Goal: Task Accomplishment & Management: Manage account settings

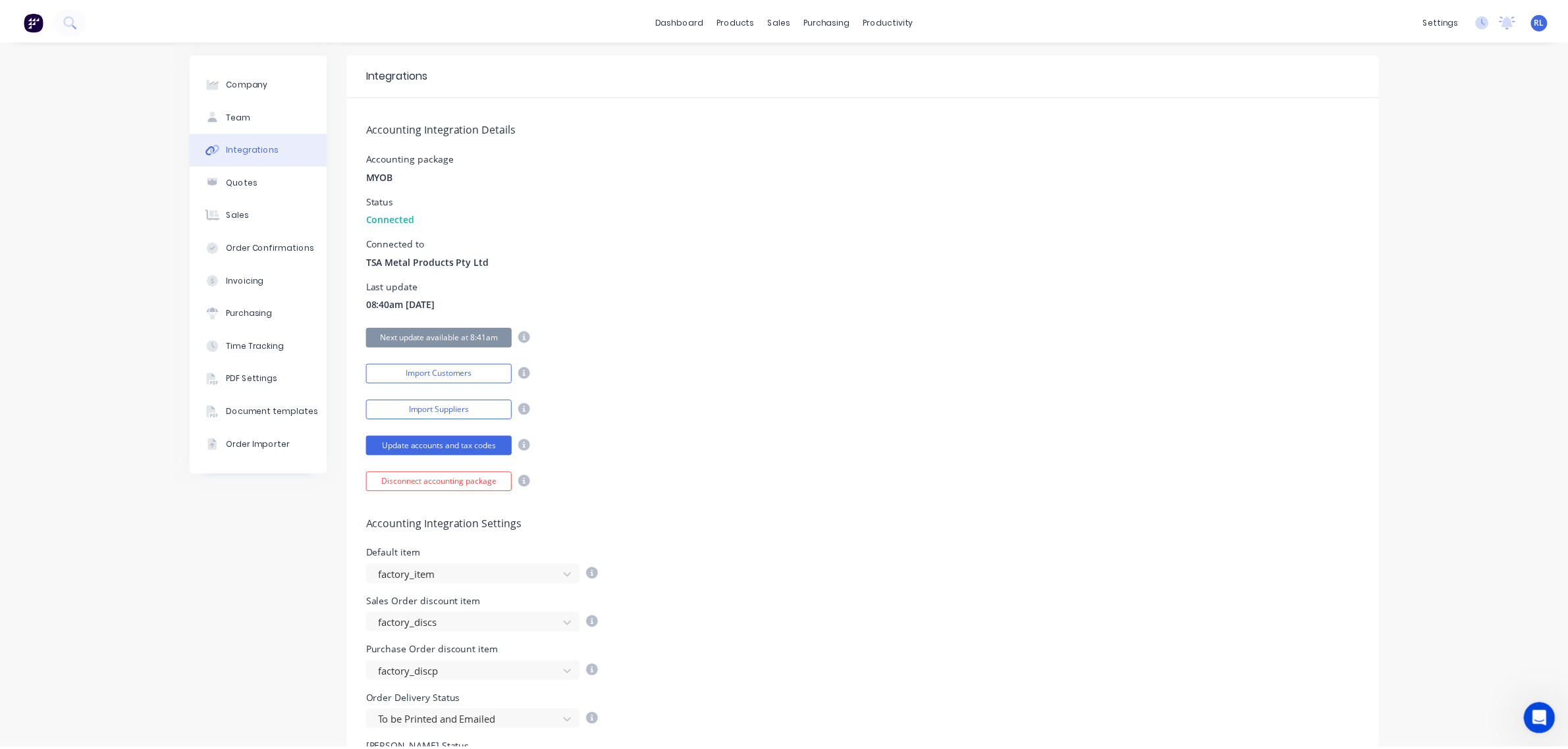
scroll to position [771, 0]
click at [696, 17] on link "dashboard" at bounding box center [685, 19] width 62 height 19
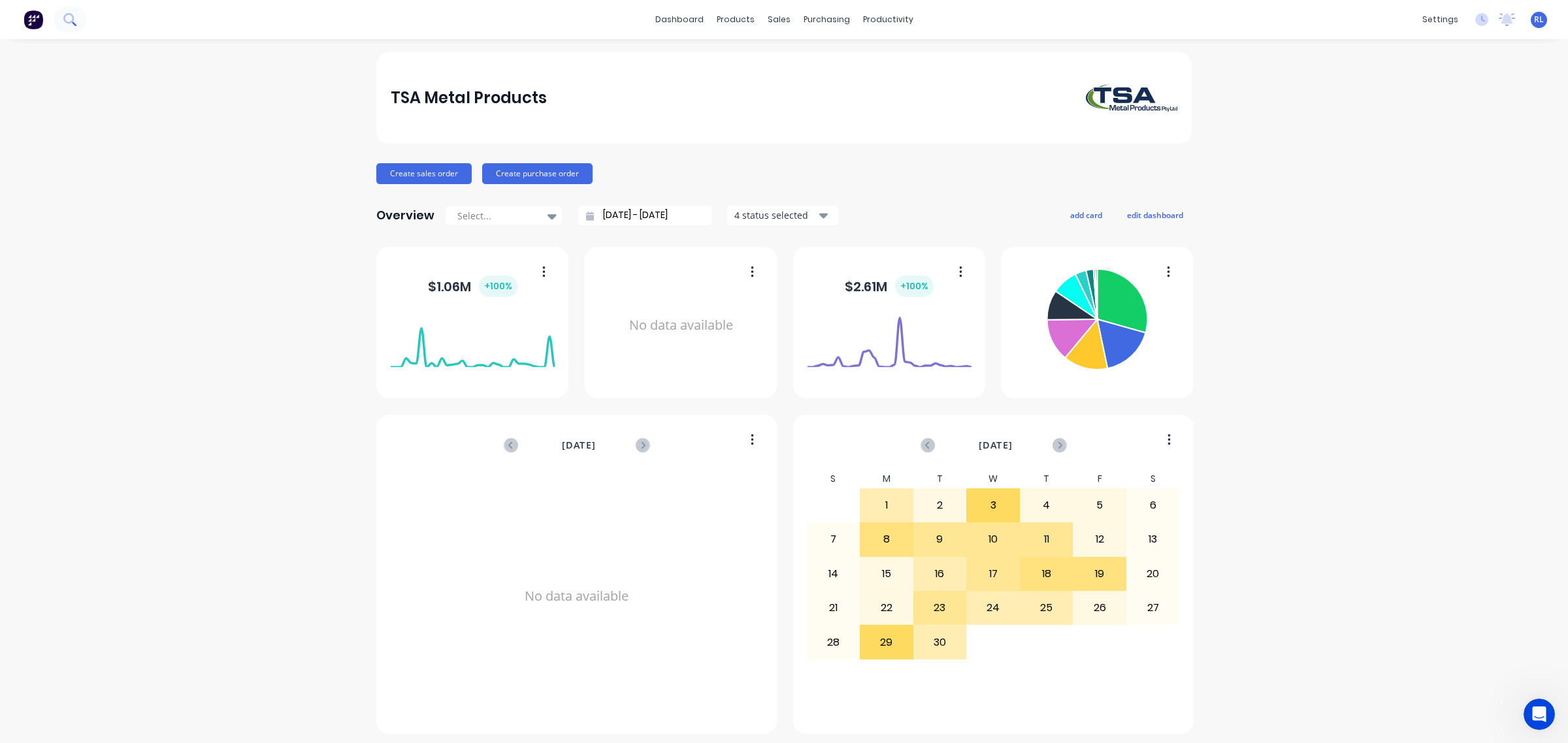
drag, startPoint x: 51, startPoint y: 19, endPoint x: 57, endPoint y: 23, distance: 7.2
click at [52, 20] on div at bounding box center [43, 19] width 86 height 26
click at [69, 25] on icon at bounding box center [69, 19] width 12 height 12
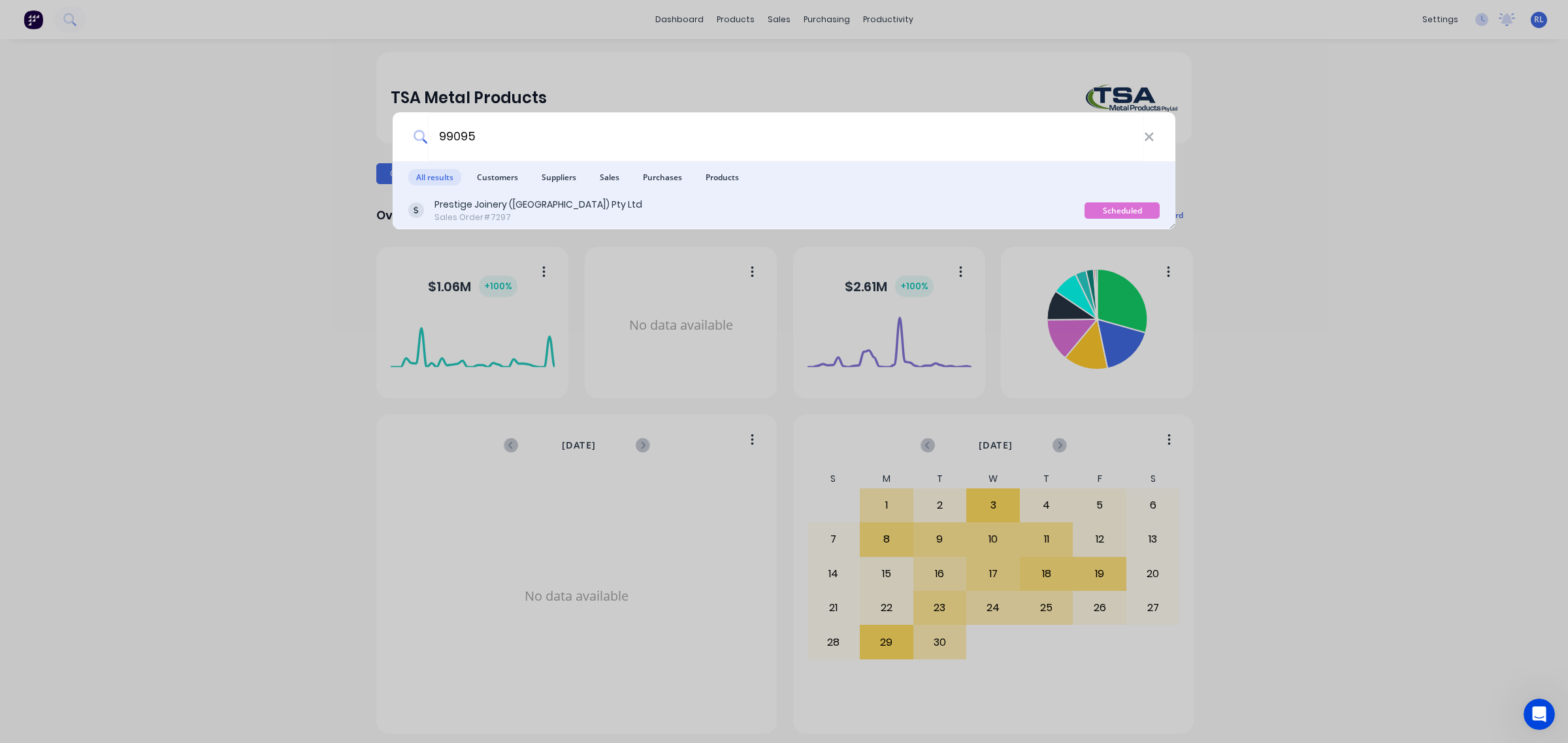
type input "99095"
click at [558, 204] on div "Prestige Joinery (NSW) Pty Ltd" at bounding box center [538, 204] width 208 height 14
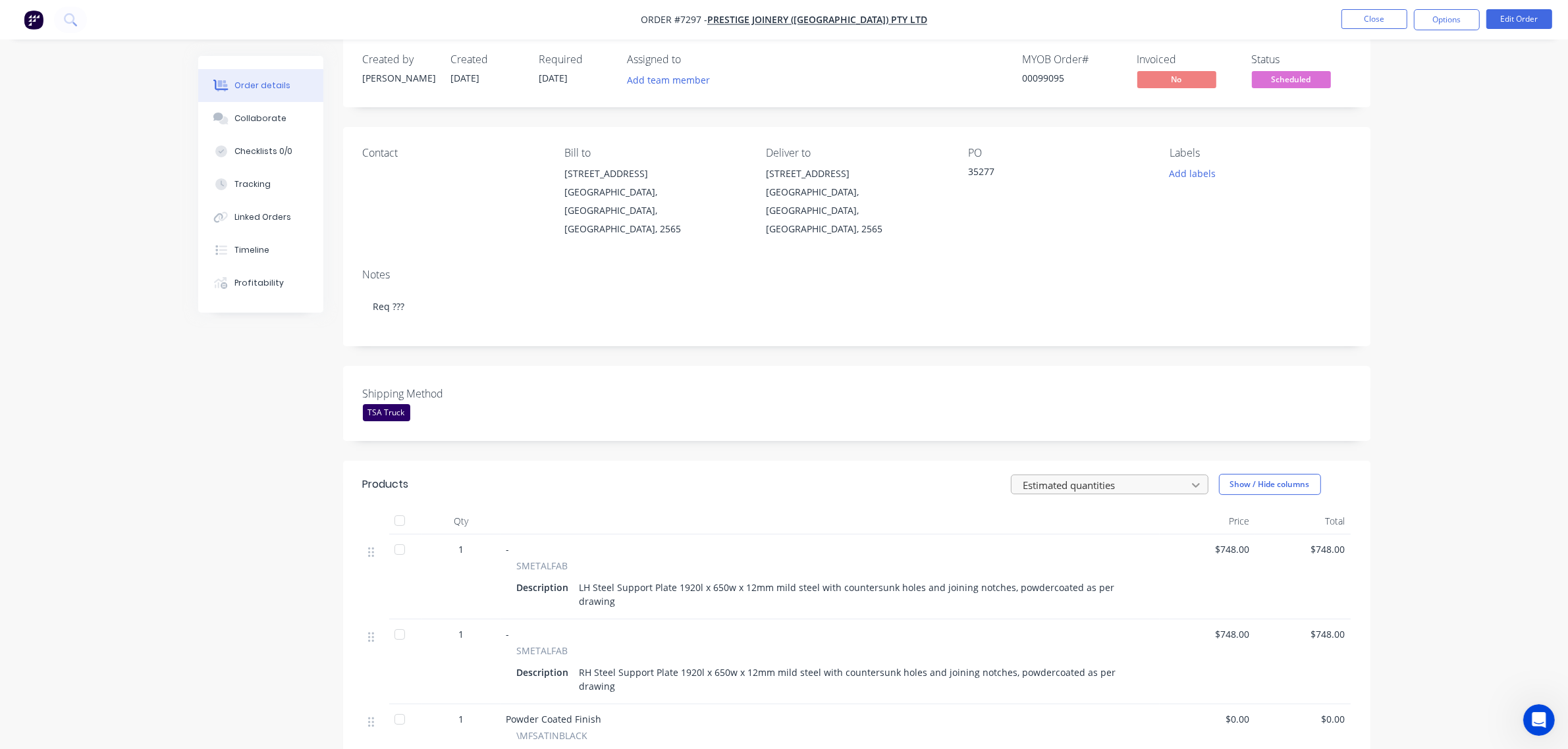
scroll to position [82, 0]
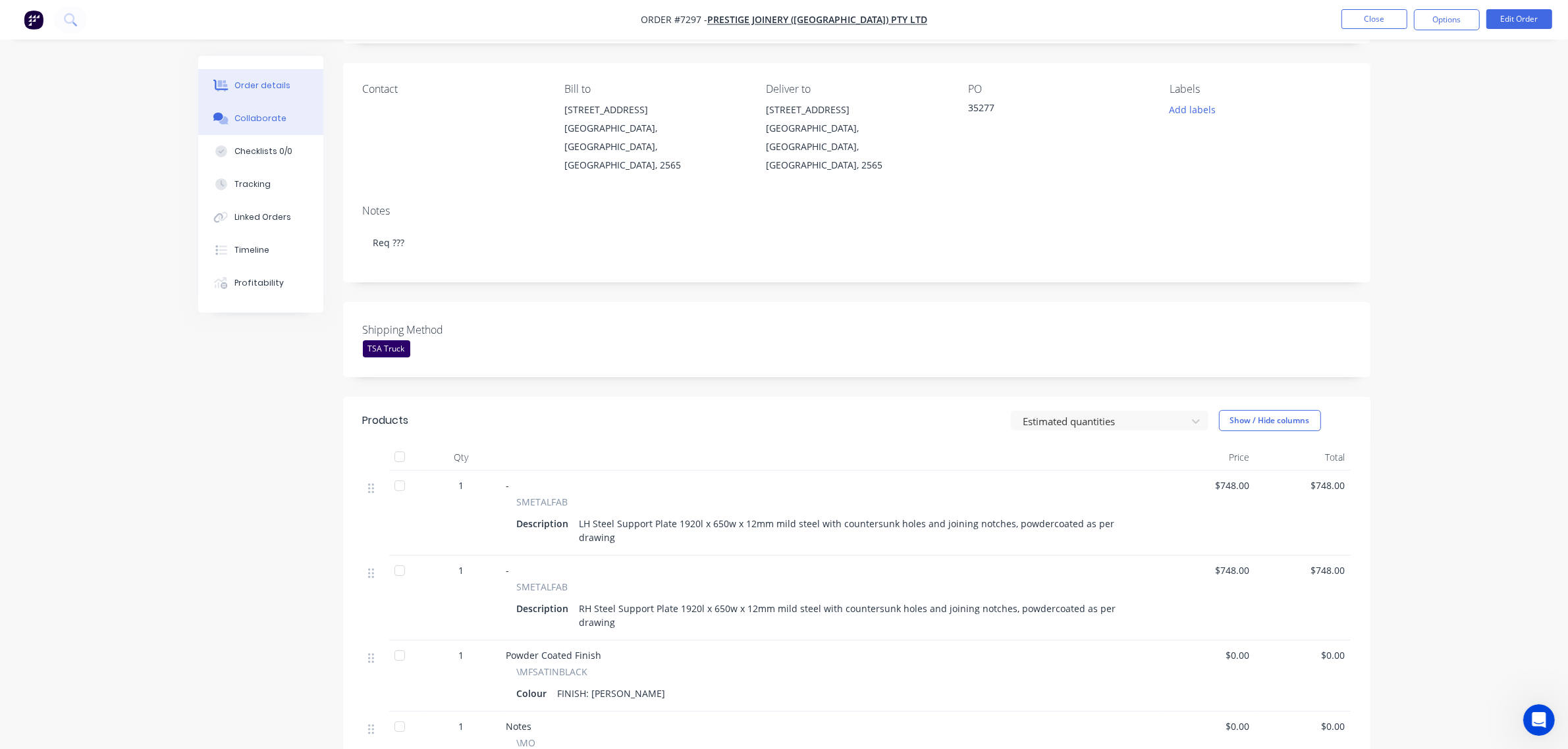
click at [283, 122] on button "Collaborate" at bounding box center [260, 119] width 125 height 33
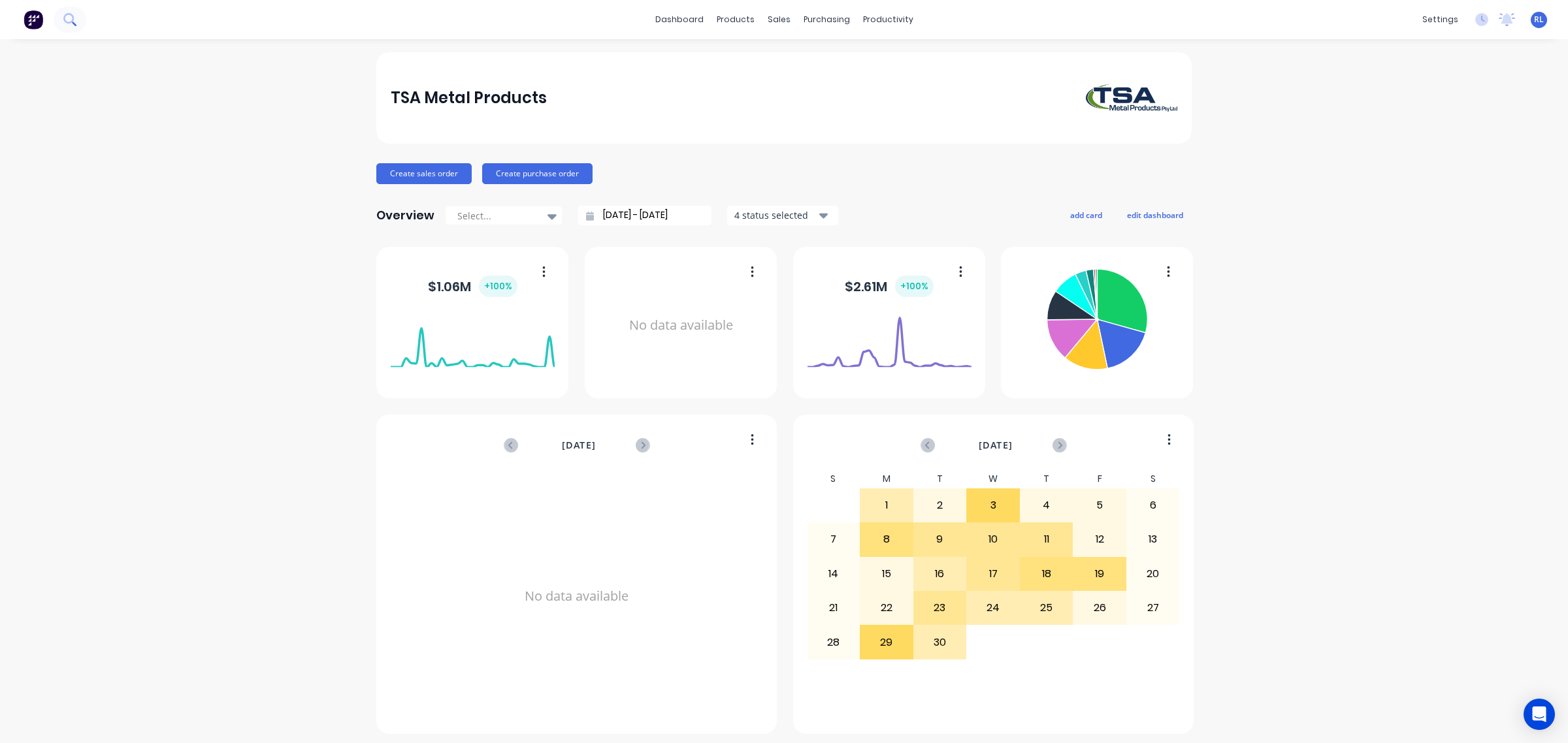
click at [67, 20] on icon at bounding box center [69, 19] width 12 height 12
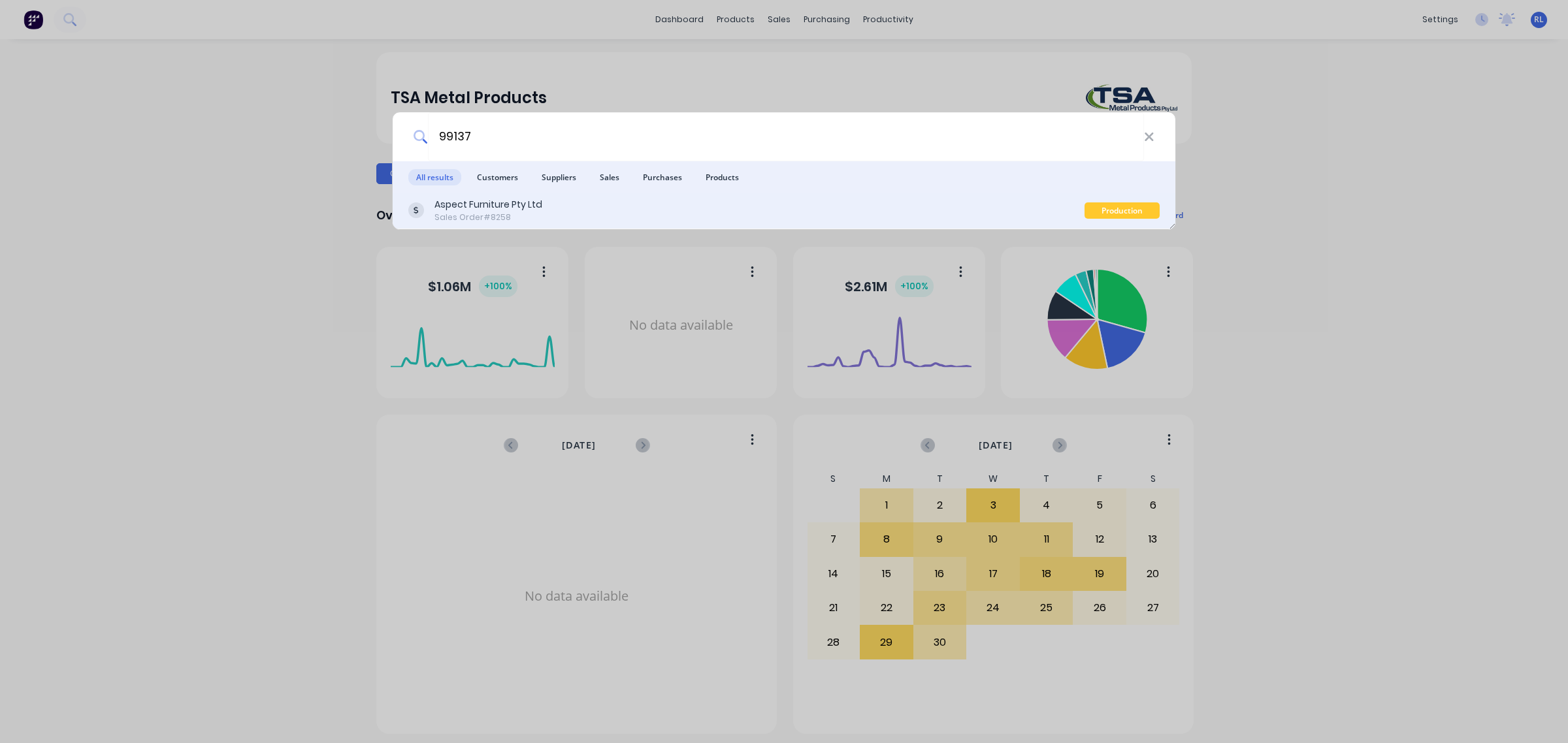
type input "99137"
click at [534, 219] on div "Sales Order #8258" at bounding box center [488, 217] width 108 height 11
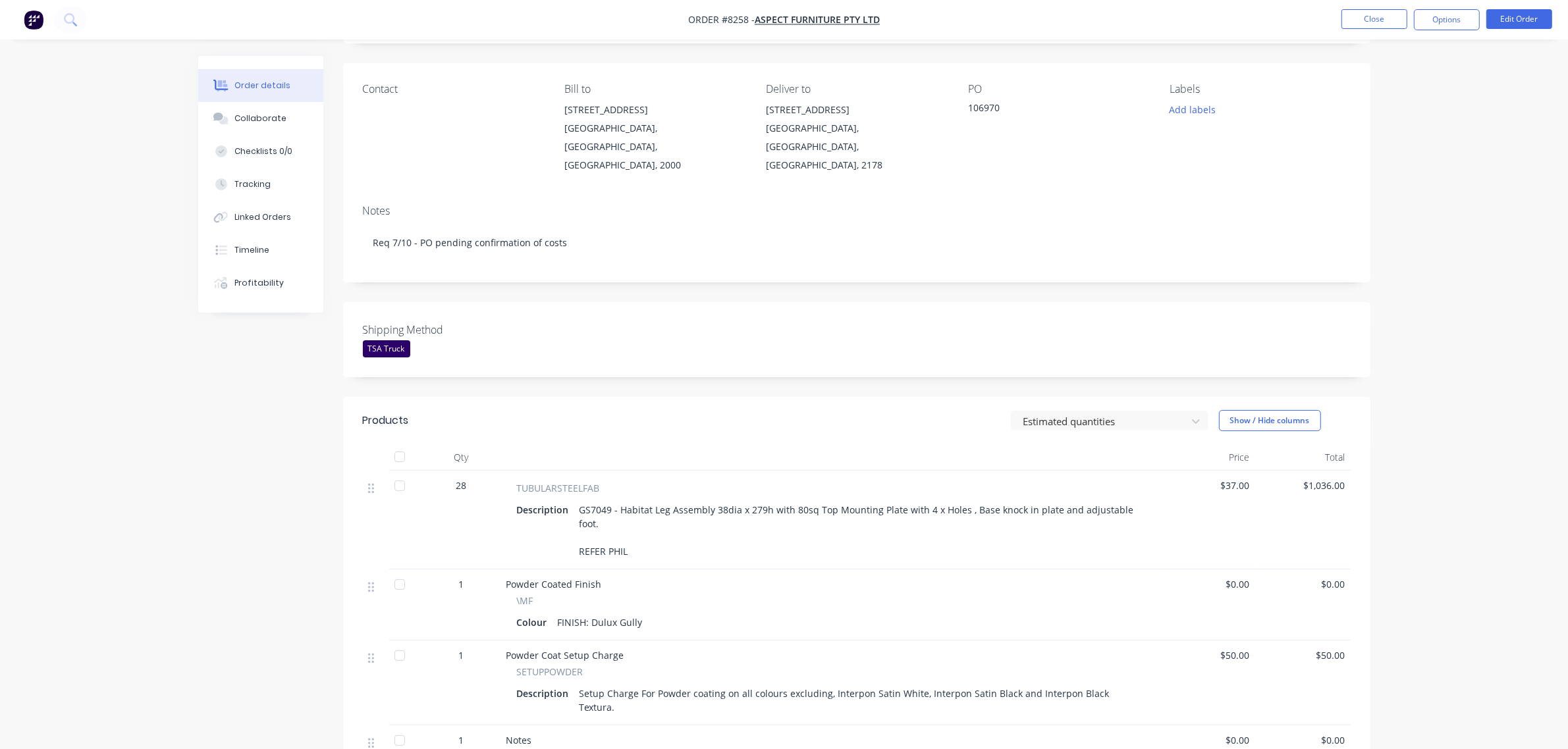
scroll to position [165, 0]
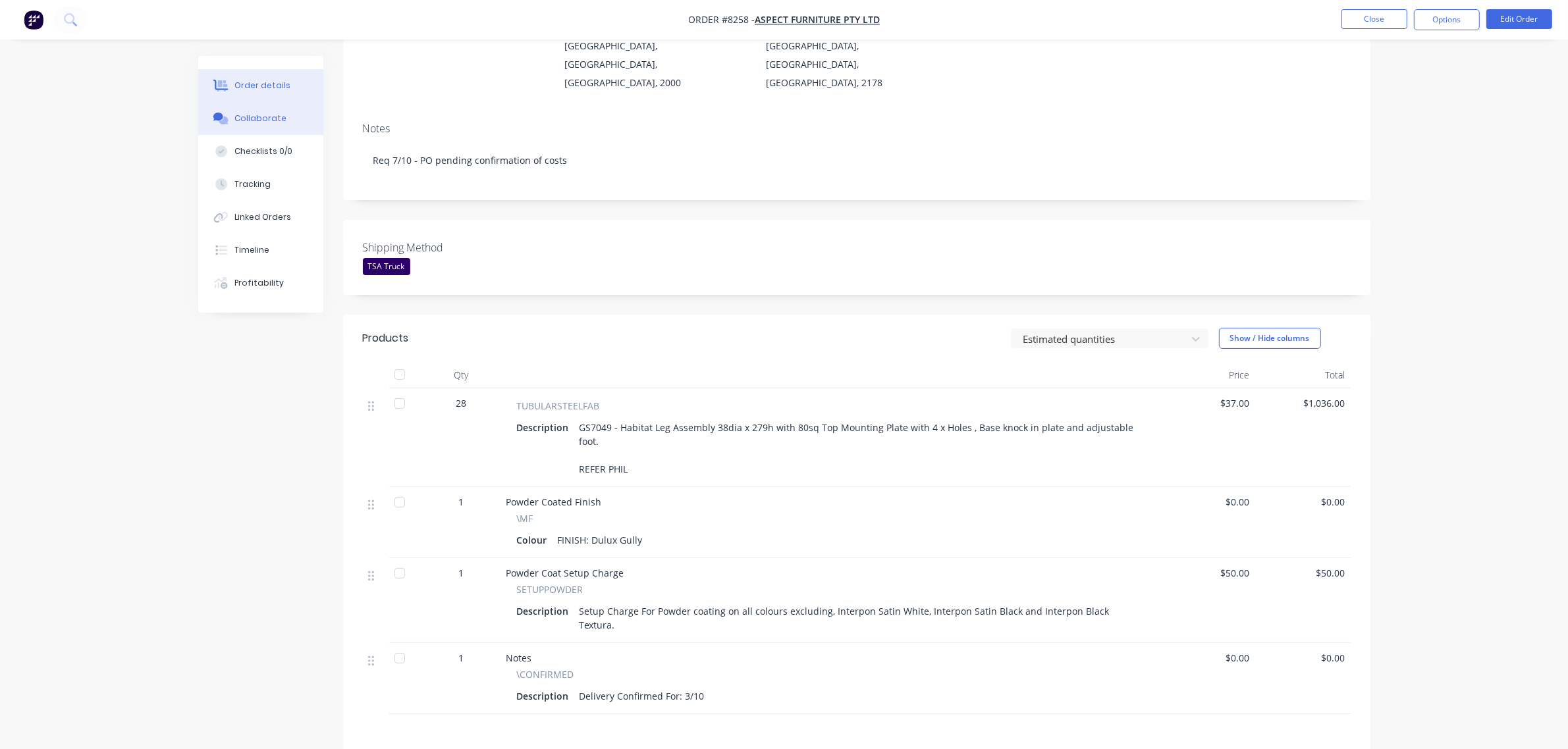
click at [282, 125] on button "Collaborate" at bounding box center [260, 119] width 125 height 33
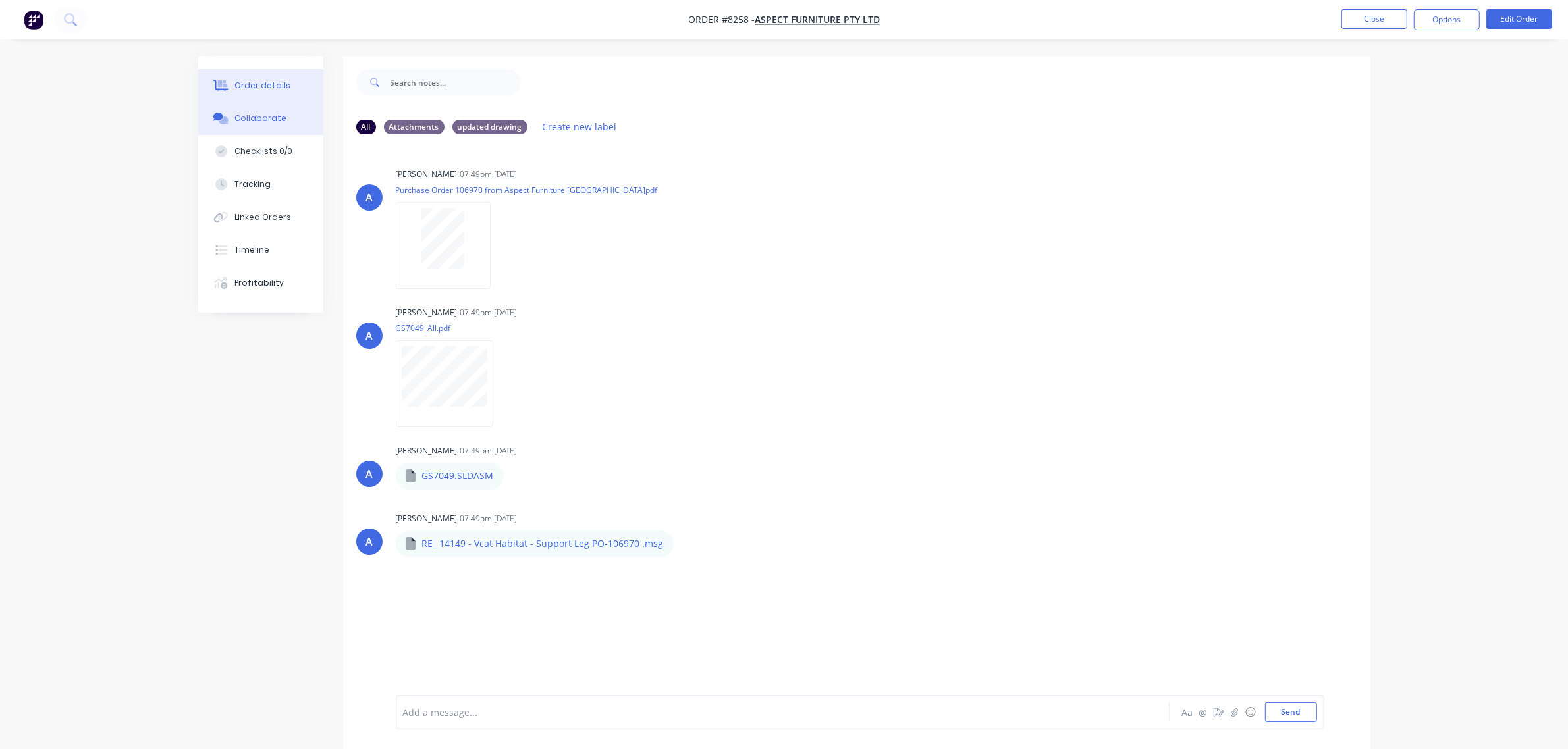
click at [283, 89] on div "Order details" at bounding box center [263, 86] width 56 height 12
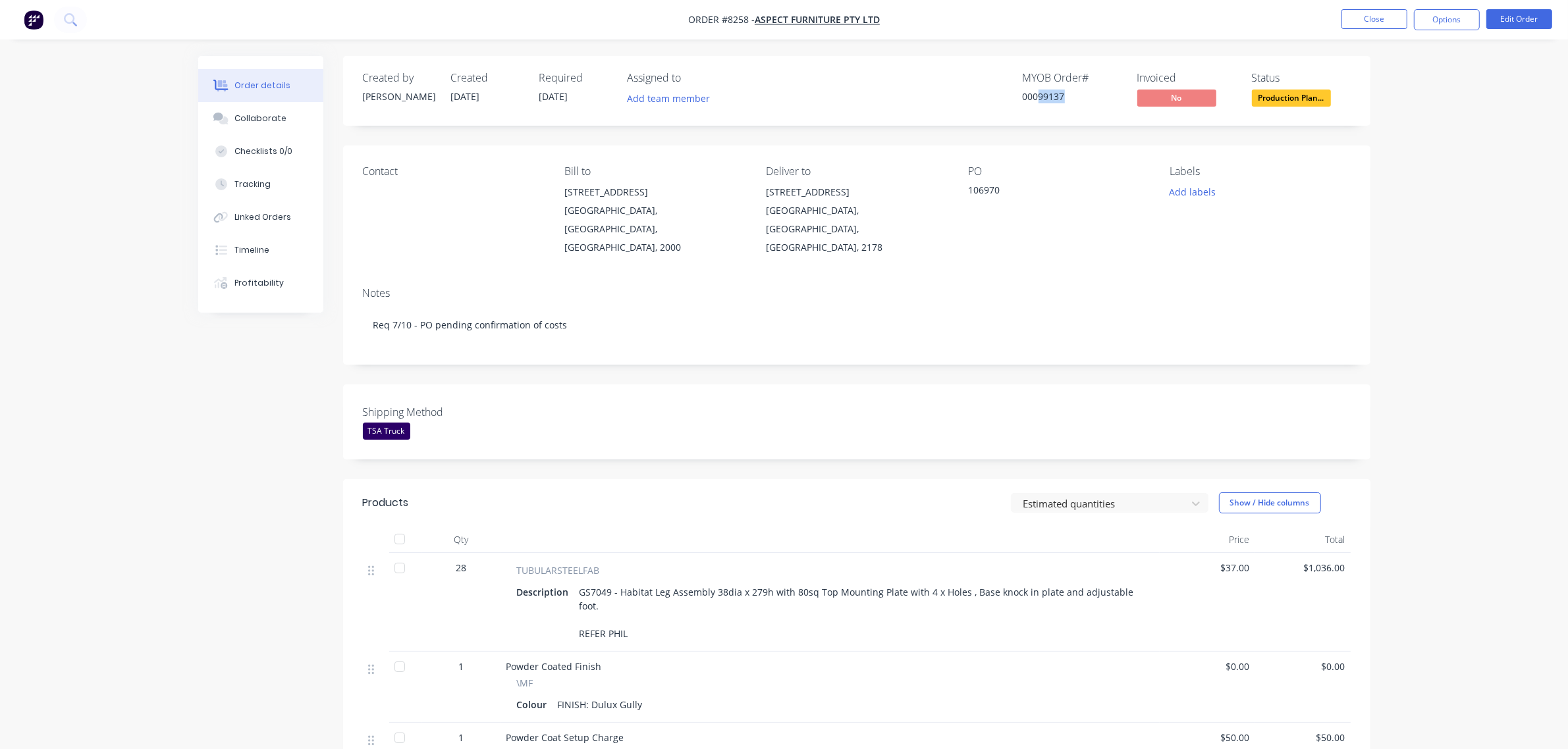
drag, startPoint x: 1038, startPoint y: 94, endPoint x: 1059, endPoint y: 96, distance: 21.1
click at [1074, 100] on div "00099137" at bounding box center [1071, 96] width 99 height 14
copy div "99137"
drag, startPoint x: 617, startPoint y: 571, endPoint x: 768, endPoint y: 573, distance: 151.0
click at [768, 583] on div "GS7049 - Habitat Leg Assembly 38dia x 279h with 80sq Top Mounting Plate with 4 …" at bounding box center [859, 613] width 570 height 60
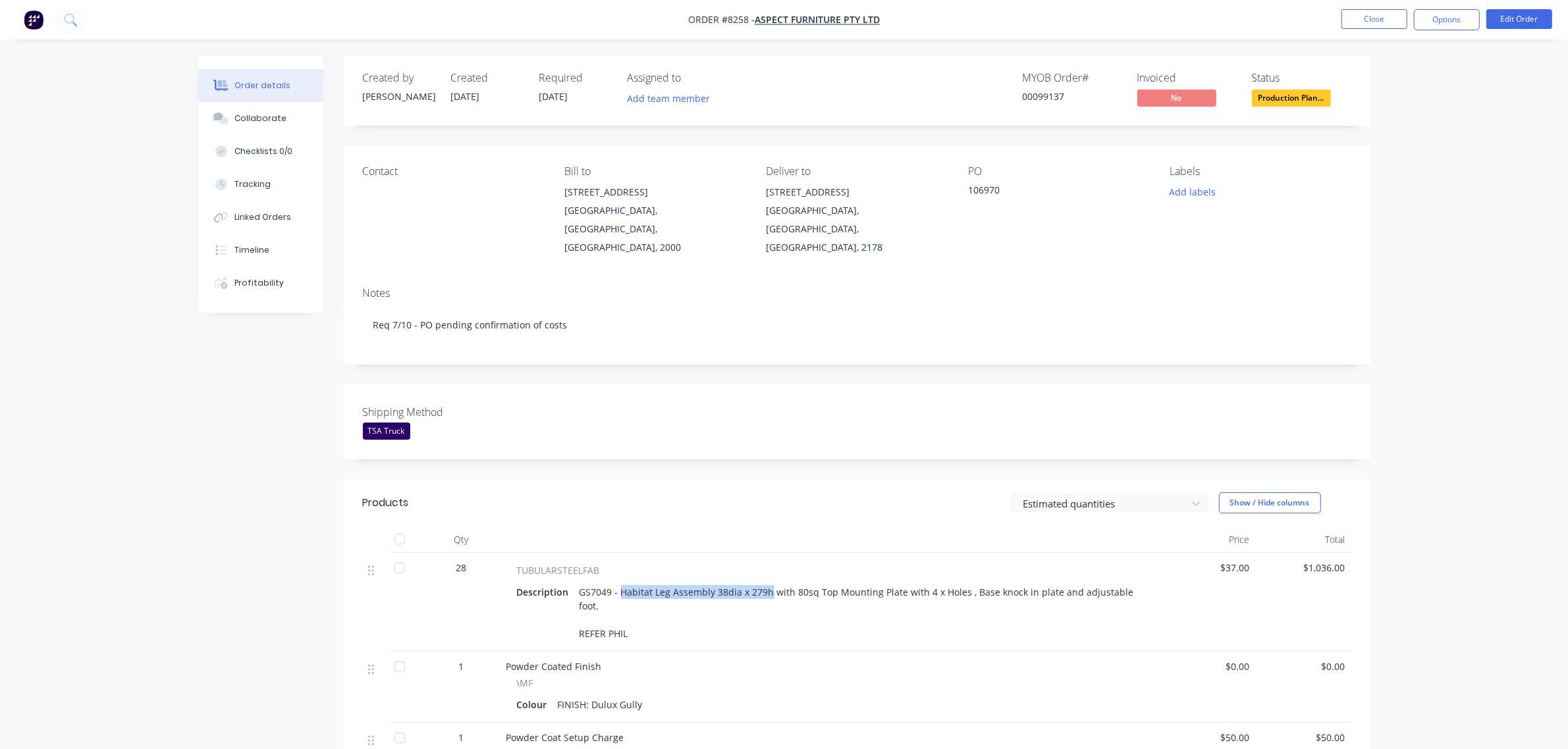
copy div "Habitat Leg Assembly 38dia x 279h"
click at [277, 580] on div "Created by [PERSON_NAME] Created [DATE] Required [DATE] Assigned to Add team me…" at bounding box center [784, 570] width 1172 height 1028
click at [35, 19] on img "button" at bounding box center [33, 19] width 19 height 19
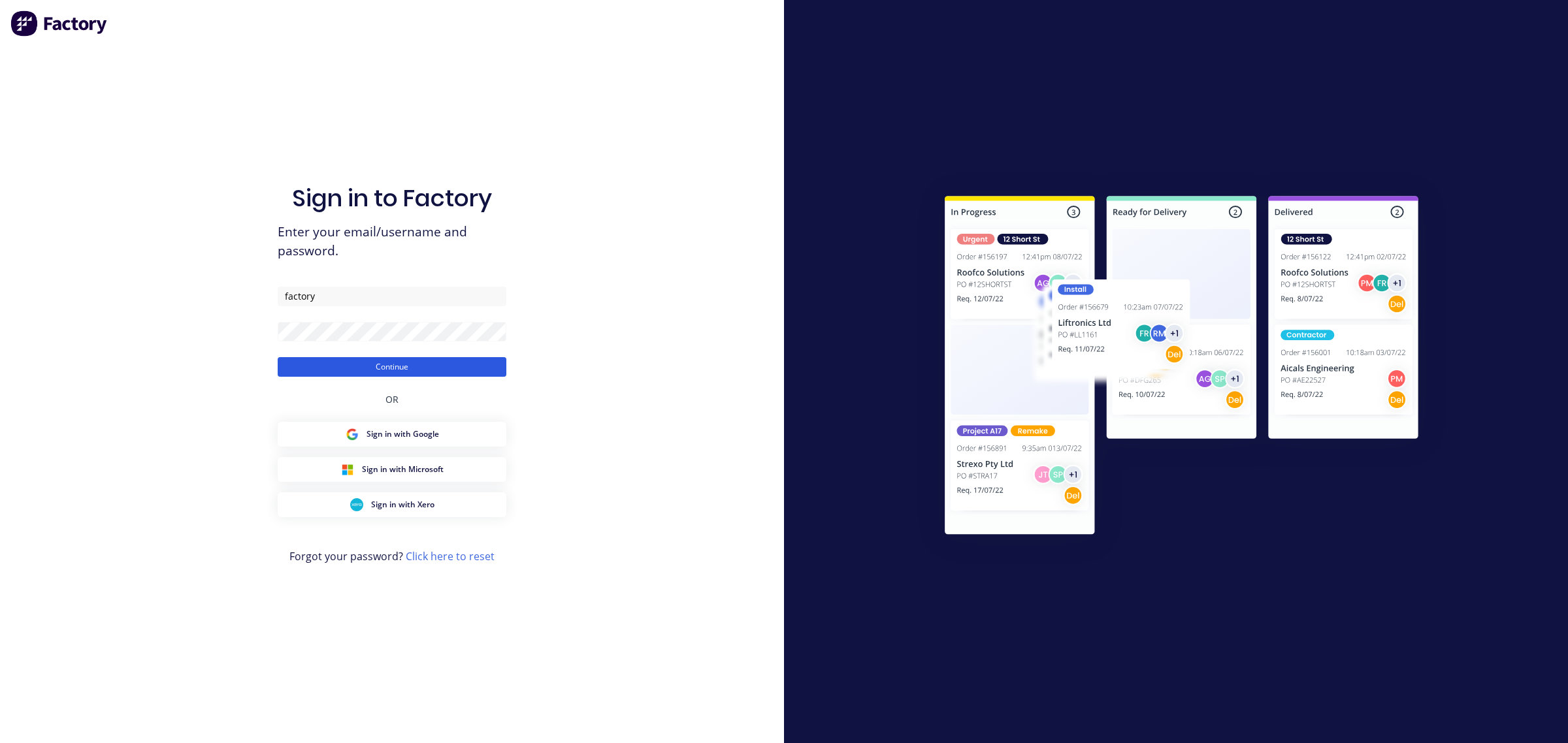
click at [423, 370] on button "Continue" at bounding box center [392, 367] width 228 height 19
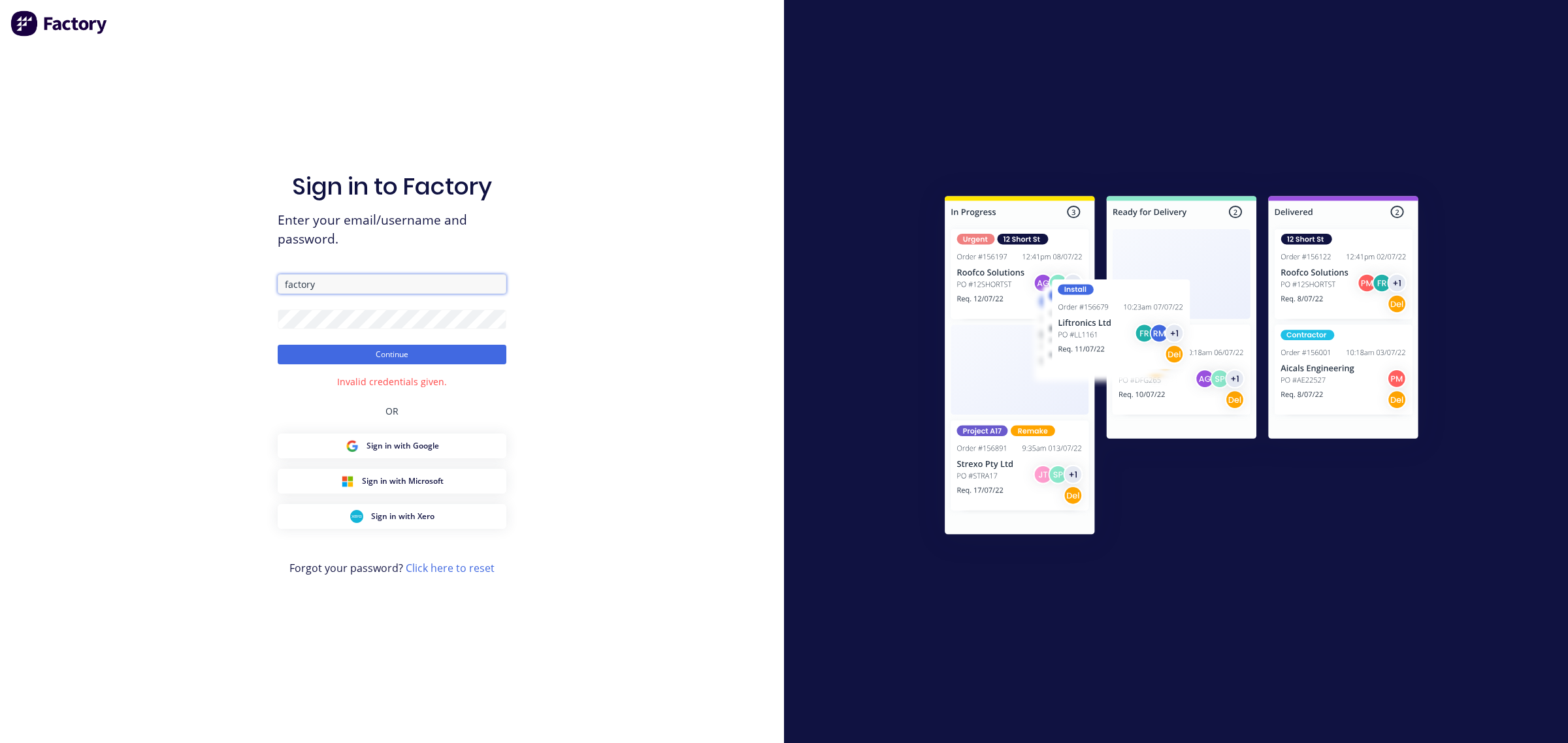
click at [346, 281] on input "factory" at bounding box center [392, 283] width 228 height 19
type input "[EMAIL_ADDRESS][DOMAIN_NAME]"
drag, startPoint x: 405, startPoint y: 347, endPoint x: 704, endPoint y: 408, distance: 305.2
click at [406, 347] on button "Continue" at bounding box center [392, 354] width 228 height 19
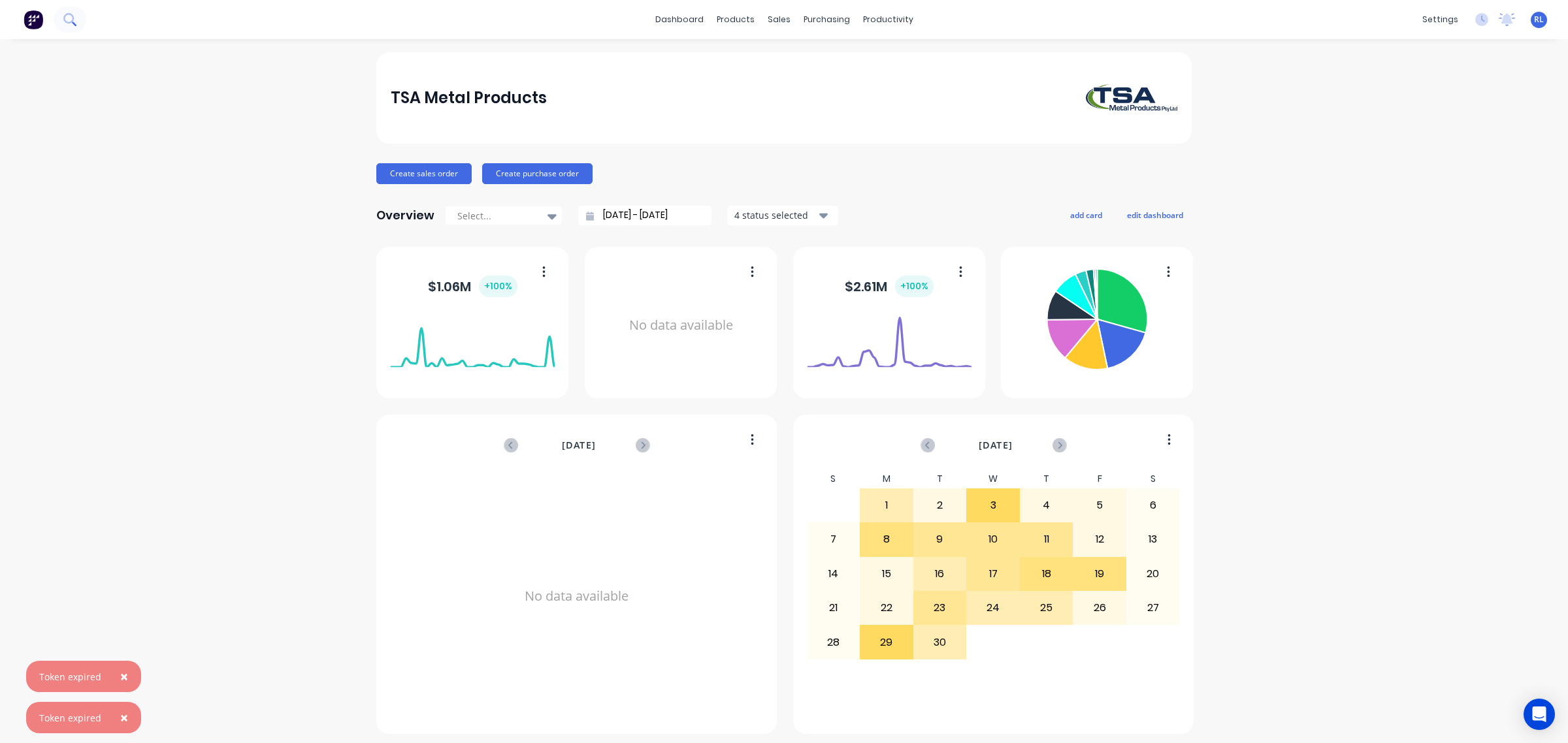
click at [70, 19] on icon at bounding box center [69, 19] width 12 height 12
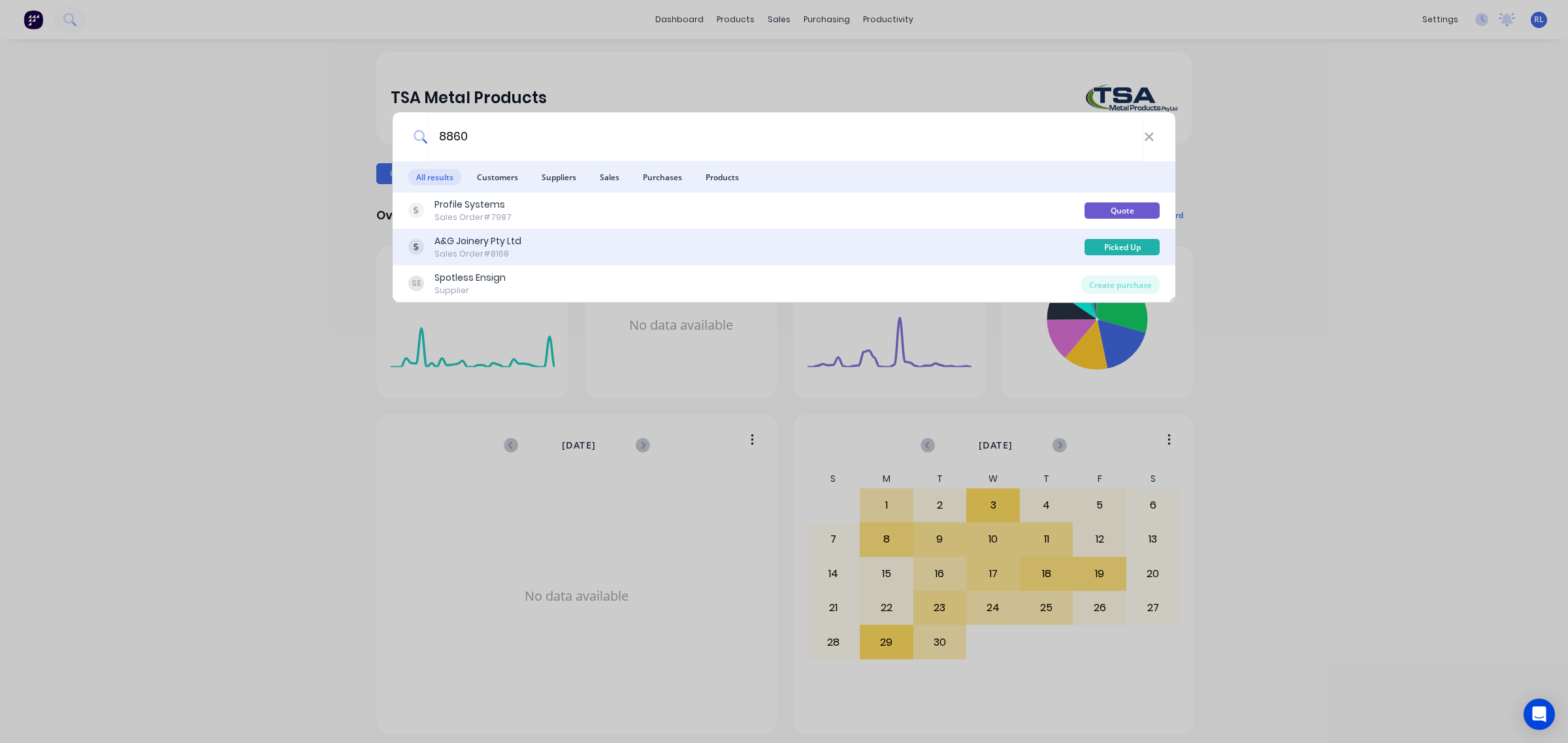
type input "8860"
click at [581, 246] on div "A&G Joinery Pty Ltd Sales Order #8168" at bounding box center [746, 248] width 676 height 26
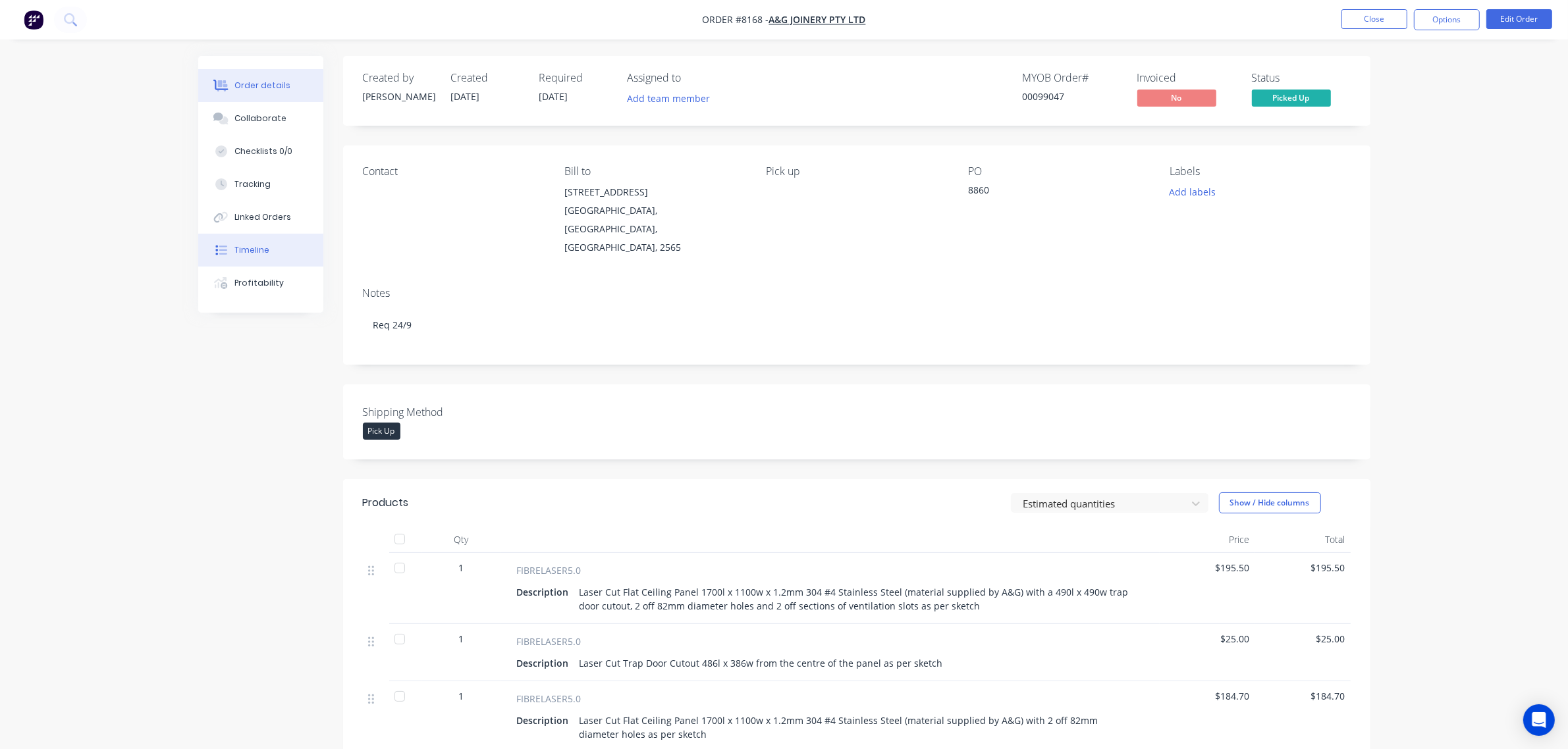
click at [272, 248] on button "Timeline" at bounding box center [260, 250] width 125 height 33
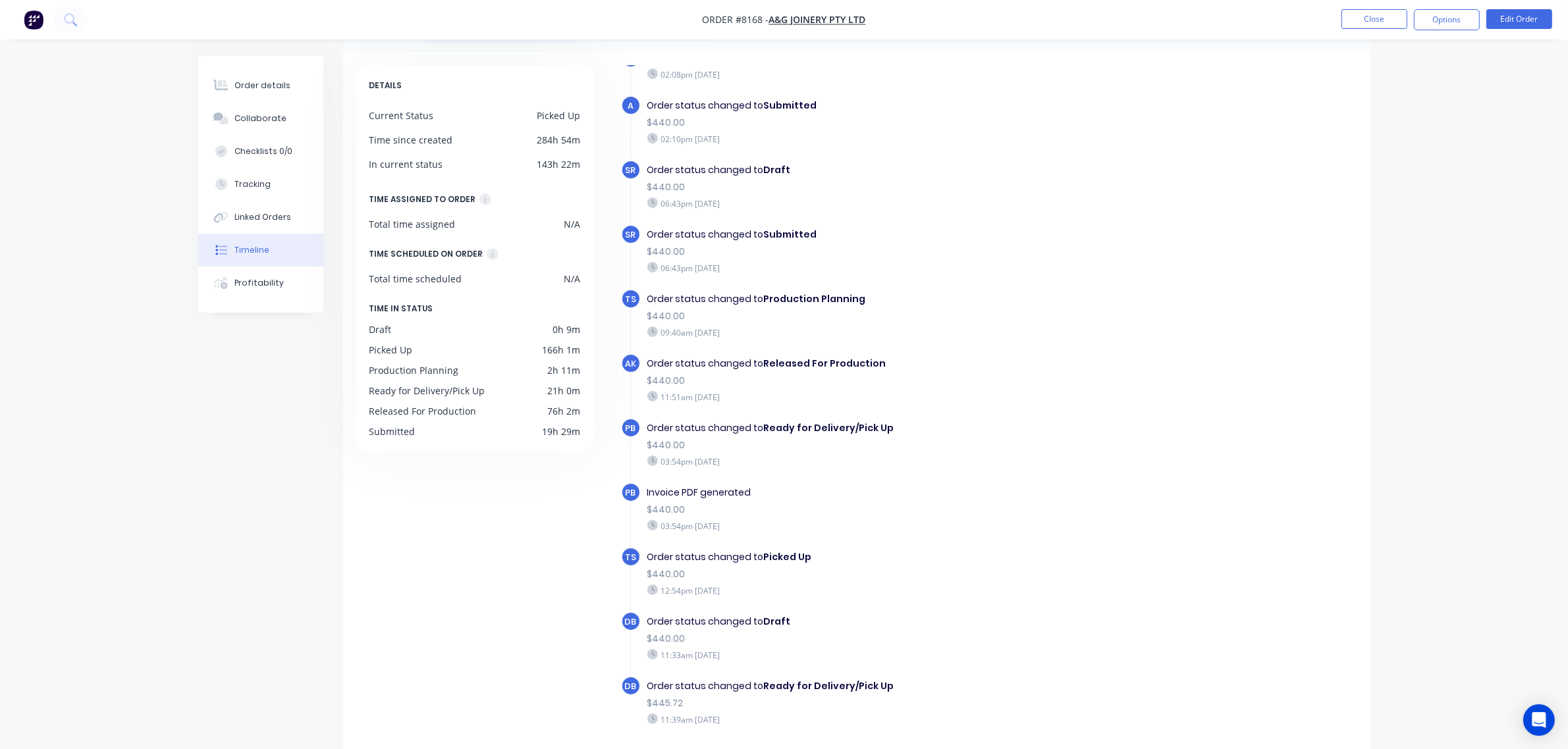
scroll to position [94, 0]
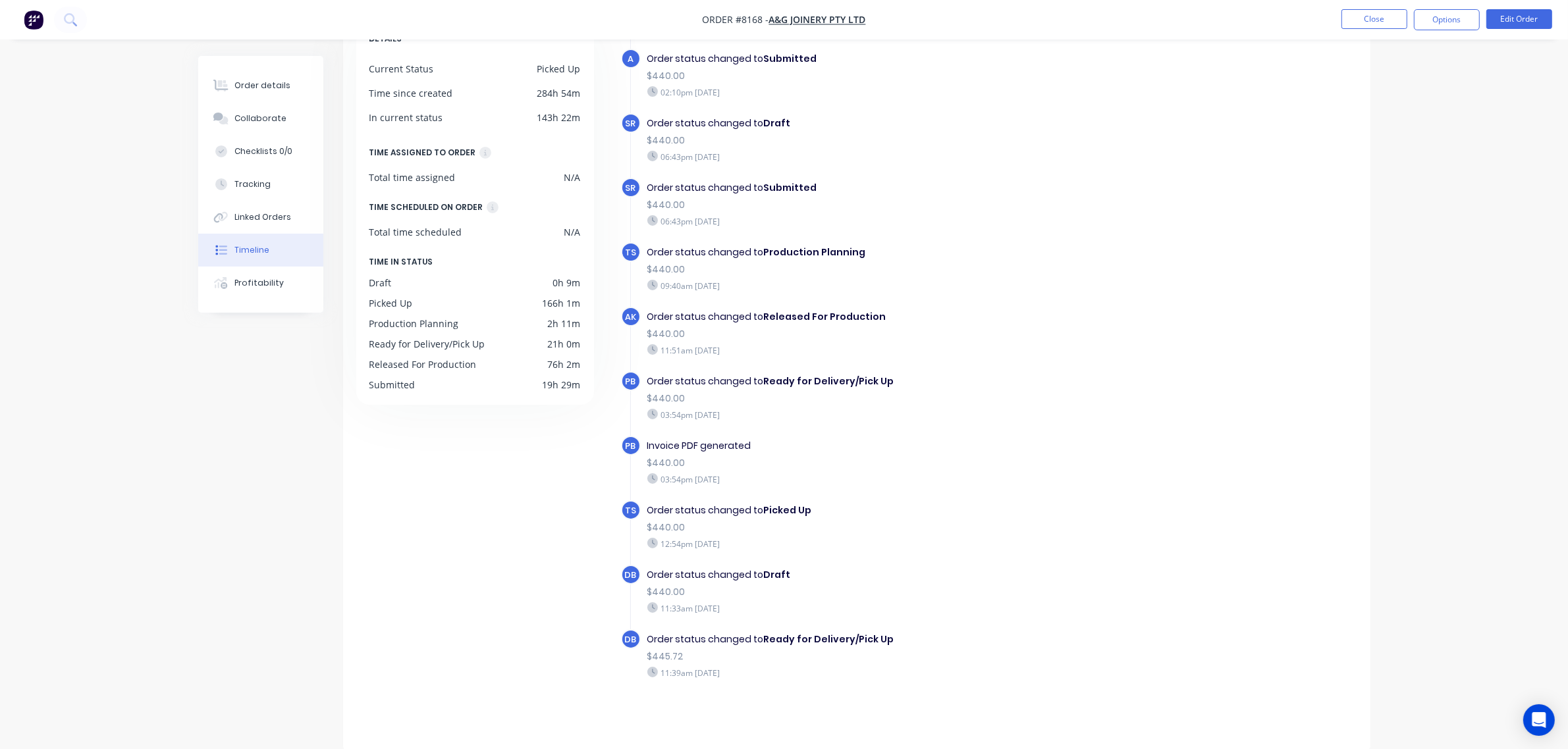
click at [36, 20] on img "button" at bounding box center [33, 19] width 19 height 19
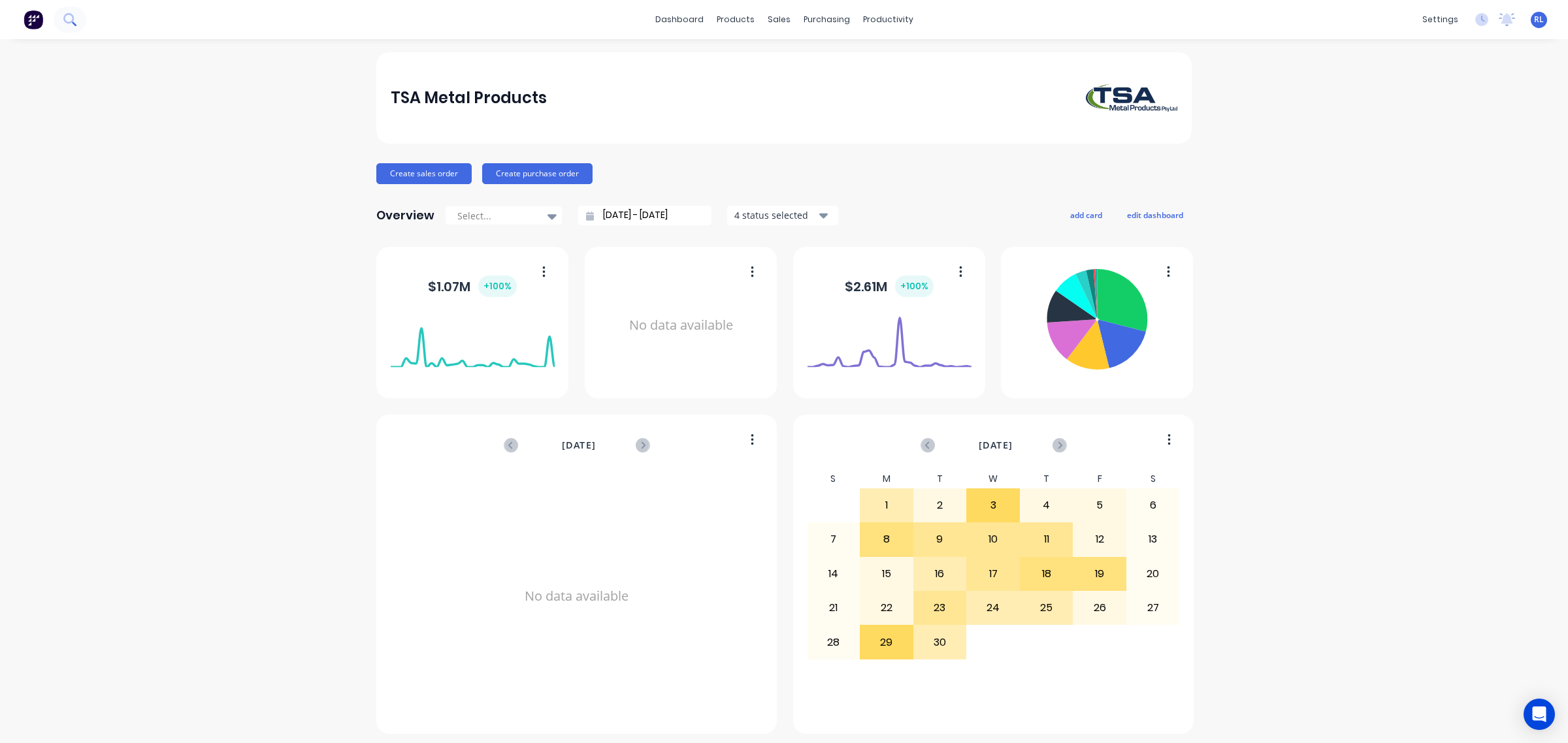
click at [66, 18] on icon at bounding box center [69, 19] width 12 height 12
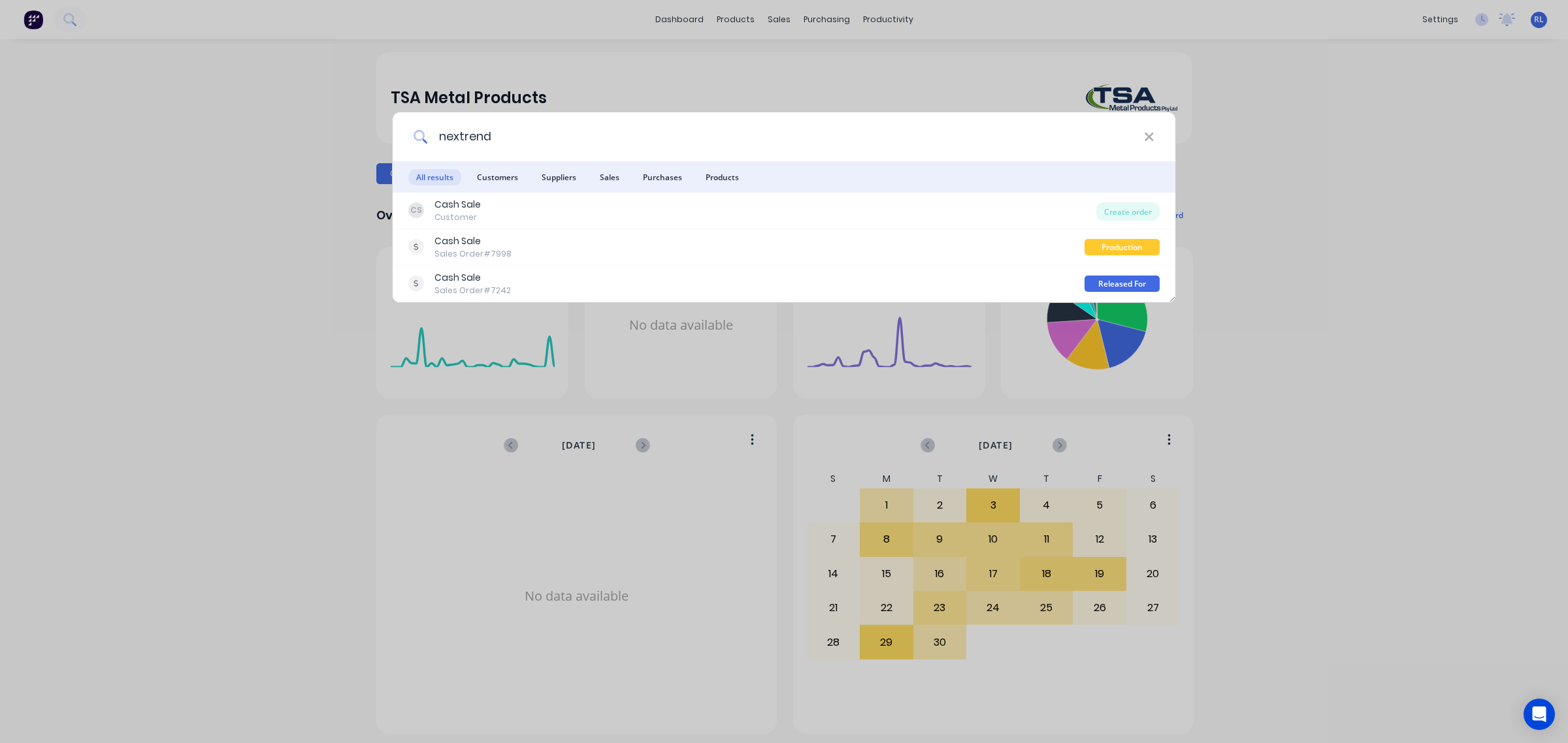
type input "nextrend"
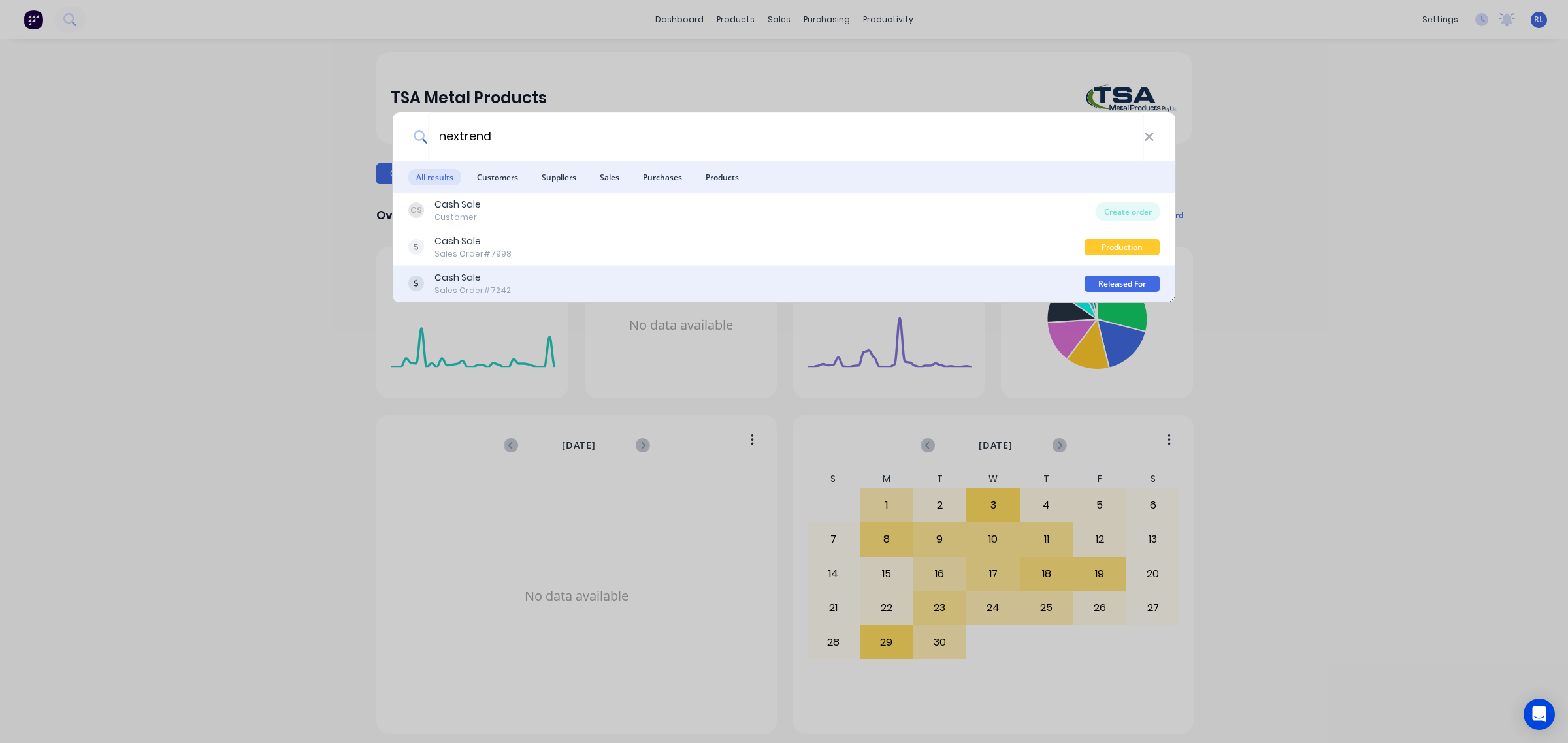
click at [626, 288] on div "Cash Sale Sales Order #7242" at bounding box center [746, 284] width 676 height 26
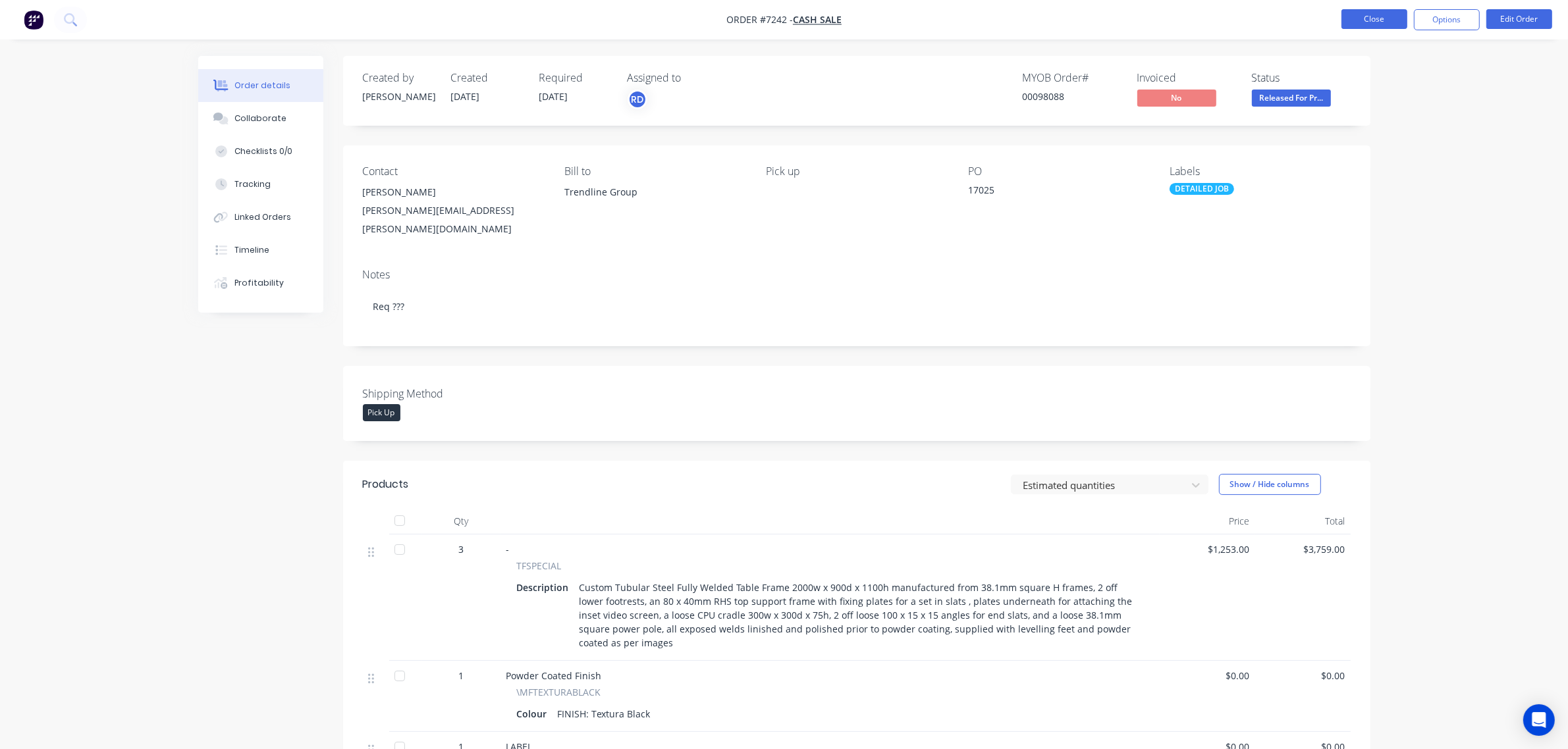
click at [1365, 18] on button "Close" at bounding box center [1374, 19] width 66 height 19
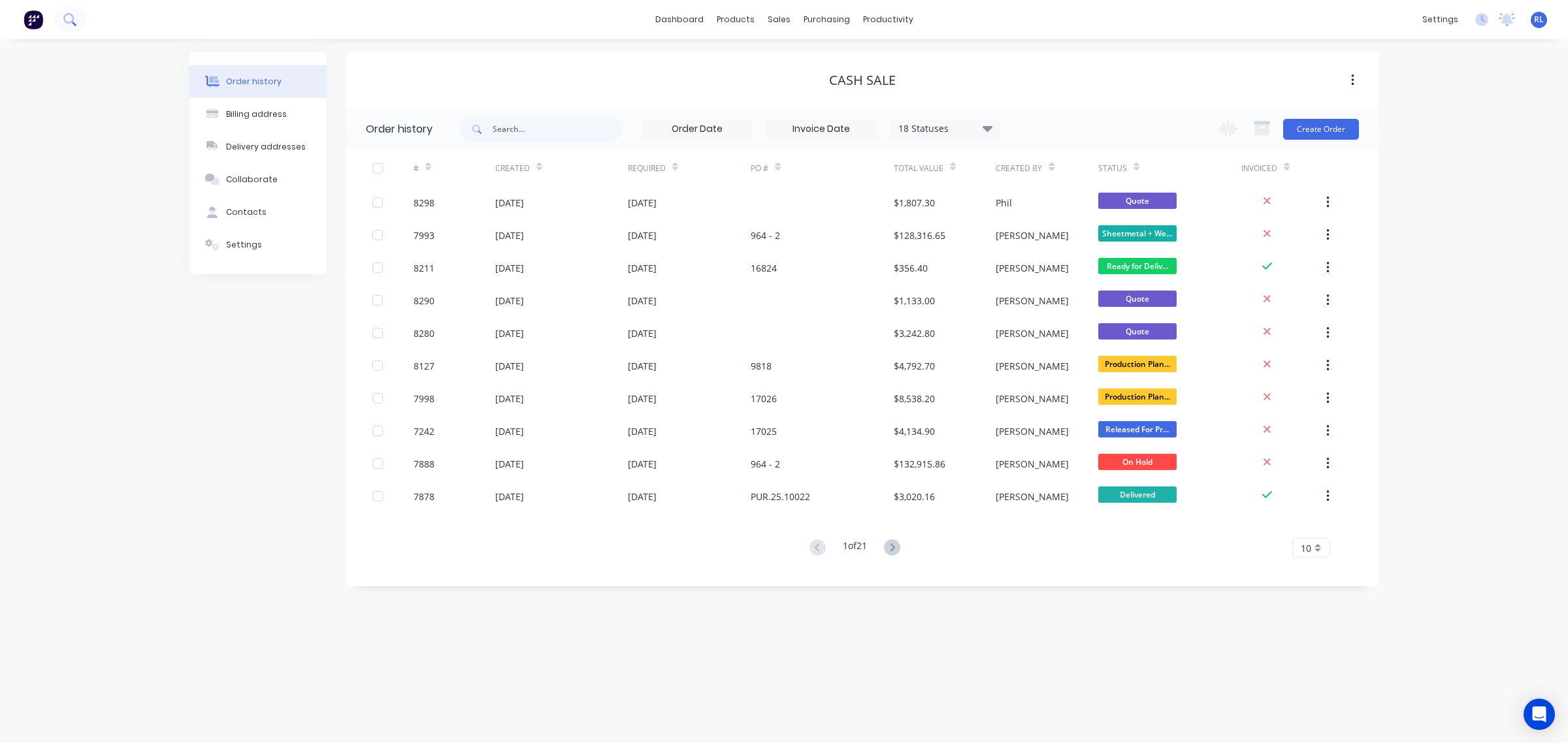
click at [79, 18] on button at bounding box center [70, 19] width 33 height 26
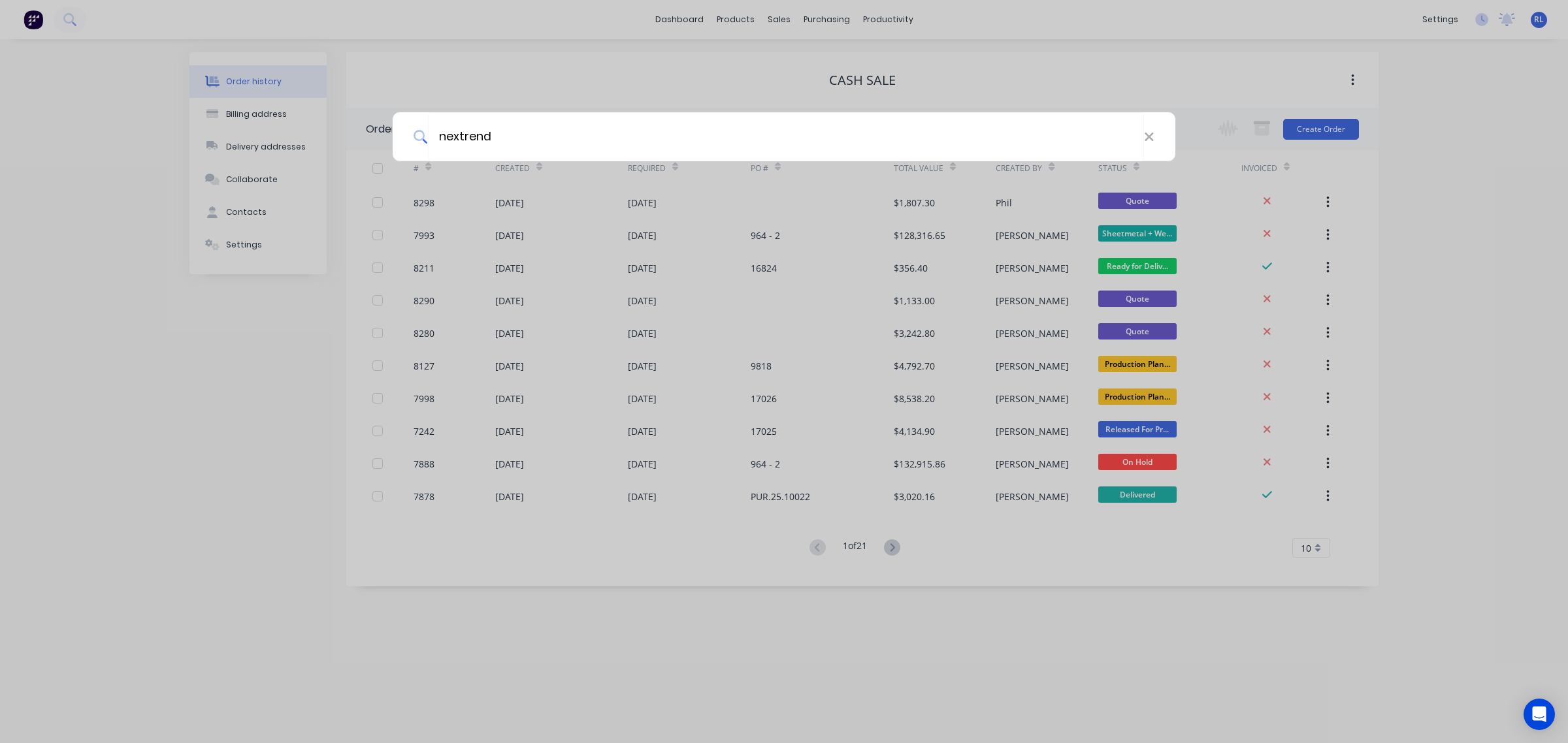
type input "nextrend"
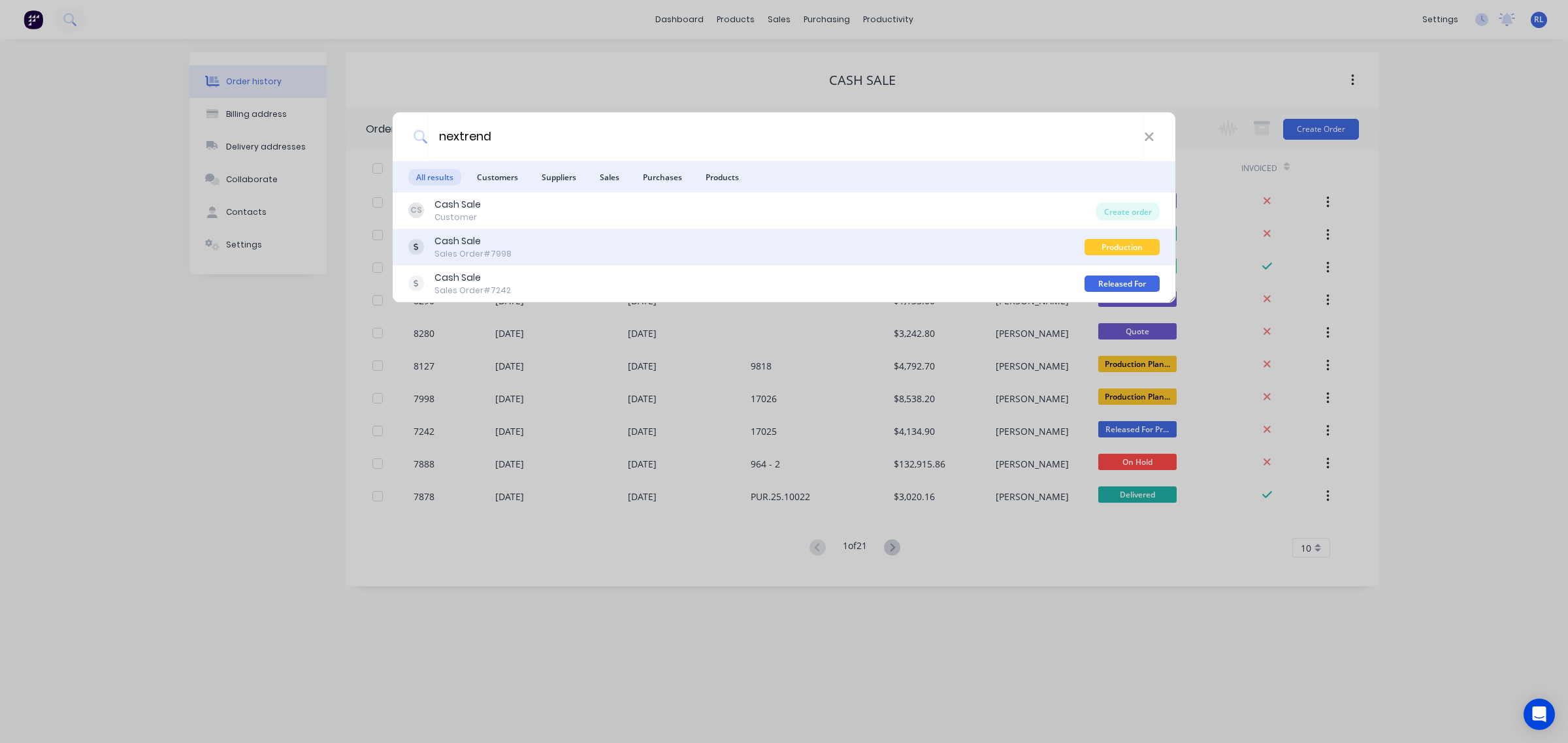
click at [549, 240] on div "Cash Sale Sales Order #7998" at bounding box center [746, 248] width 676 height 26
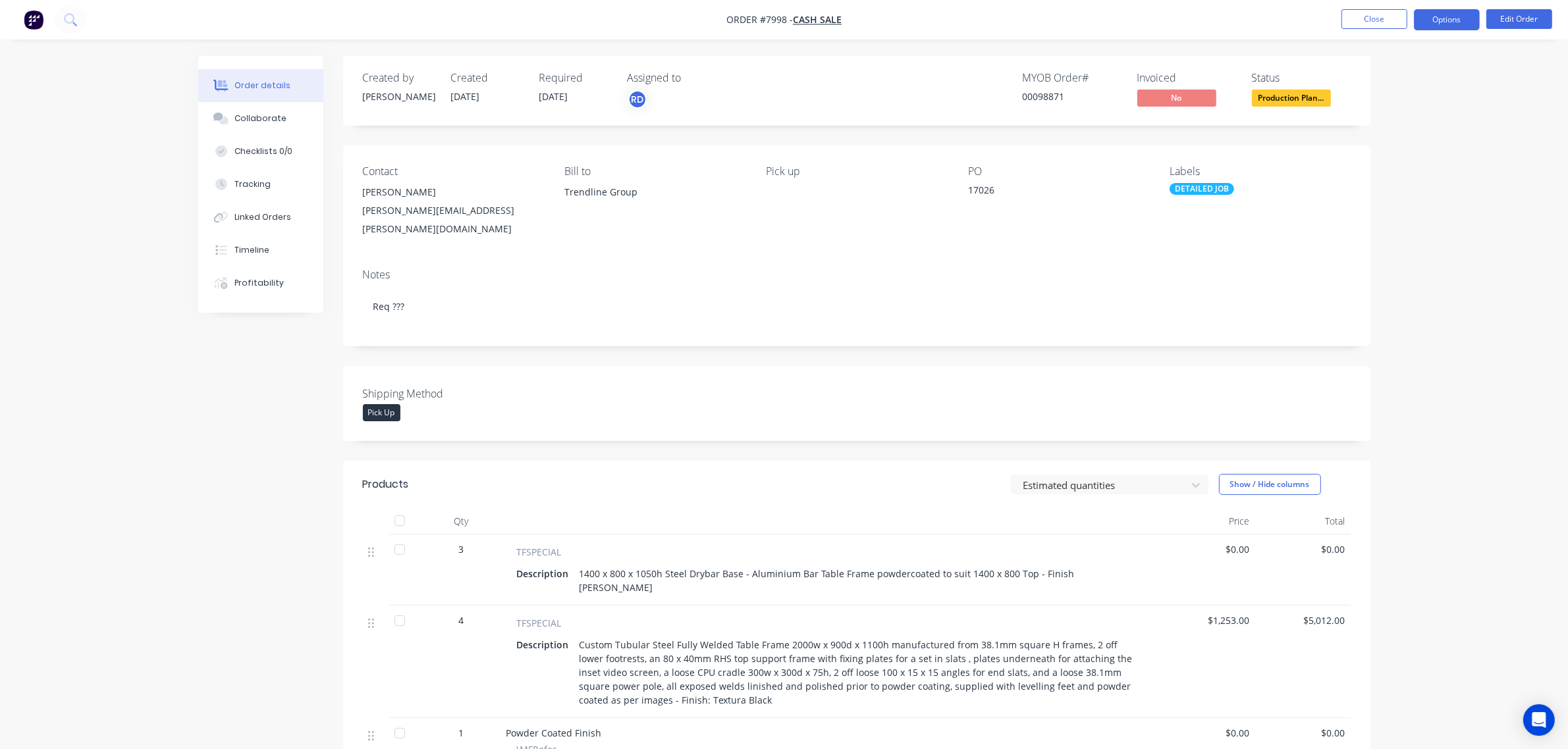
click at [1464, 18] on button "Options" at bounding box center [1447, 19] width 66 height 21
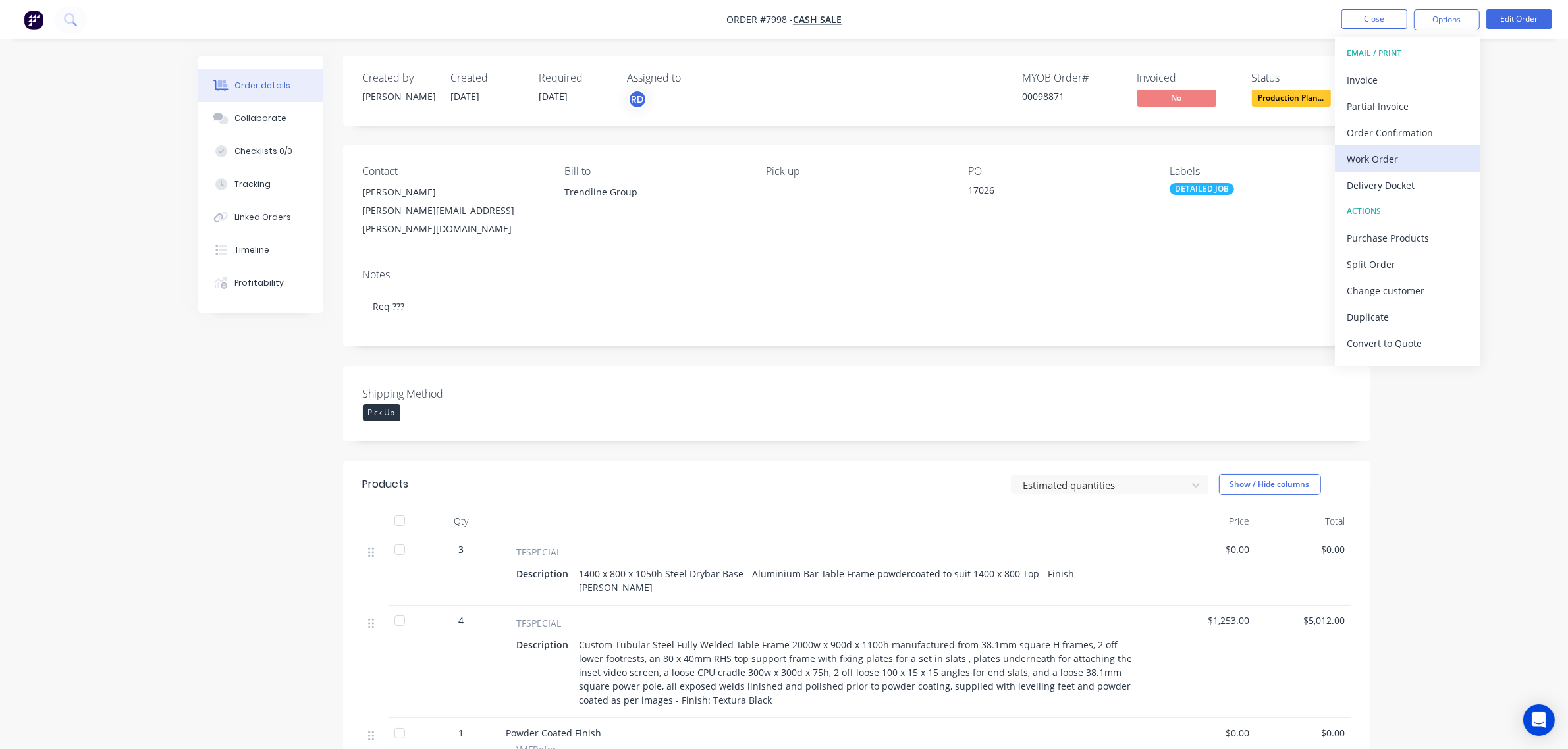
click at [1418, 163] on div "Work Order" at bounding box center [1407, 159] width 121 height 19
click at [1431, 96] on button "With pricing" at bounding box center [1407, 106] width 145 height 27
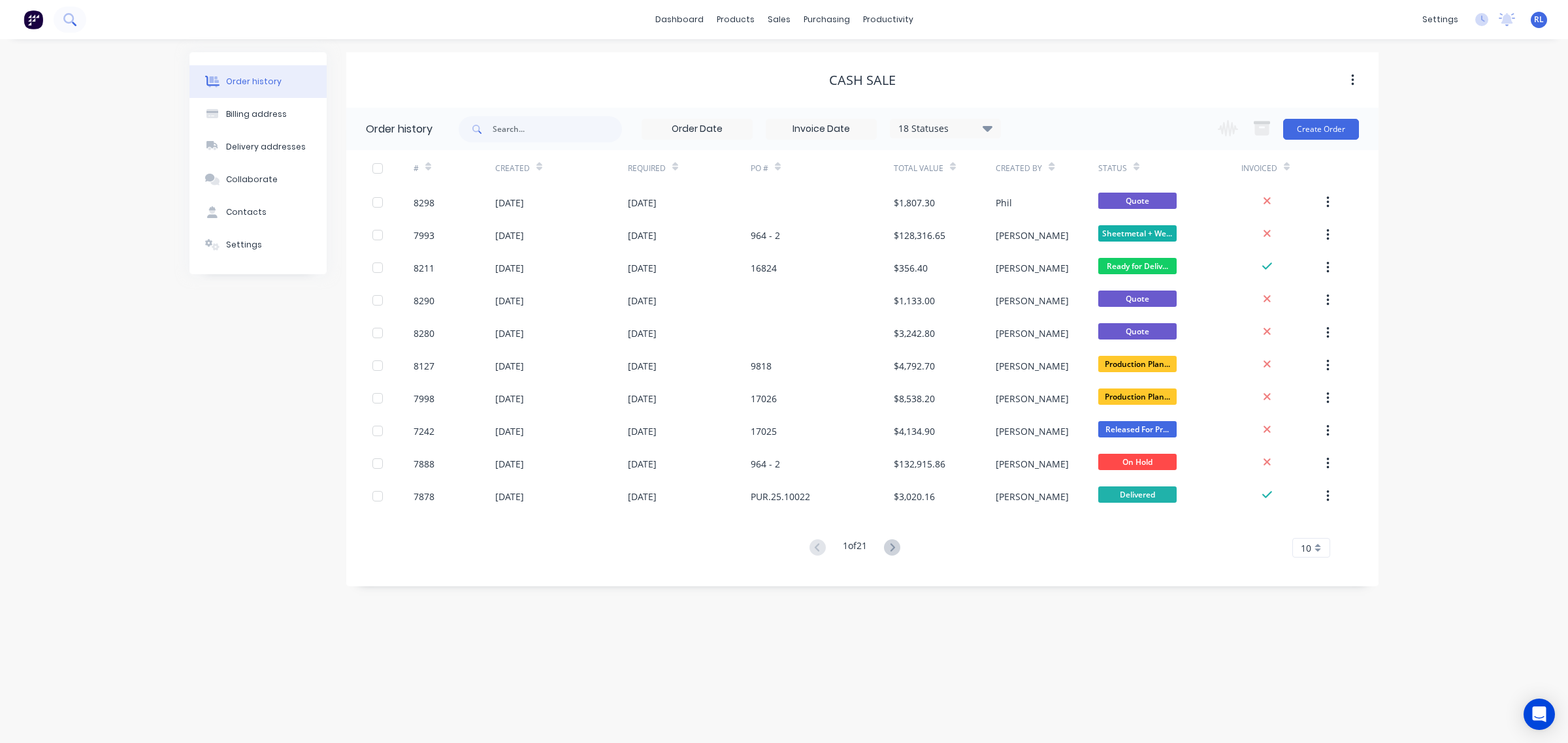
click at [76, 21] on button at bounding box center [70, 19] width 33 height 26
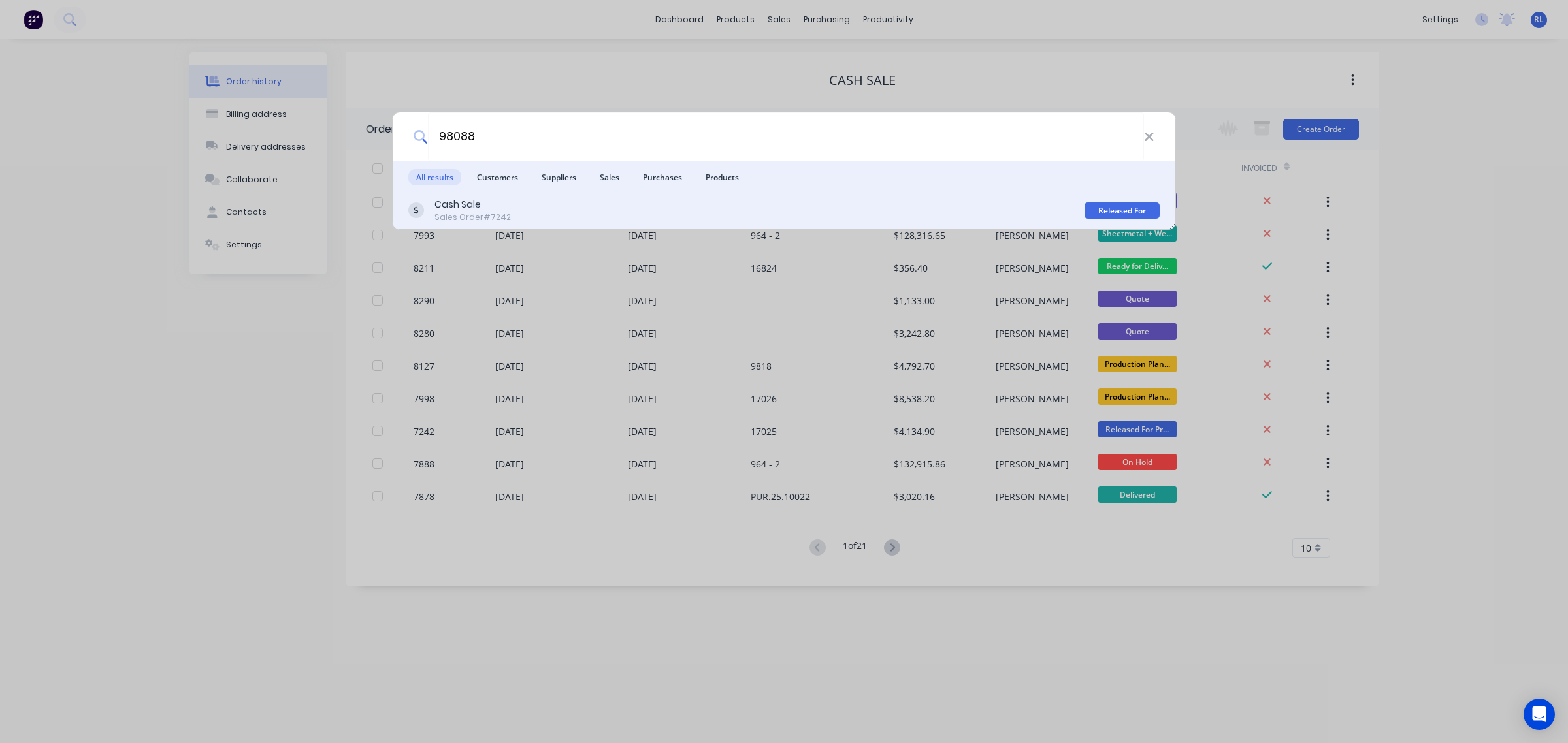
type input "98088"
click at [494, 219] on div "Sales Order #7242" at bounding box center [473, 217] width 76 height 11
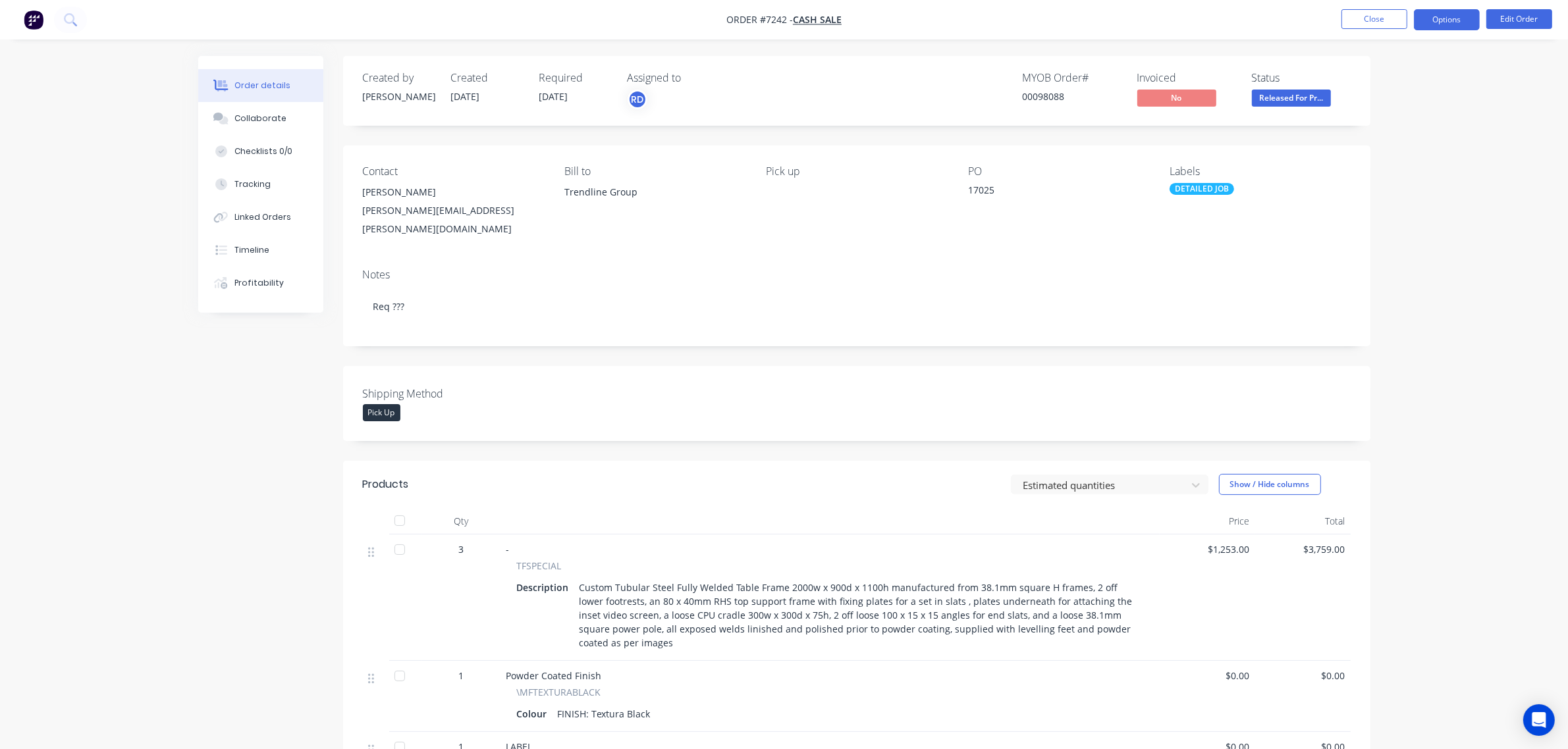
click at [1446, 23] on button "Options" at bounding box center [1447, 19] width 66 height 21
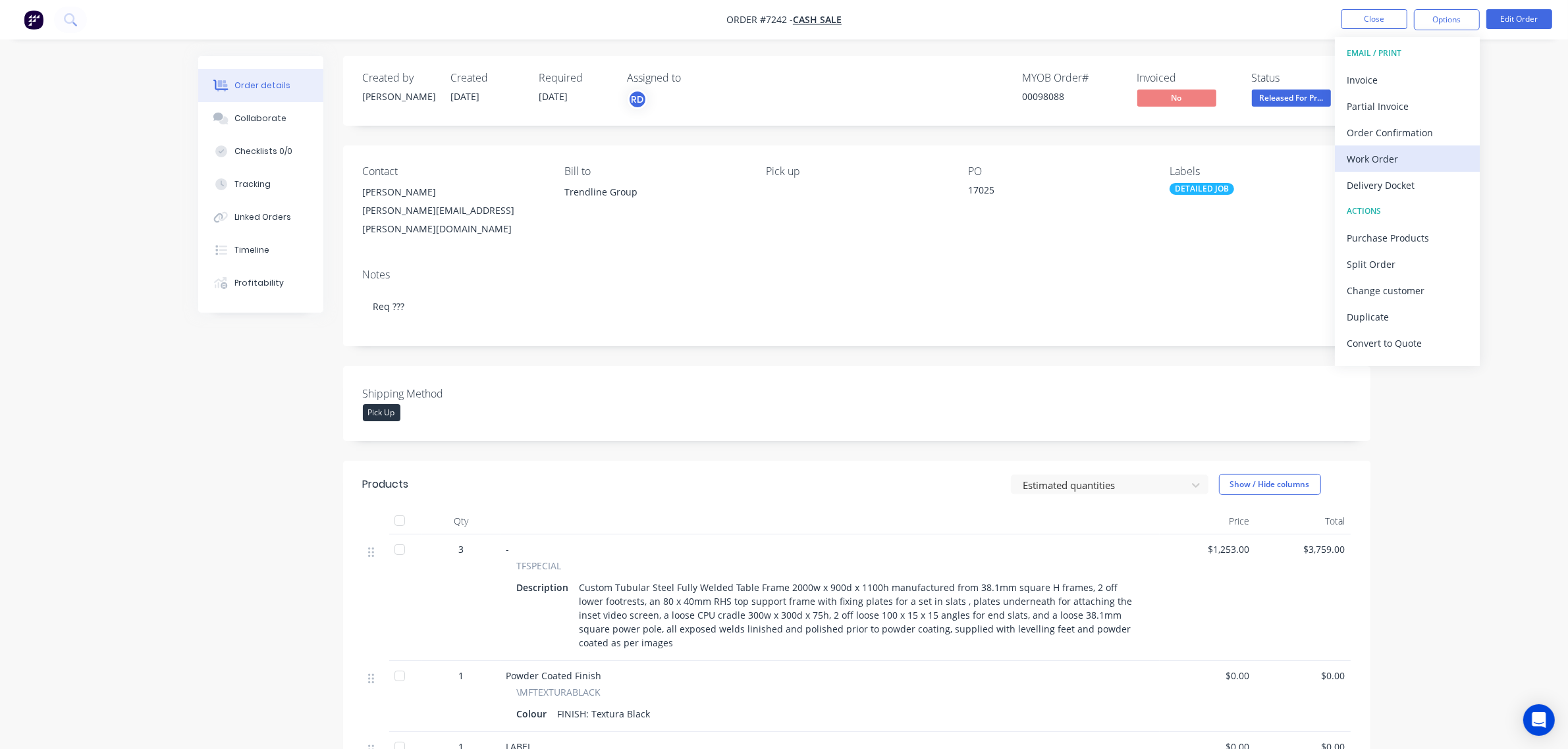
click at [1417, 160] on div "Work Order" at bounding box center [1407, 159] width 121 height 19
click at [1420, 106] on div "With pricing" at bounding box center [1407, 106] width 121 height 19
click at [201, 426] on div "Created by [PERSON_NAME] Created [DATE] Required [DATE] Assigned to RD MYOB Ord…" at bounding box center [784, 568] width 1172 height 1024
click at [73, 20] on icon at bounding box center [69, 18] width 11 height 11
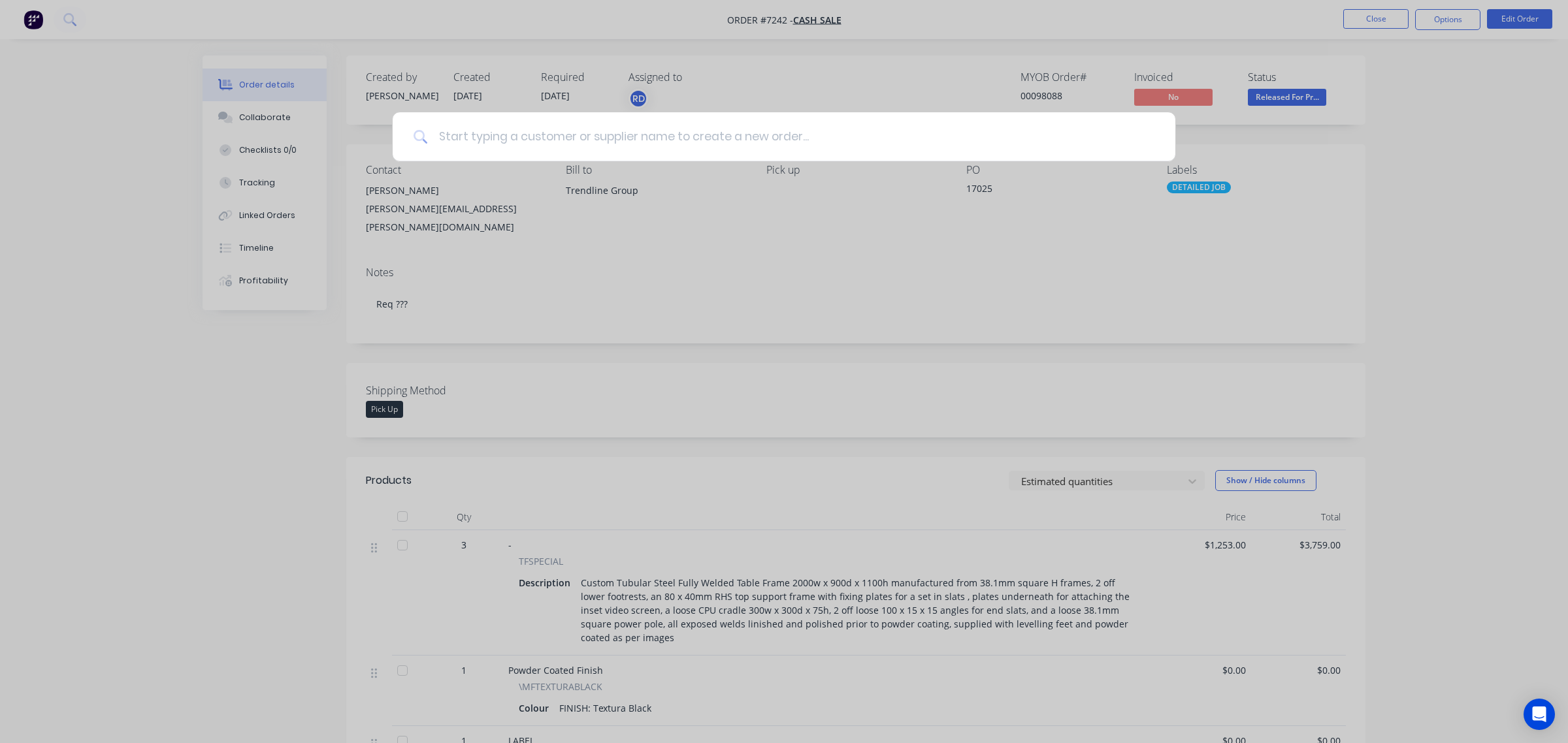
click at [566, 142] on input at bounding box center [791, 136] width 727 height 49
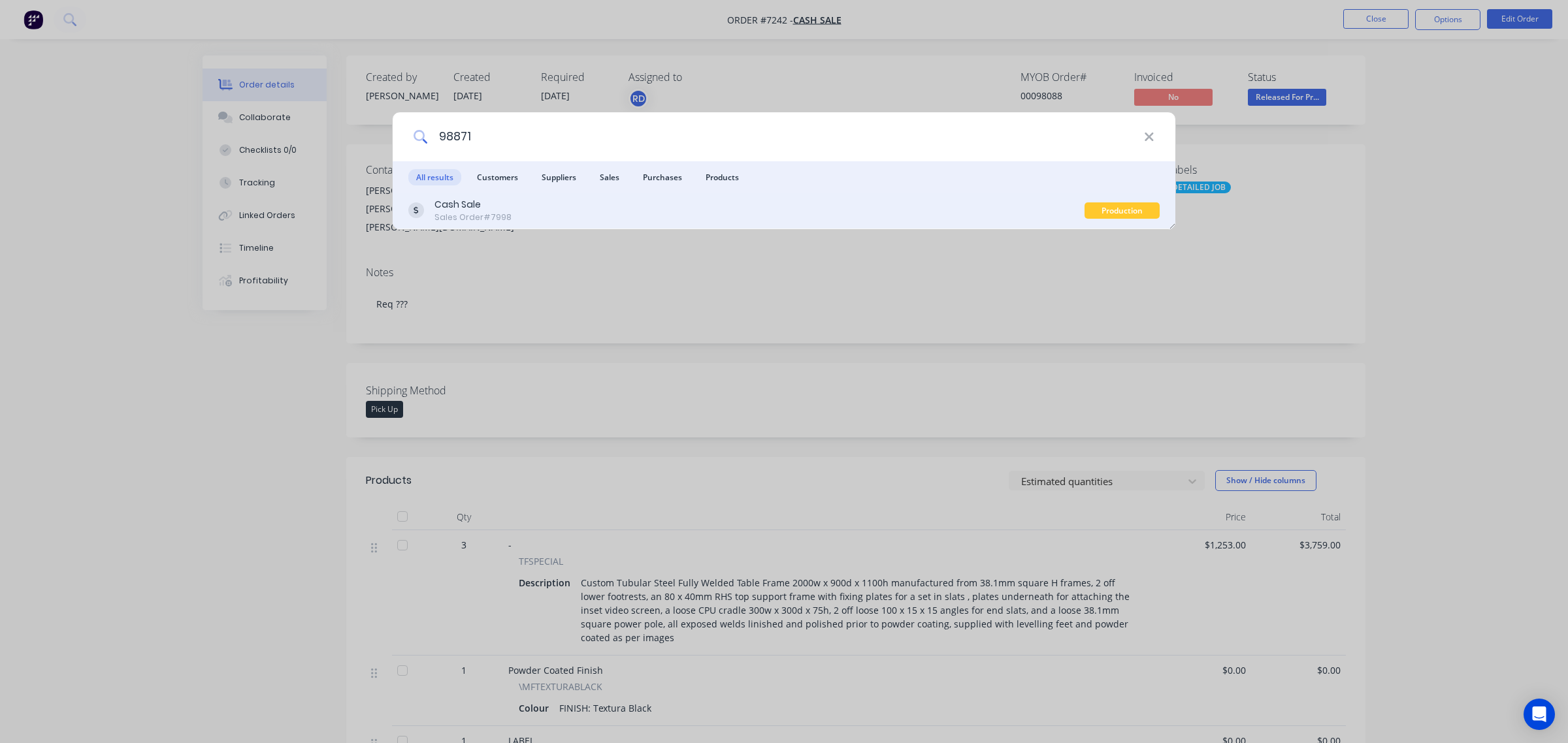
type input "98871"
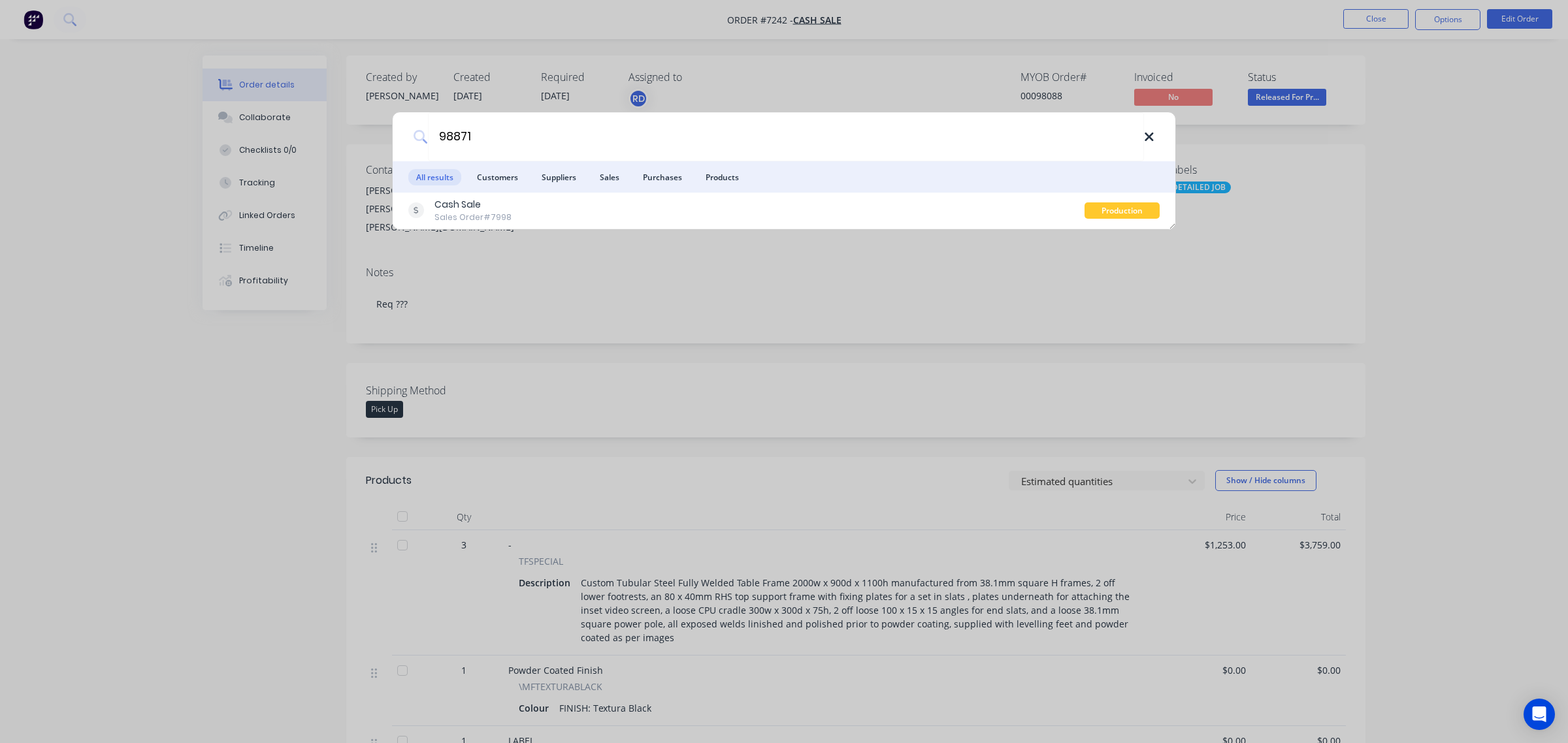
click at [1153, 134] on icon at bounding box center [1149, 137] width 9 height 9
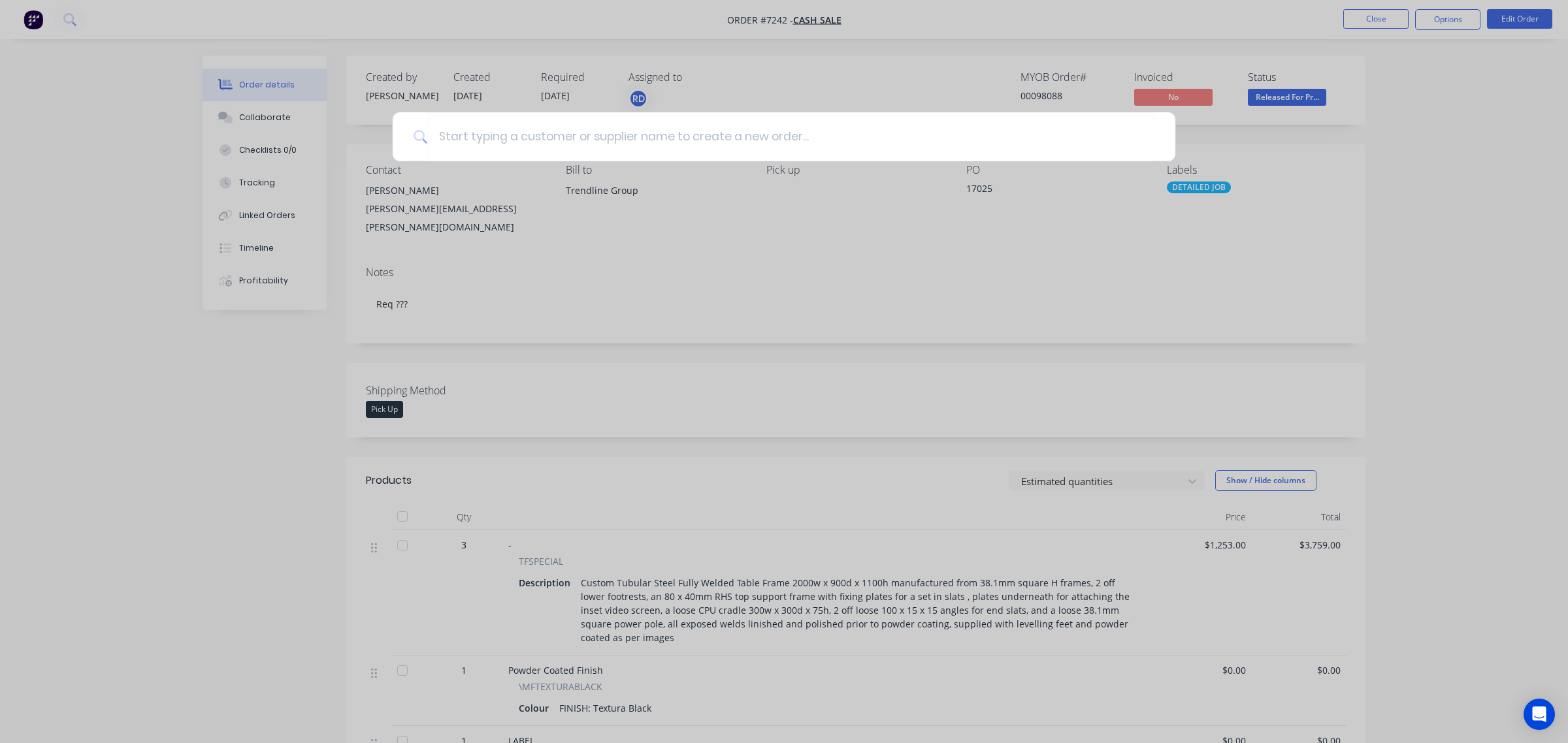
click at [569, 251] on div at bounding box center [784, 371] width 1568 height 743
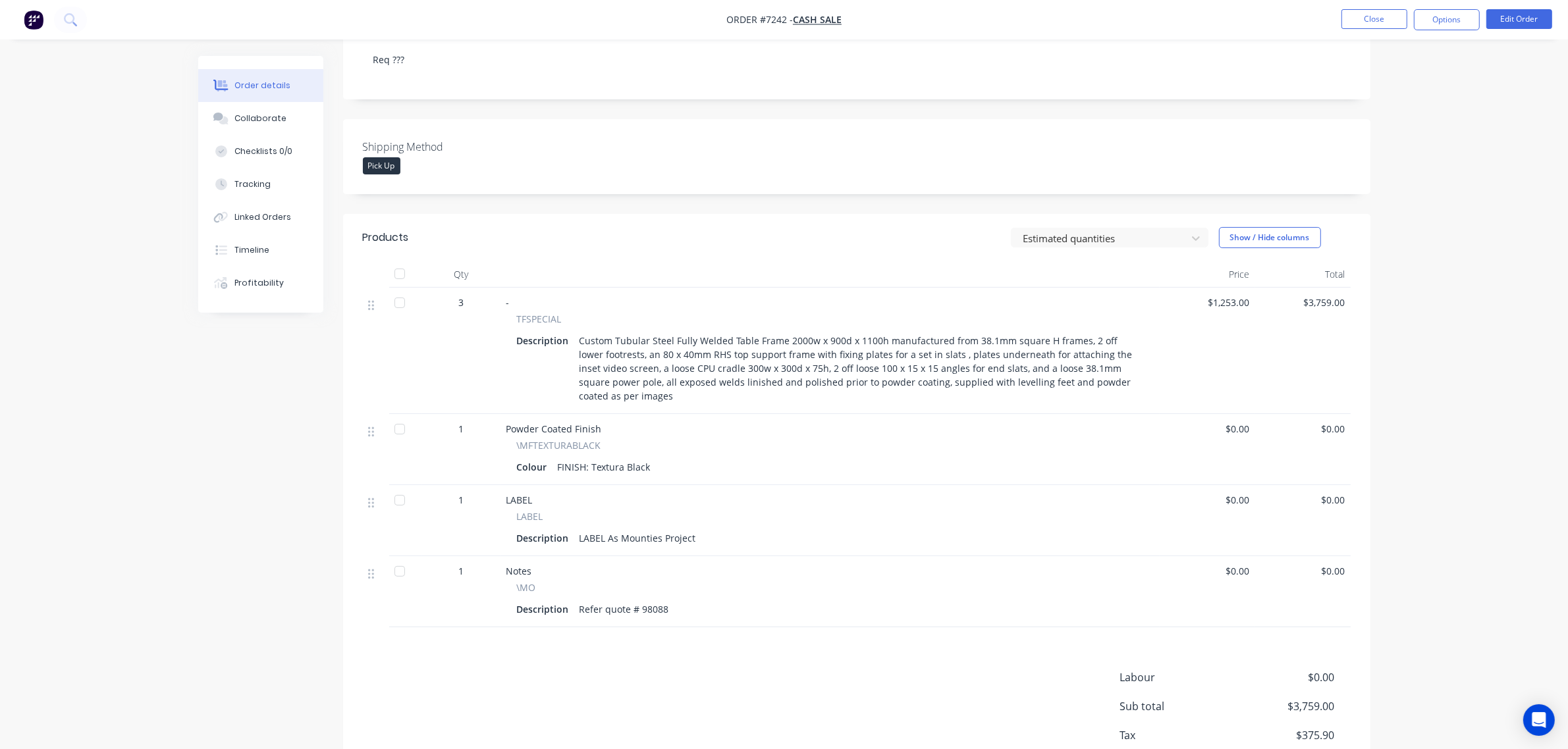
scroll to position [317, 0]
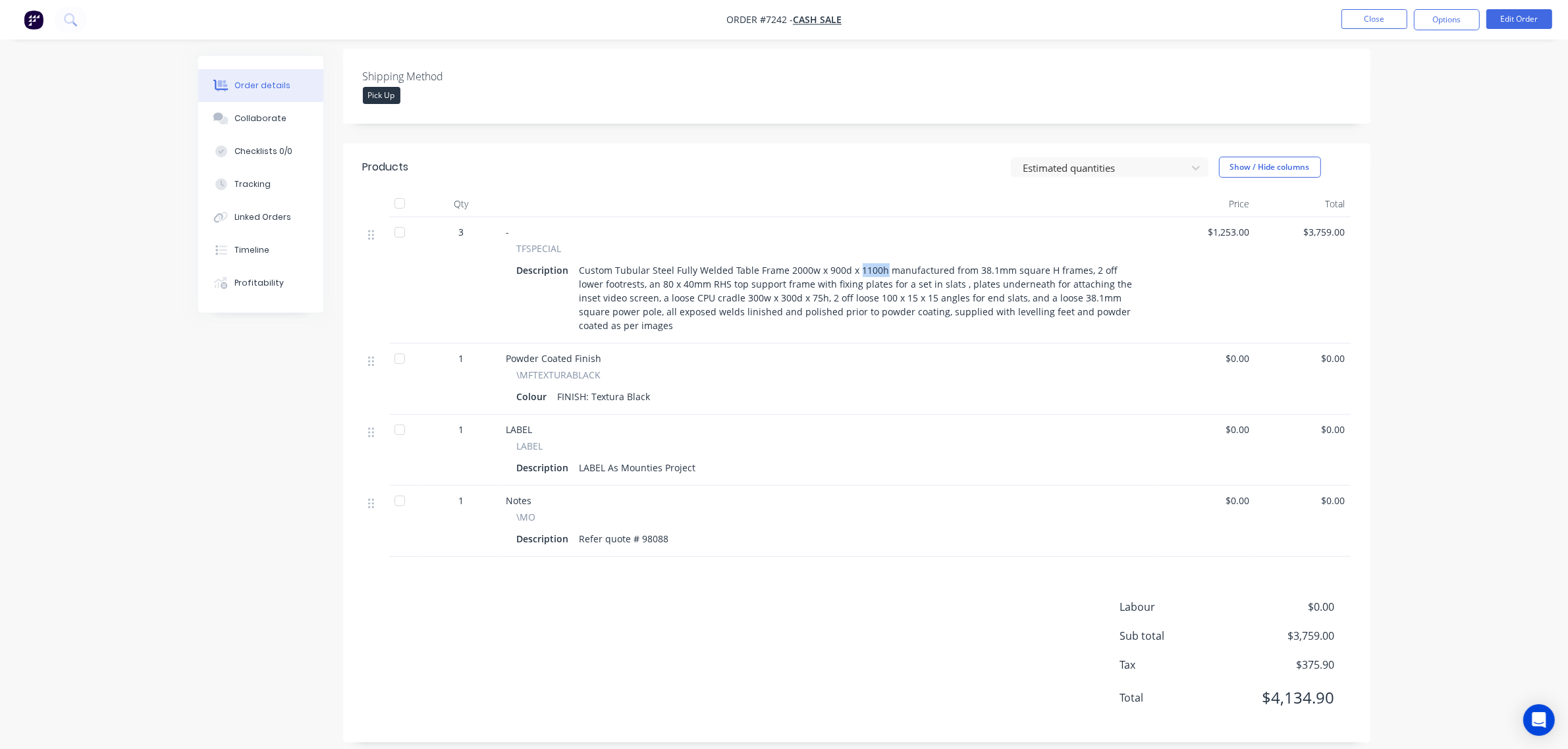
drag, startPoint x: 853, startPoint y: 255, endPoint x: 878, endPoint y: 258, distance: 25.2
click at [878, 260] on div "Custom Tubular Steel Fully Welded Table Frame 2000w x 900d x 1100h manufactured…" at bounding box center [859, 297] width 570 height 74
drag, startPoint x: 892, startPoint y: 257, endPoint x: 972, endPoint y: 258, distance: 80.0
click at [972, 260] on div "Custom Tubular Steel Fully Welded Table Frame 2000w x 900d x 1100h manufactured…" at bounding box center [859, 297] width 570 height 74
click at [973, 274] on div "Custom Tubular Steel Fully Welded Table Frame 2000w x 900d x 1100h manufactured…" at bounding box center [859, 297] width 570 height 74
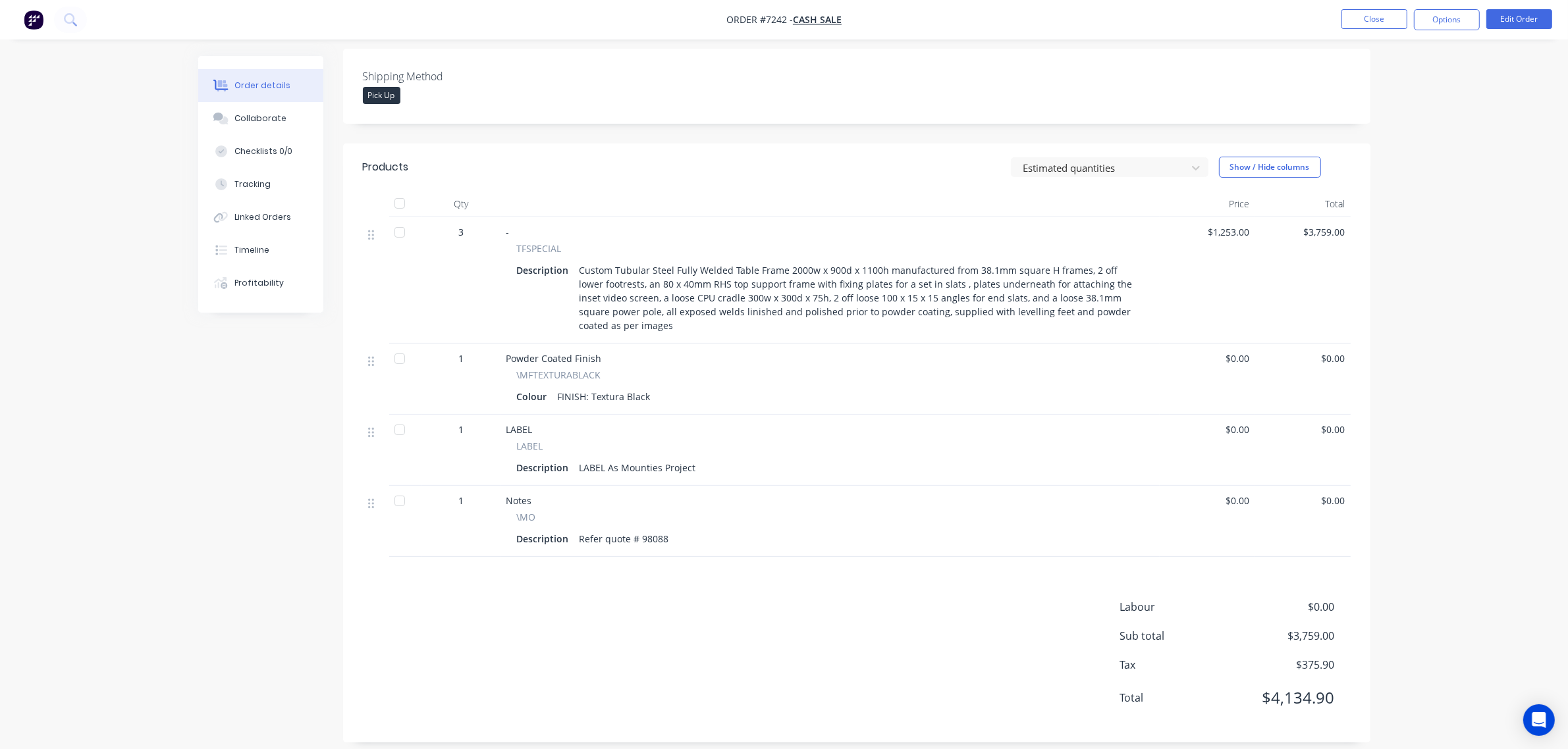
scroll to position [0, 0]
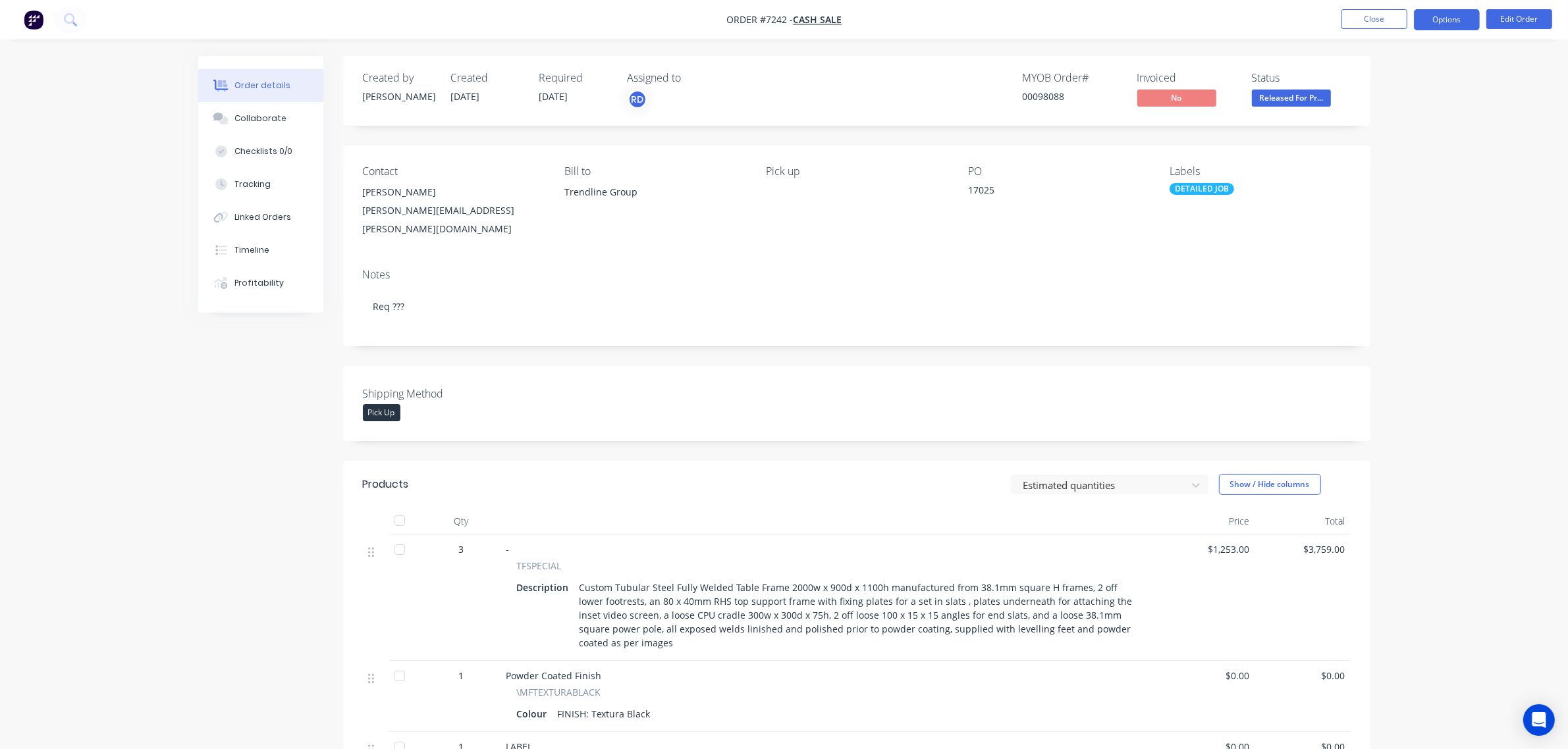
click at [1463, 27] on button "Options" at bounding box center [1447, 19] width 66 height 21
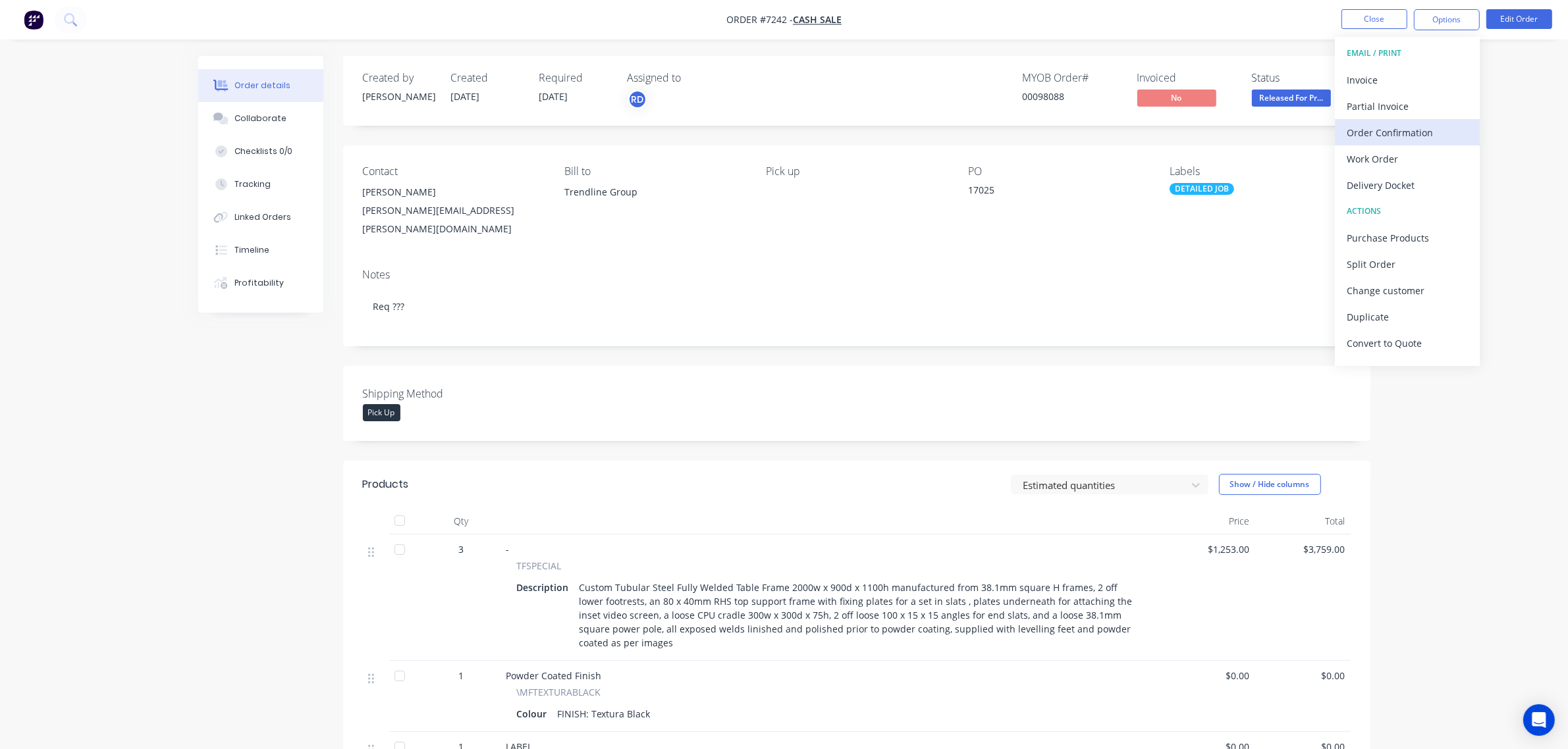
click at [1434, 129] on div "Order Confirmation" at bounding box center [1407, 132] width 121 height 19
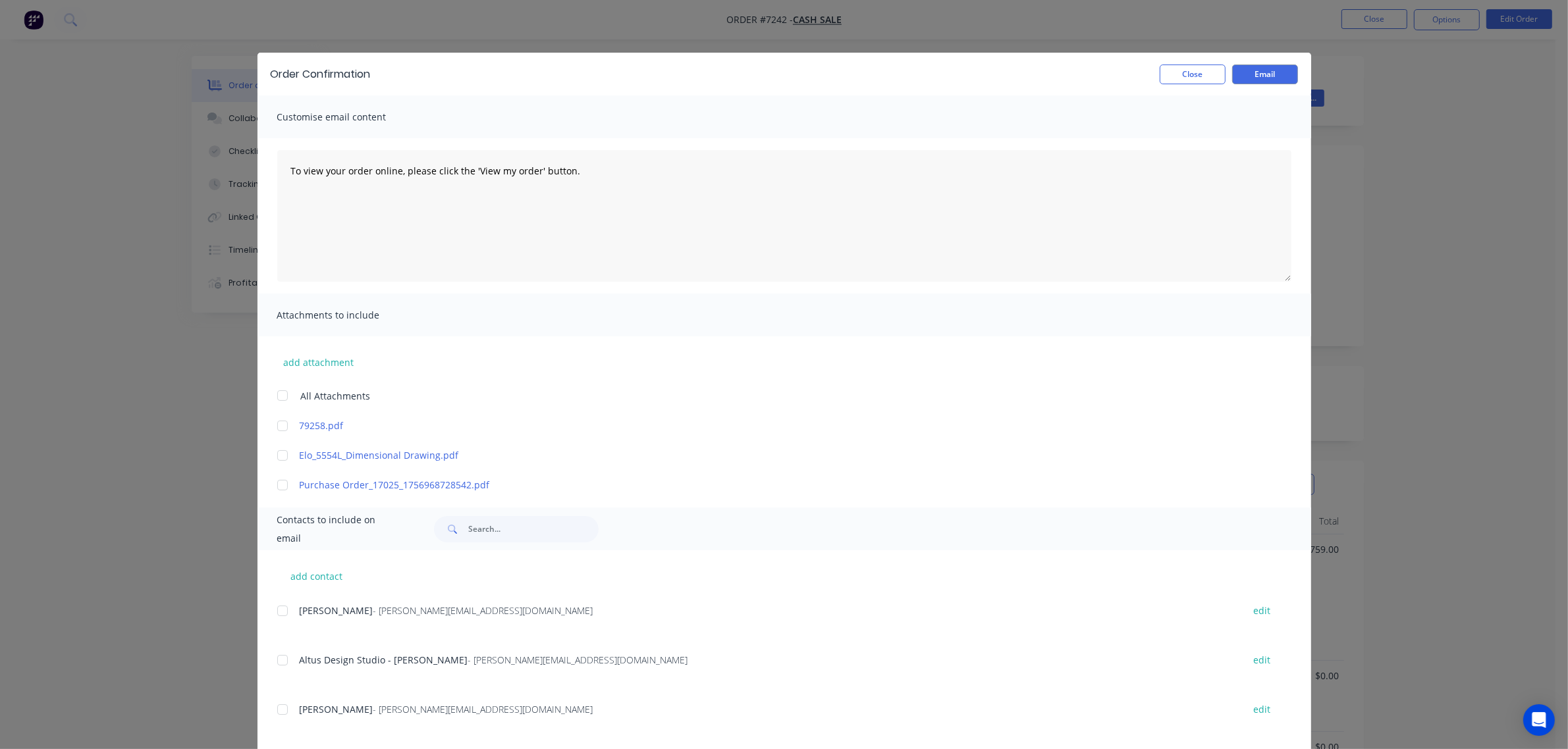
click at [442, 122] on div "Customise email content" at bounding box center [784, 117] width 1053 height 42
click at [437, 191] on textarea "To view your order online, please click the 'View my order' button." at bounding box center [784, 216] width 1014 height 132
click at [407, 122] on span "Customise email content" at bounding box center [349, 117] width 145 height 19
click at [607, 173] on textarea "To view your order online, please click the 'View my order' button." at bounding box center [784, 216] width 1014 height 132
click at [1180, 71] on button "Close" at bounding box center [1192, 74] width 66 height 19
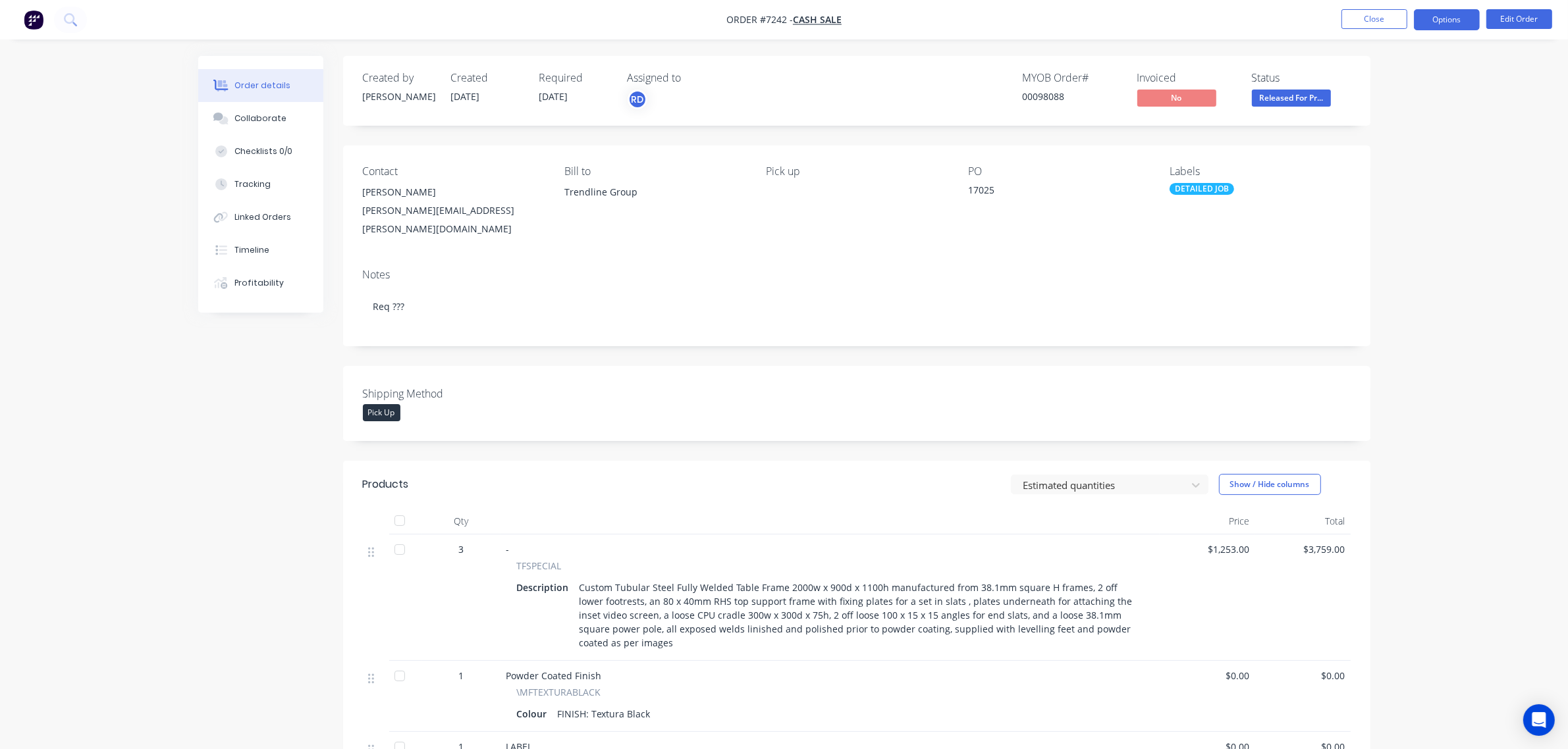
click at [1459, 24] on button "Options" at bounding box center [1447, 19] width 66 height 21
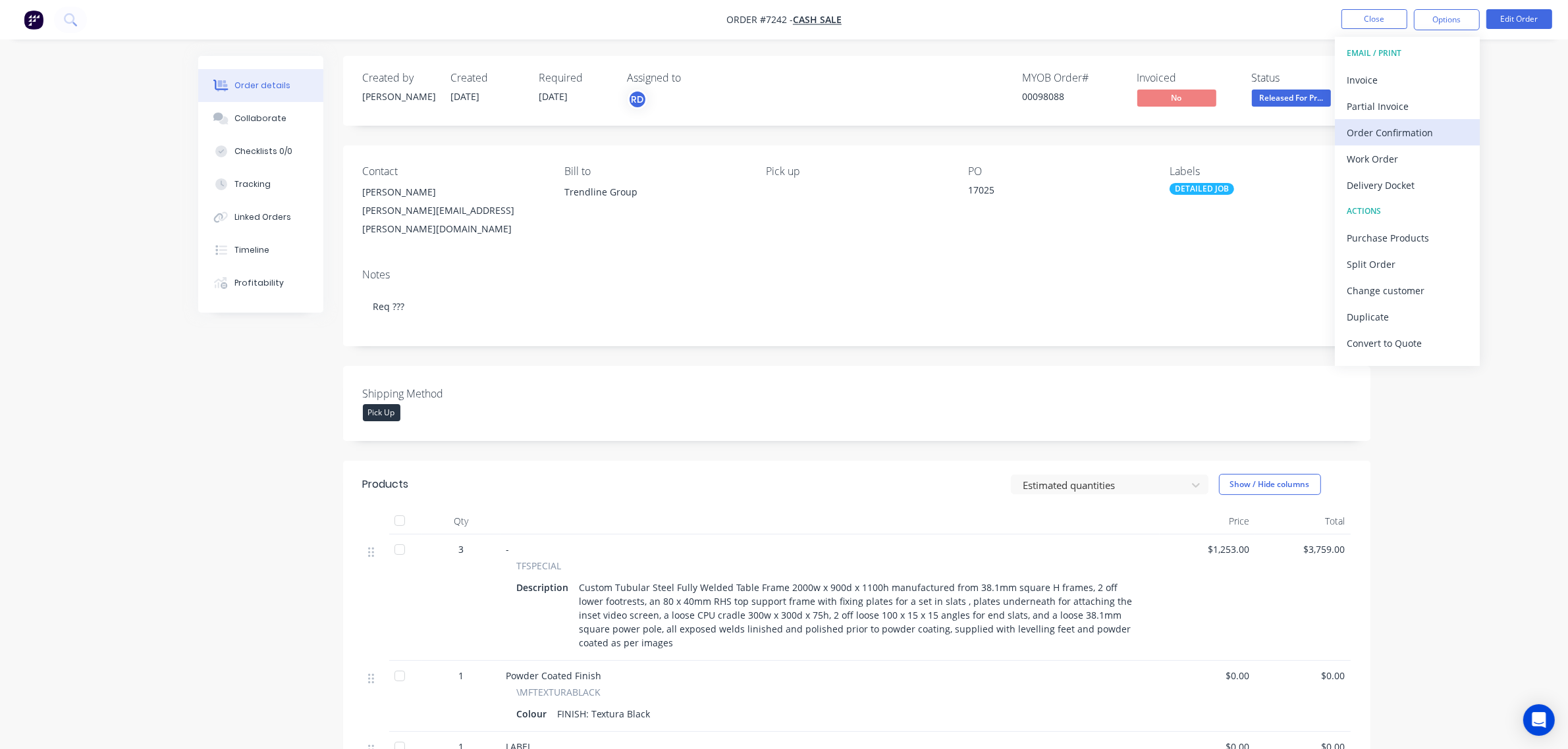
click at [1436, 134] on div "Order Confirmation" at bounding box center [1407, 132] width 121 height 19
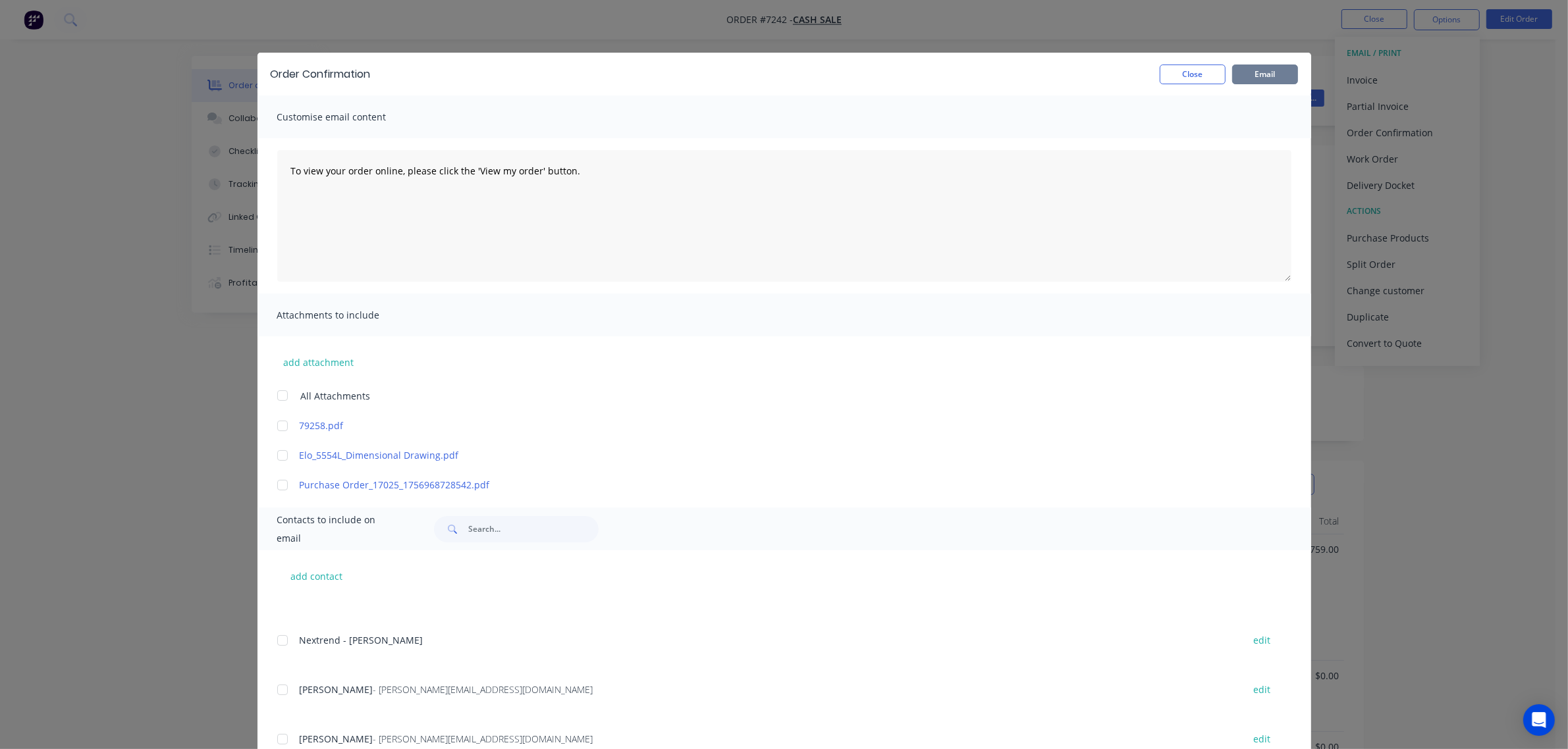
click at [1269, 77] on button "Email" at bounding box center [1265, 74] width 66 height 19
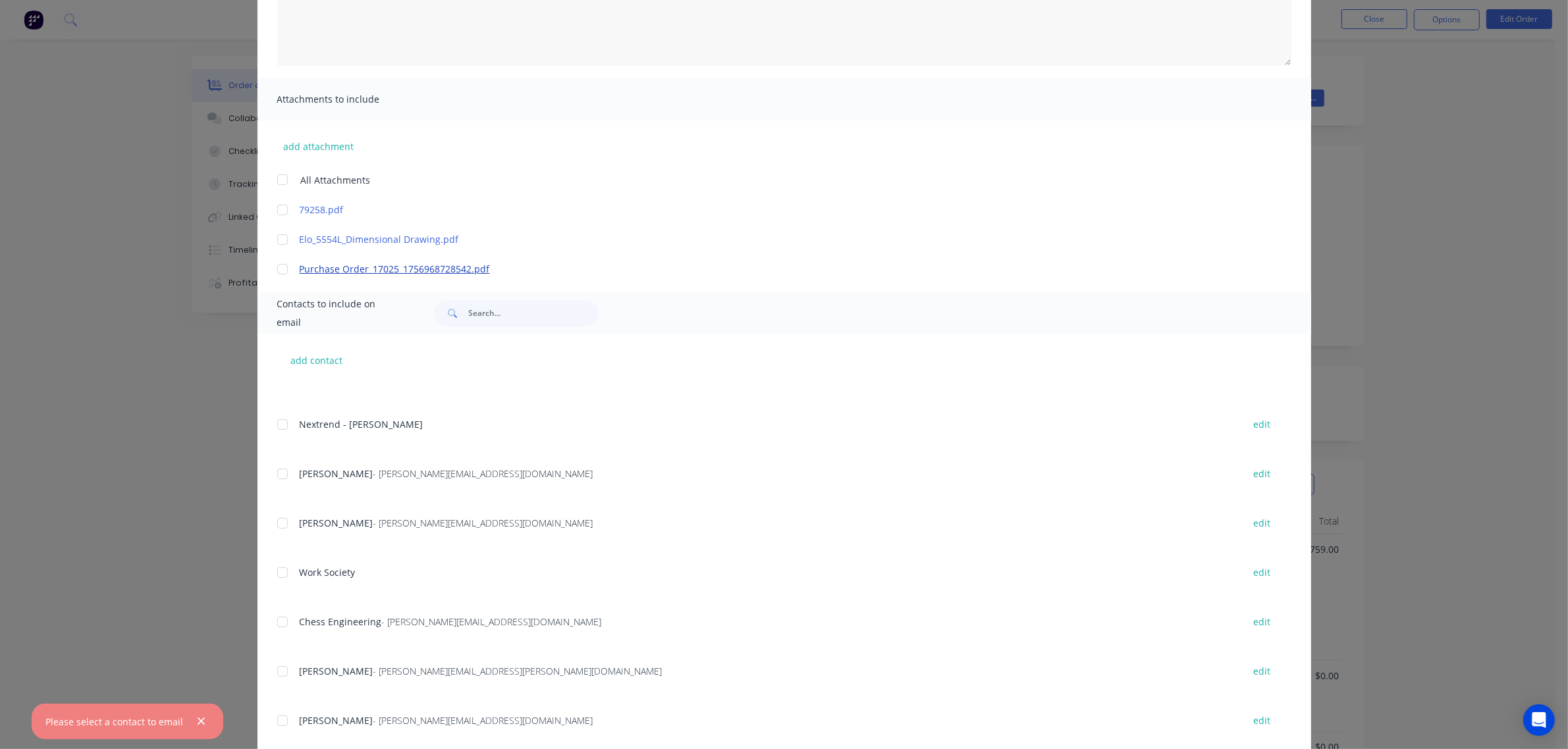
scroll to position [245, 0]
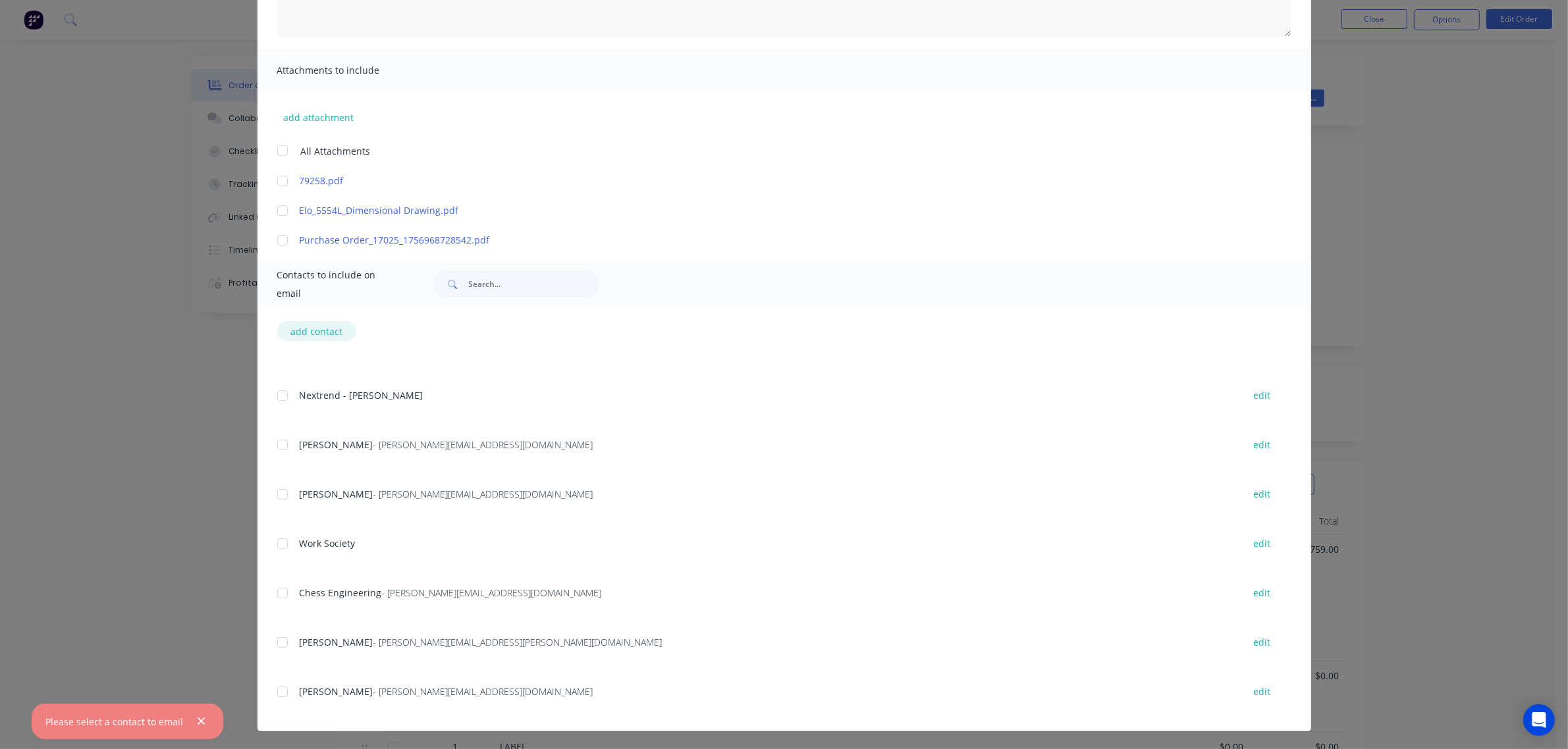
click at [322, 324] on button "add contact" at bounding box center [317, 331] width 79 height 19
select select "AU"
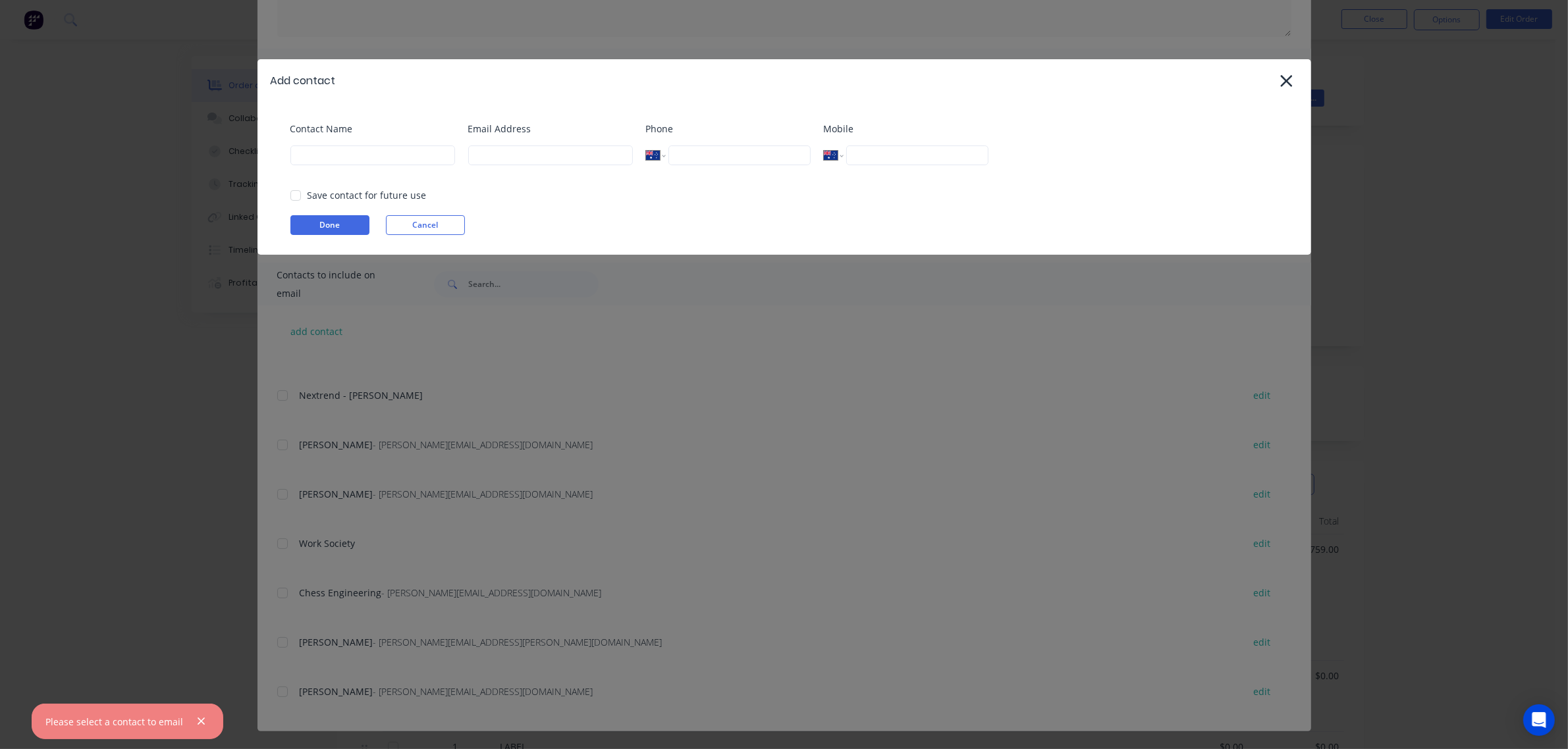
click at [412, 165] on div "Contact Name" at bounding box center [373, 148] width 165 height 53
select select "AU"
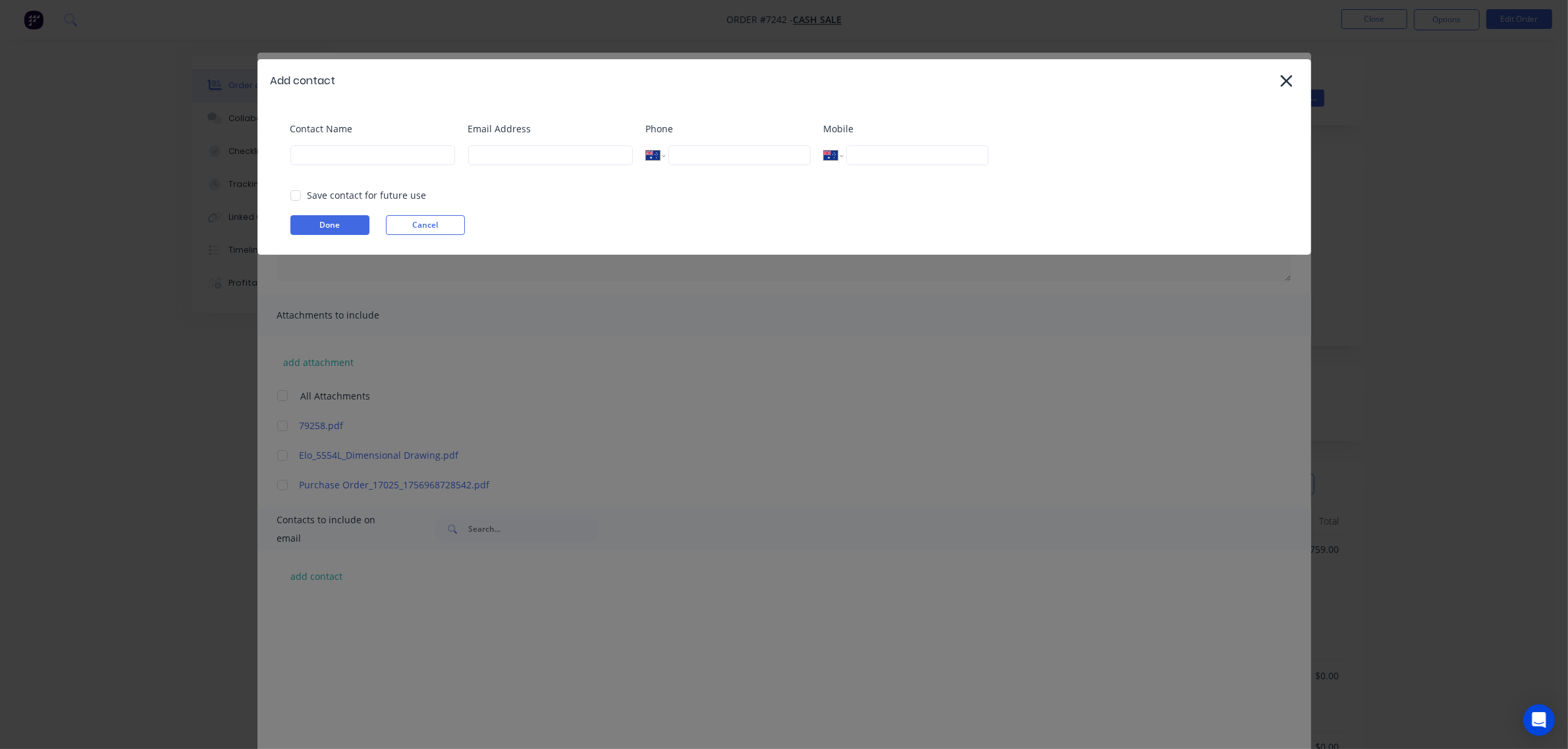
scroll to position [366, 0]
click at [399, 155] on input at bounding box center [373, 155] width 165 height 19
type input "[PERSON_NAME]"
type input "[EMAIL_ADDRESS][DOMAIN_NAME]"
click at [801, 222] on div "Done Cancel" at bounding box center [791, 224] width 1001 height 19
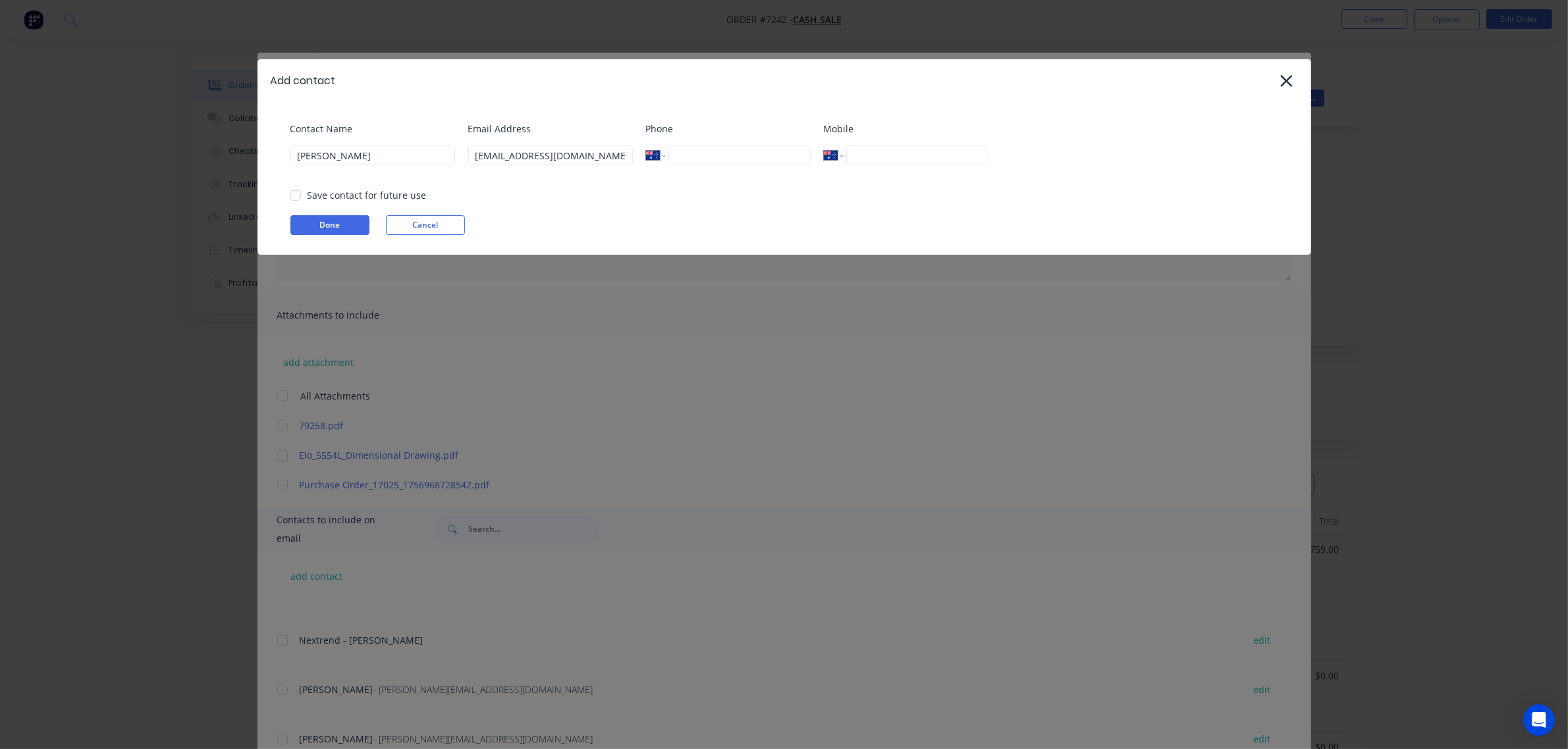
click at [296, 194] on div at bounding box center [296, 195] width 27 height 27
click at [349, 225] on button "Done" at bounding box center [330, 224] width 79 height 19
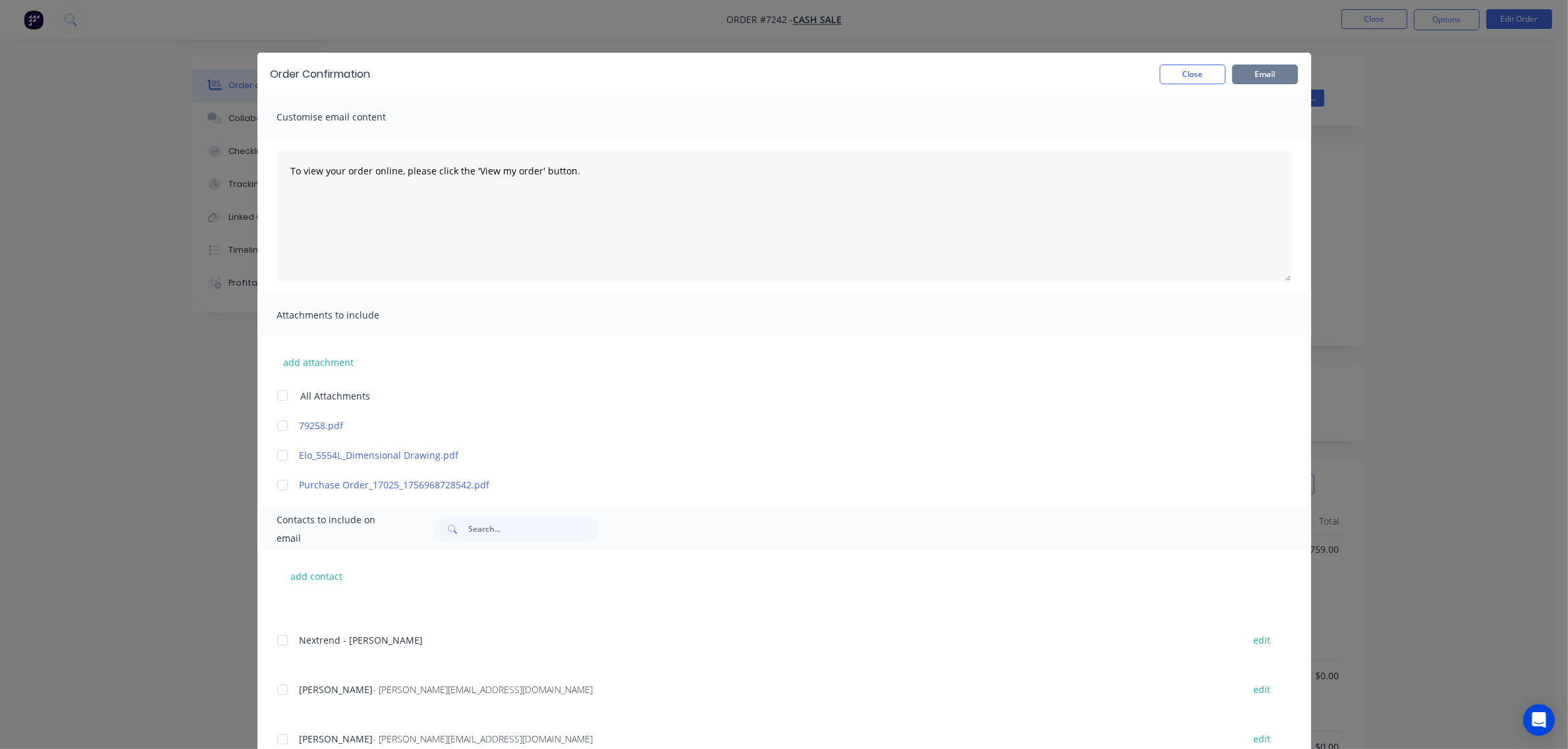
click at [1279, 73] on button "Email" at bounding box center [1265, 74] width 66 height 19
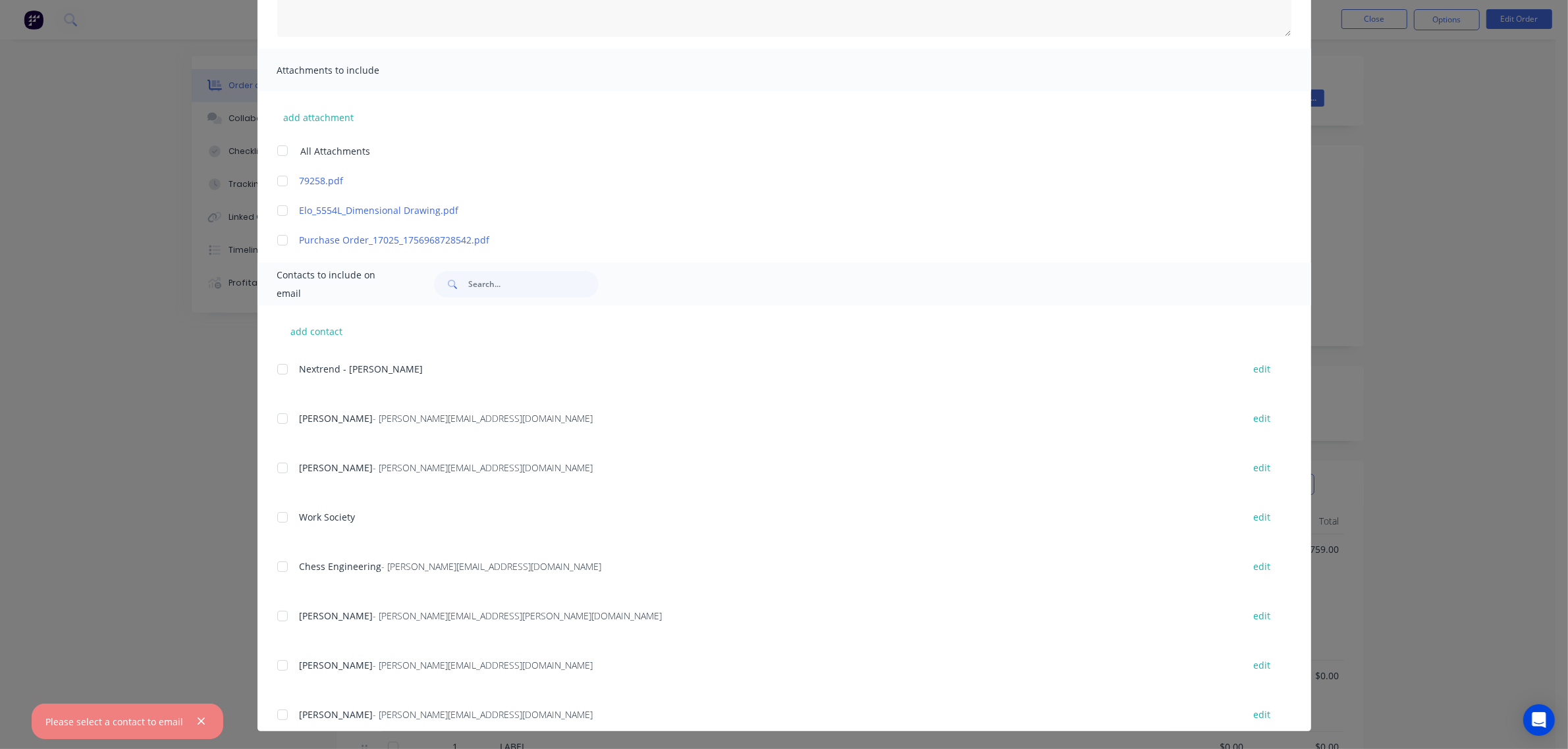
scroll to position [414, 0]
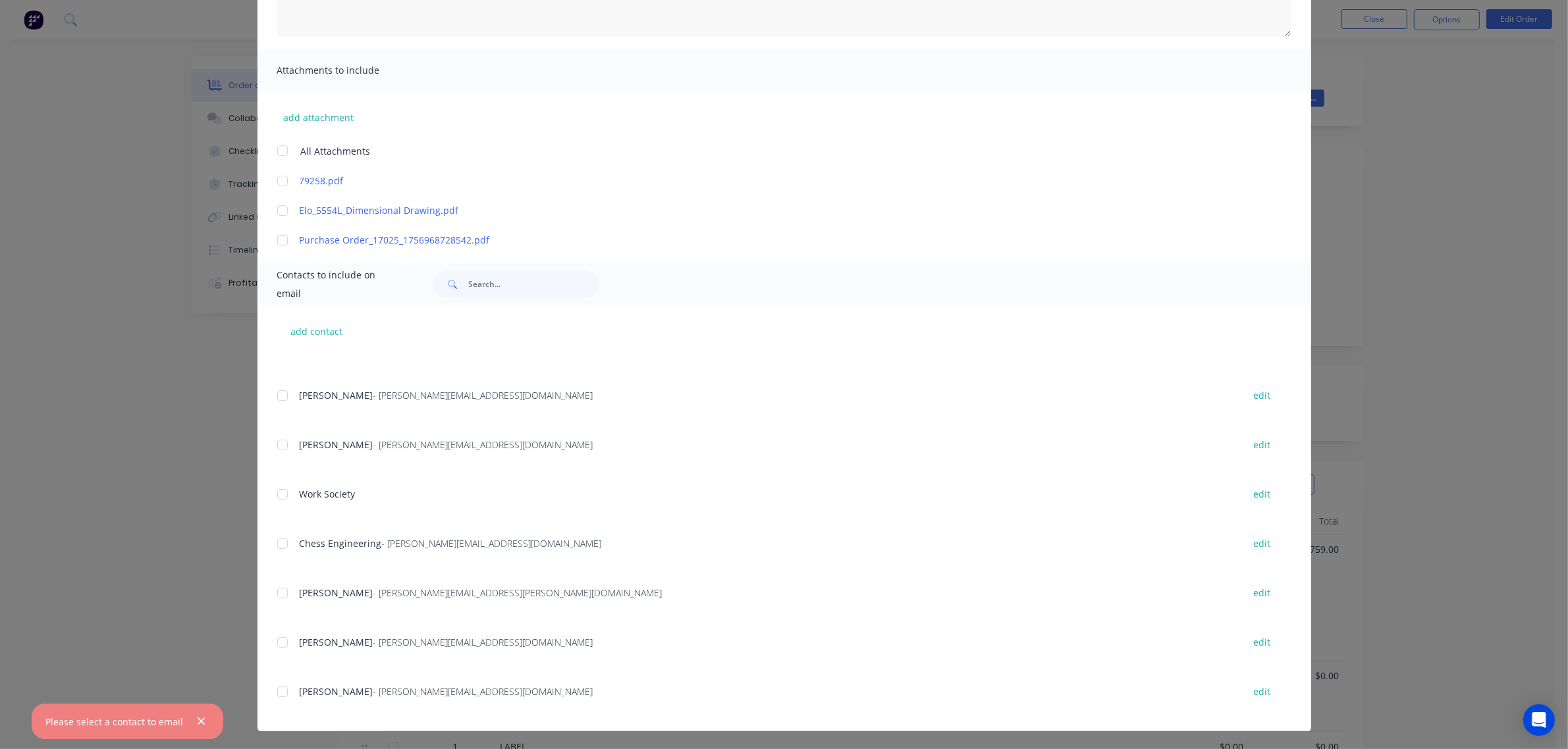
click at [275, 696] on div at bounding box center [282, 691] width 27 height 27
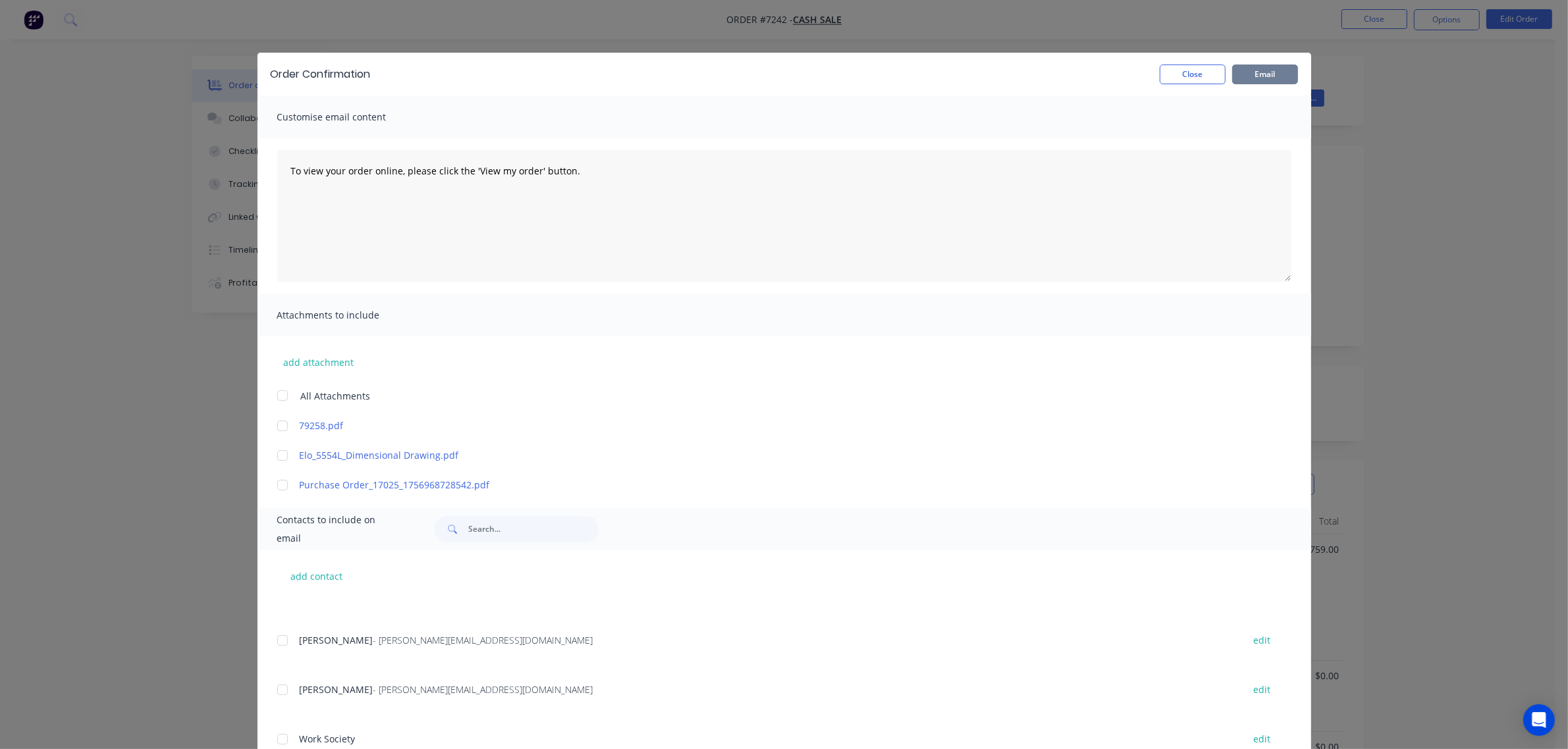
click at [1264, 73] on button "Email" at bounding box center [1265, 74] width 66 height 19
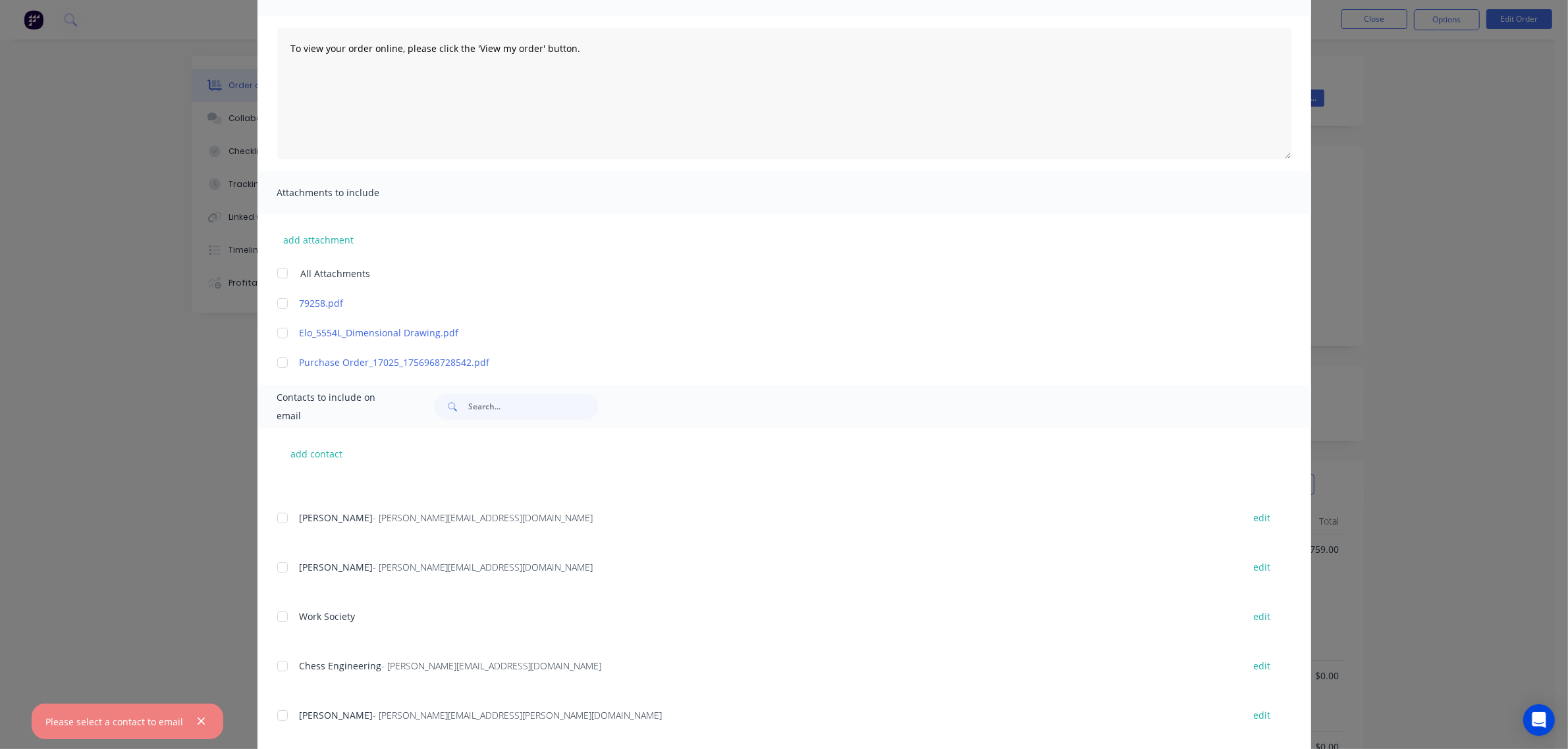
scroll to position [245, 0]
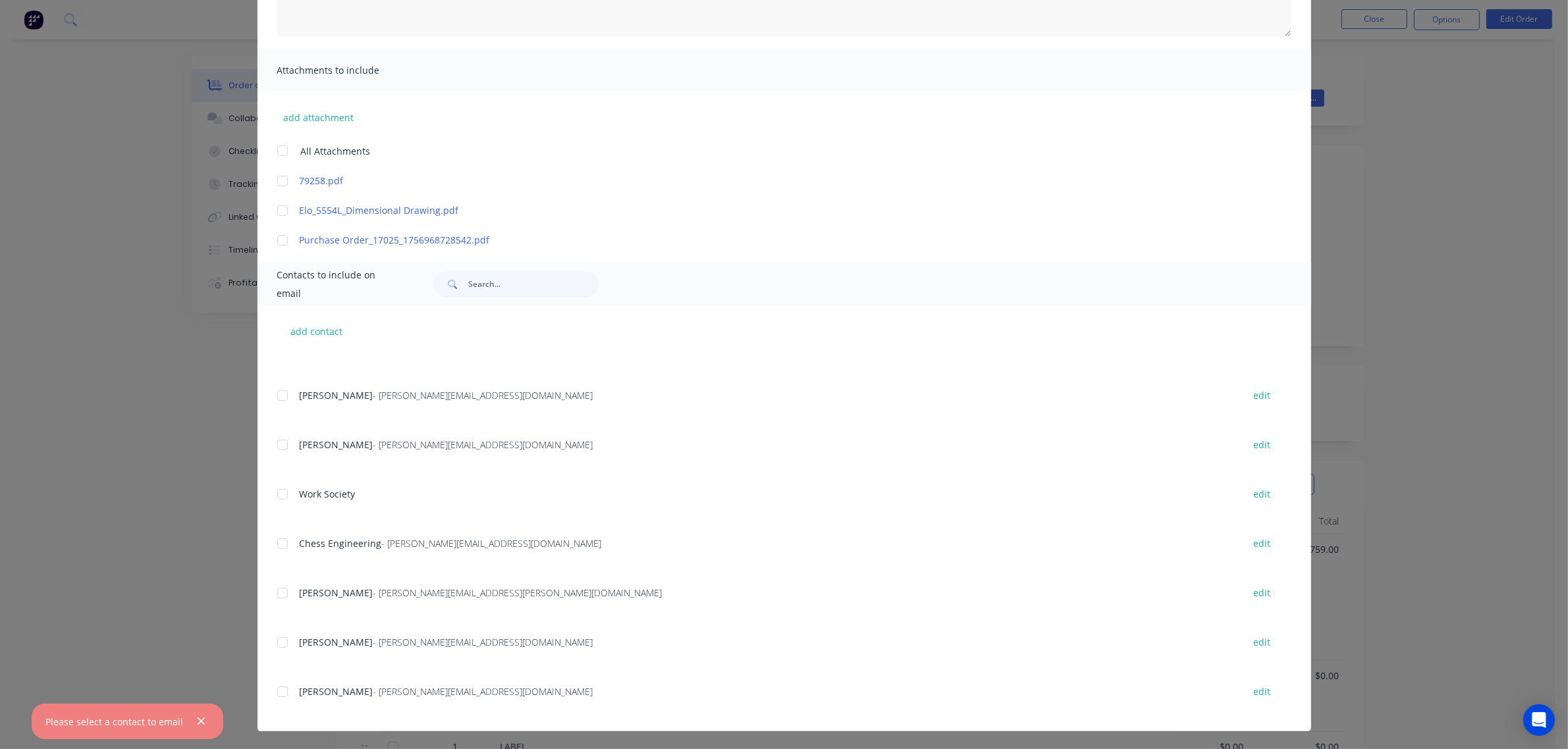
click at [277, 694] on div at bounding box center [282, 691] width 27 height 27
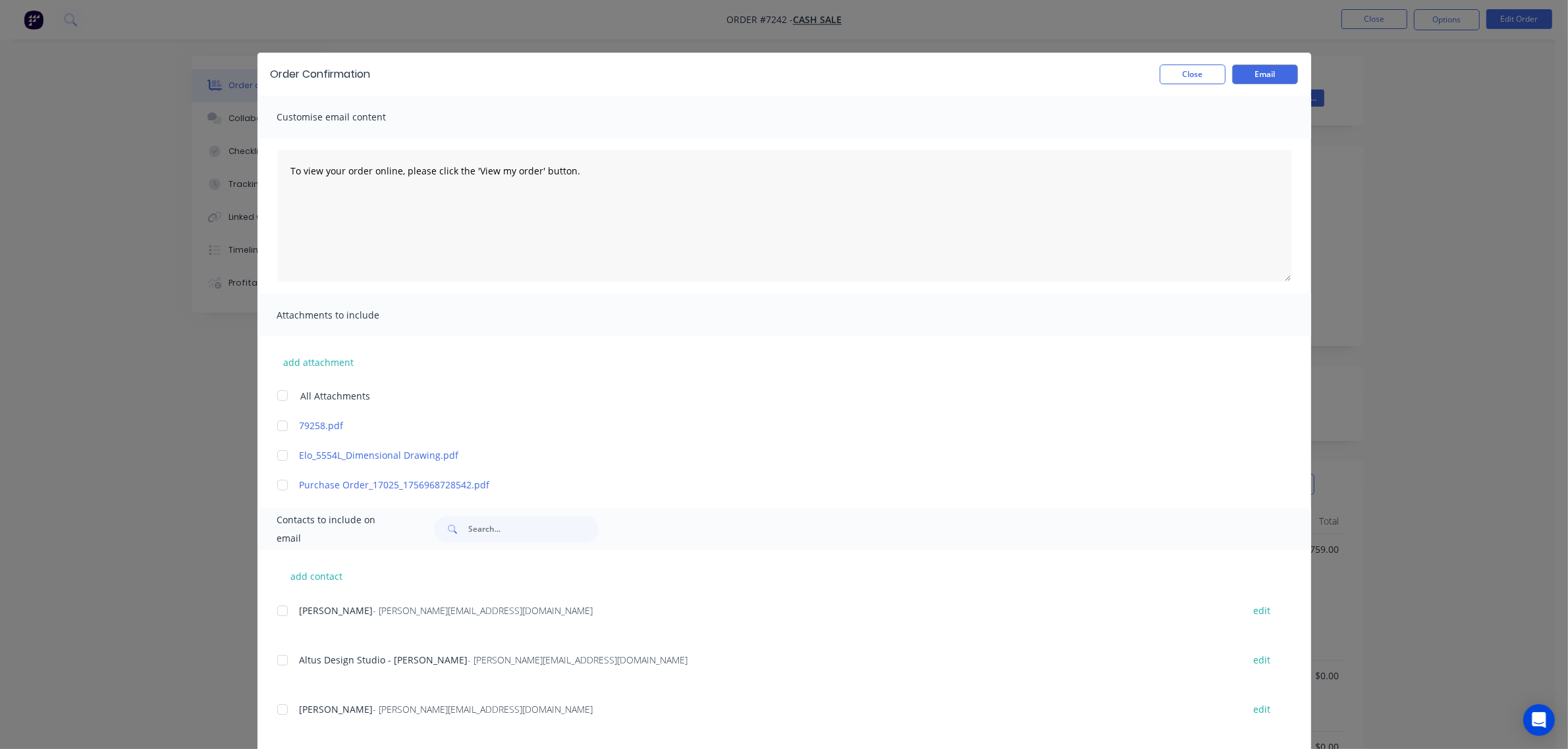
scroll to position [79, 0]
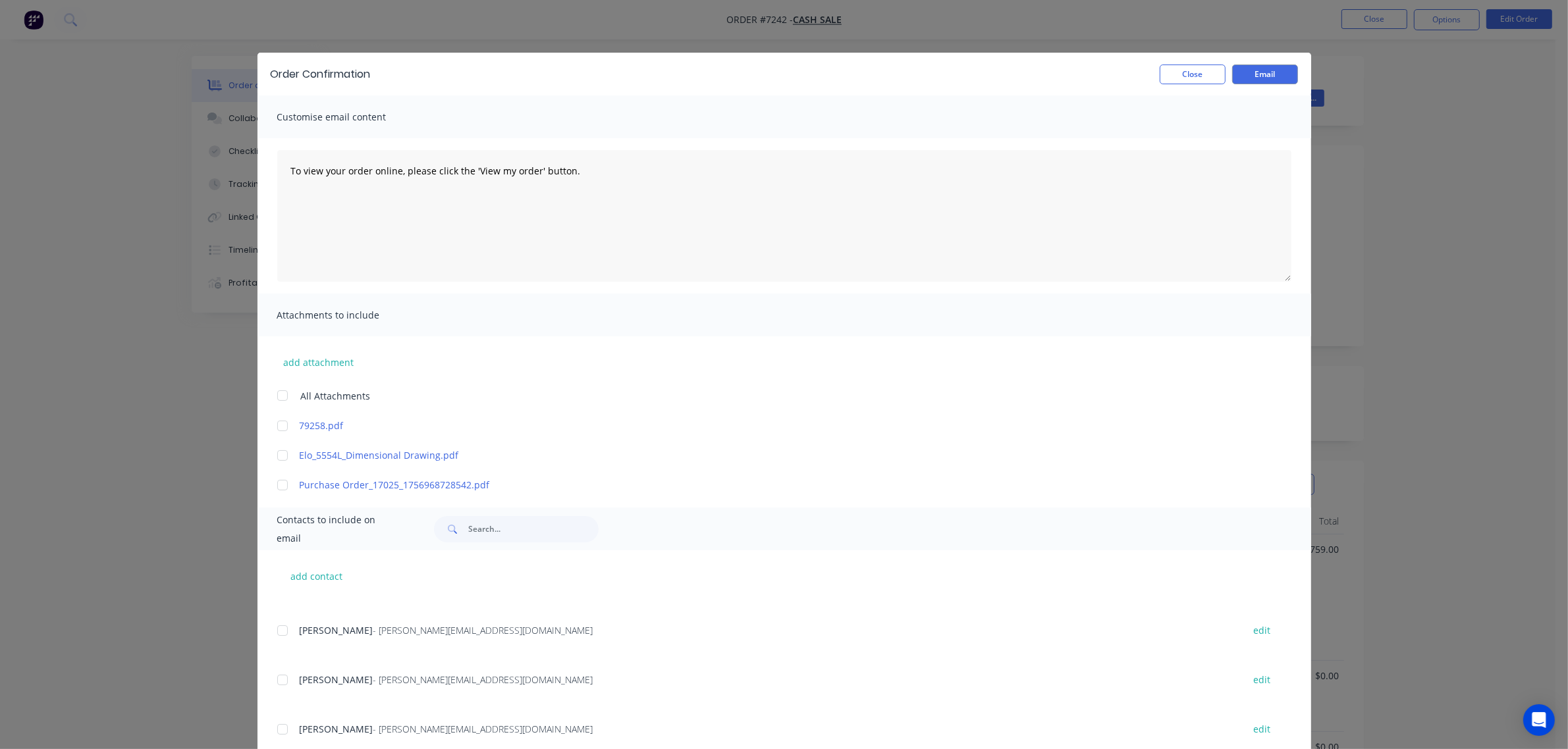
drag, startPoint x: 1295, startPoint y: 591, endPoint x: 1292, endPoint y: 600, distance: 9.5
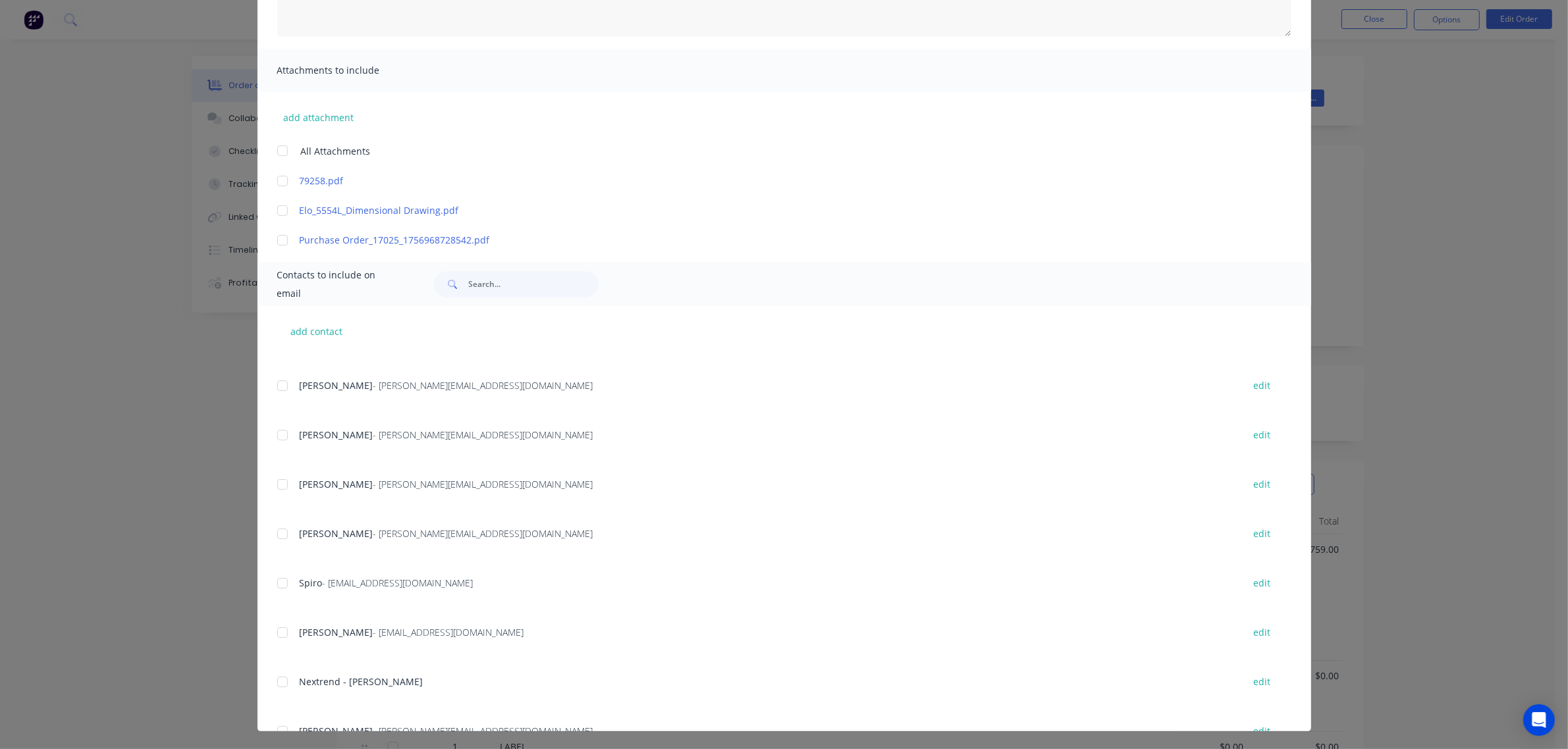
scroll to position [414, 0]
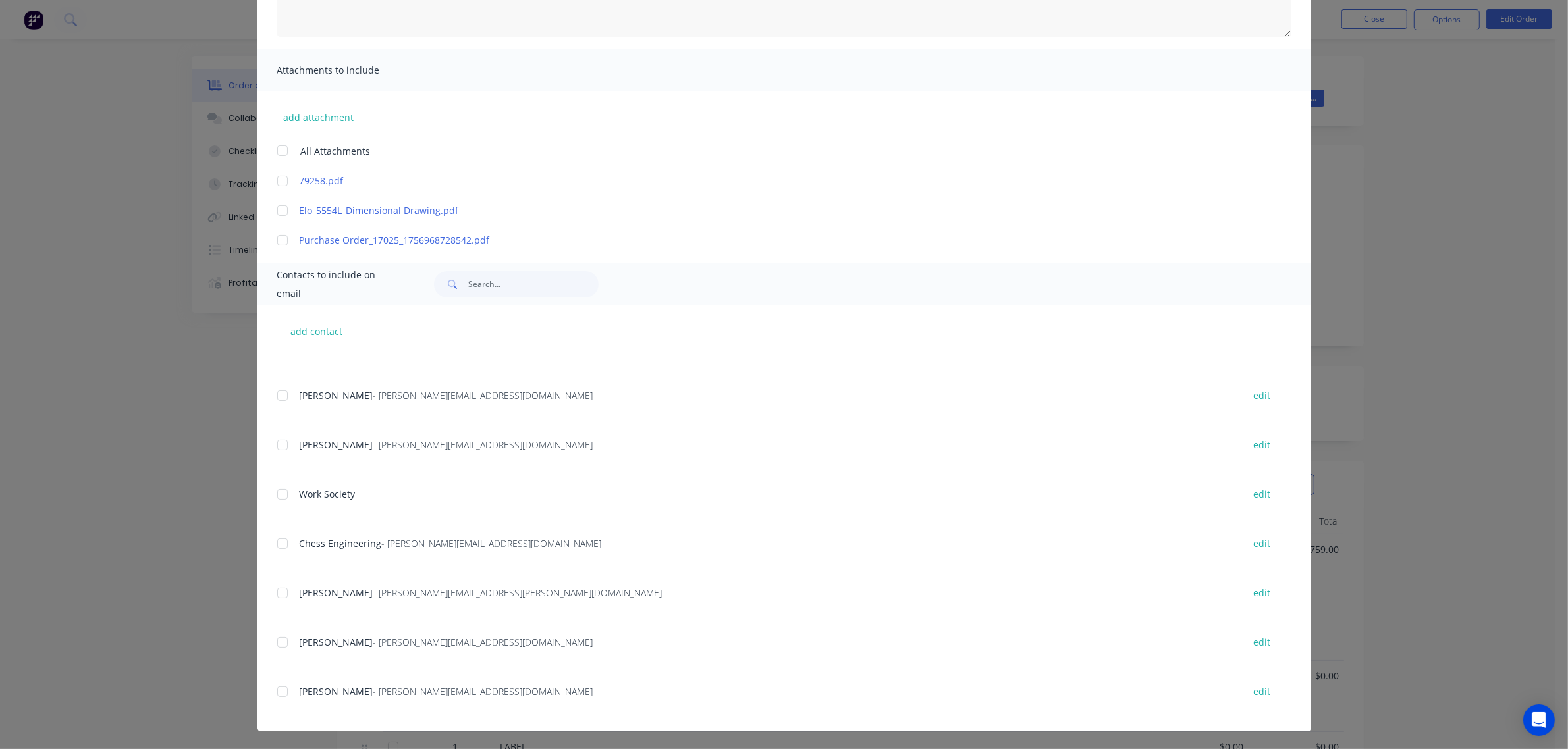
click at [277, 692] on div at bounding box center [282, 691] width 27 height 27
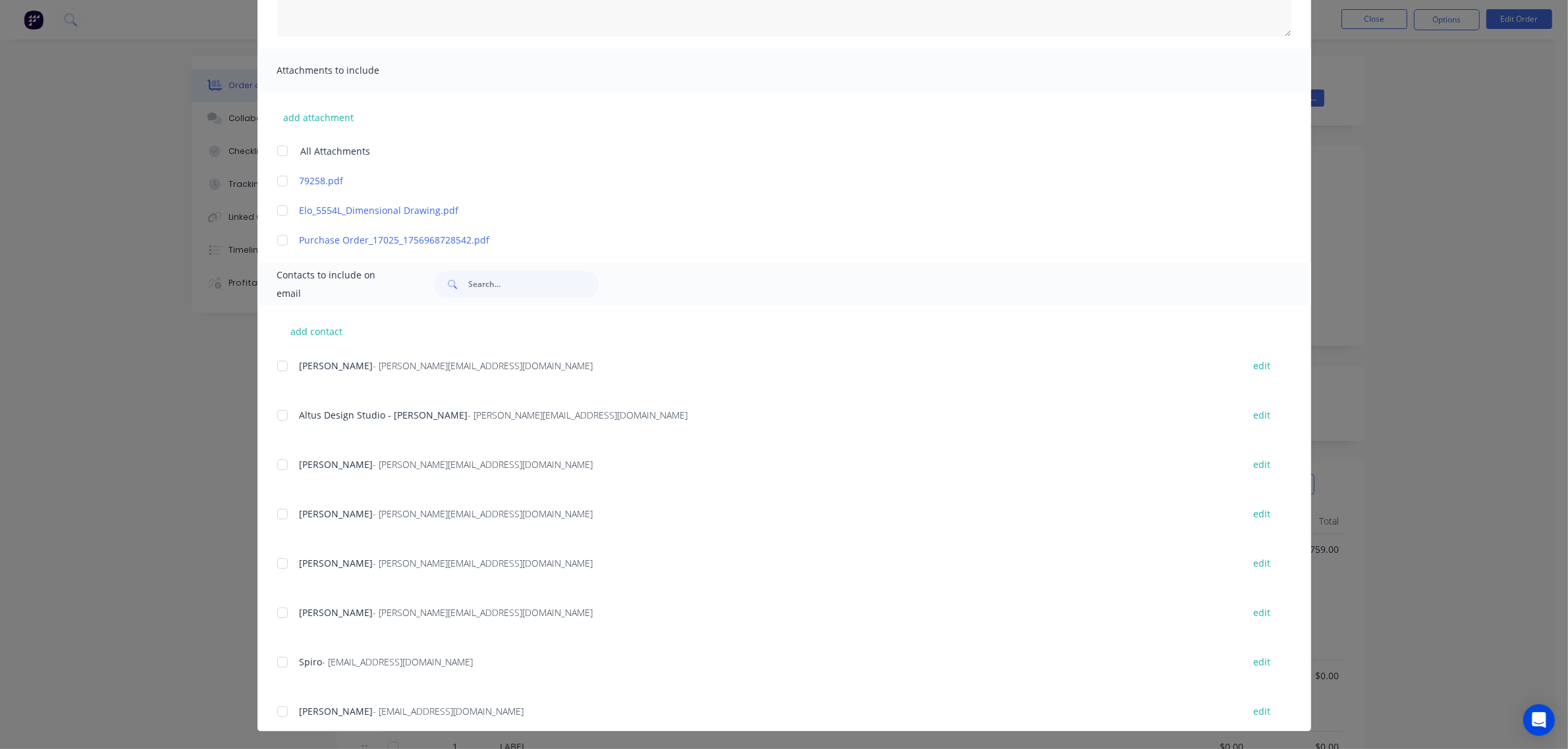
scroll to position [0, 0]
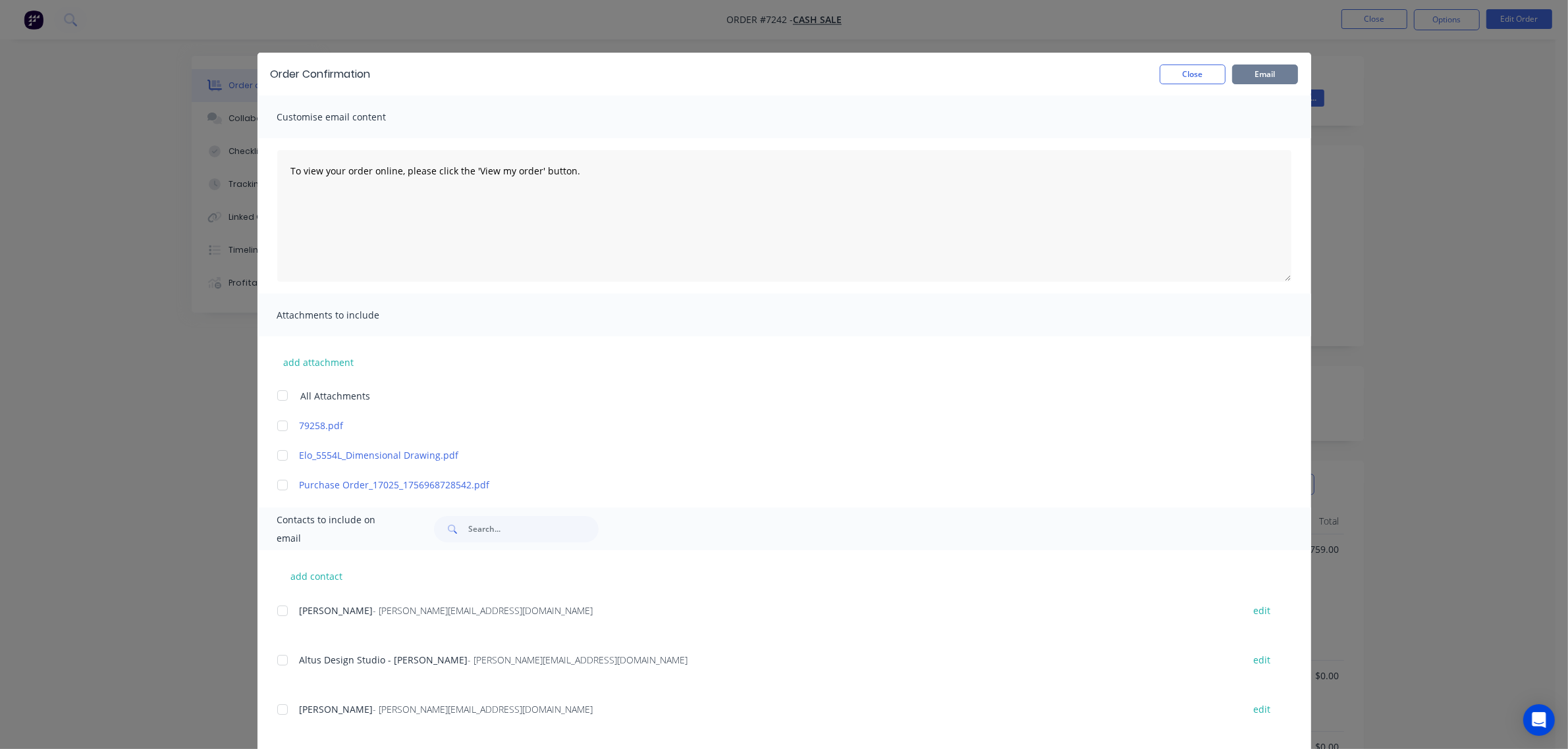
click at [1272, 73] on button "Email" at bounding box center [1265, 74] width 66 height 19
click at [1203, 73] on button "Close" at bounding box center [1192, 74] width 66 height 19
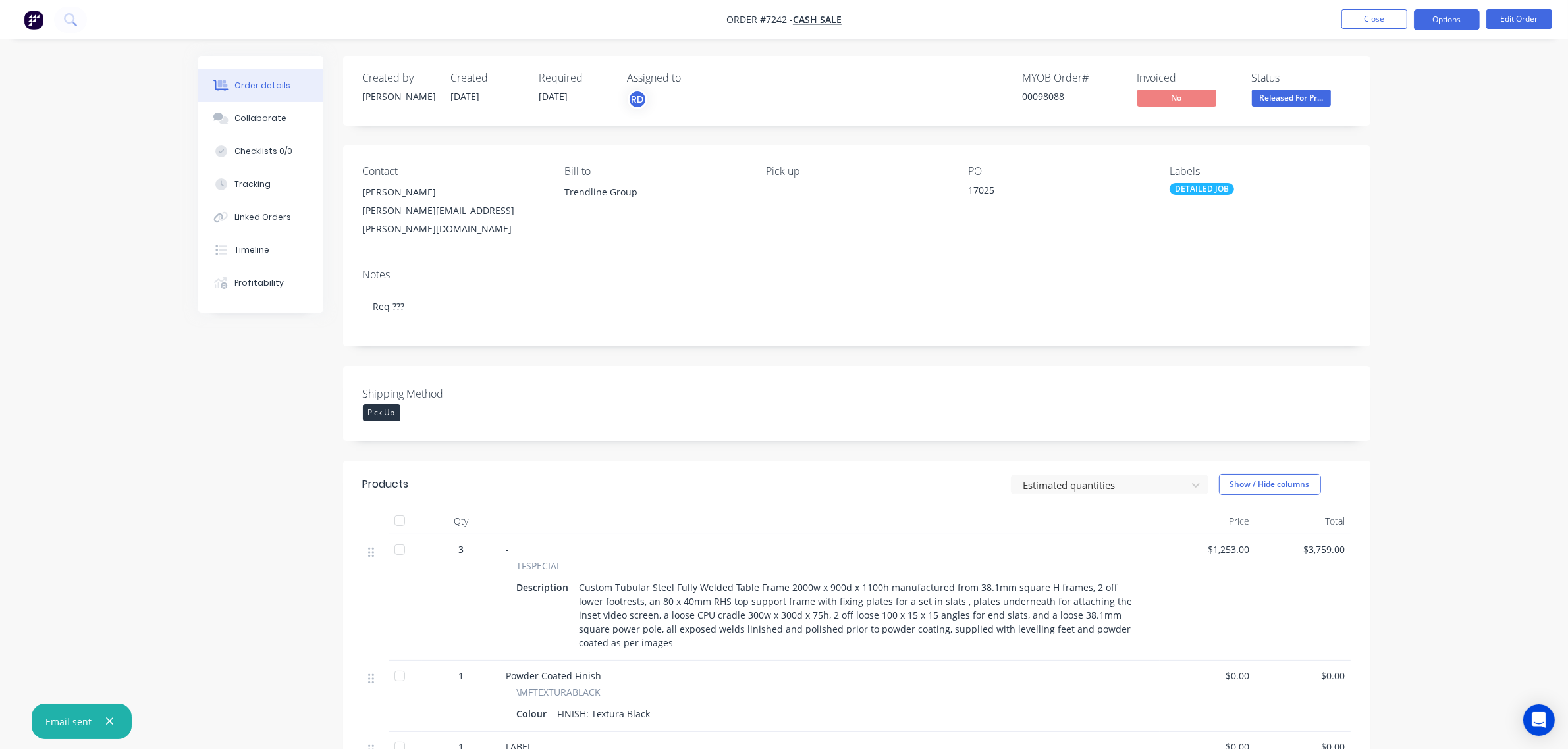
click at [1442, 23] on button "Options" at bounding box center [1447, 19] width 66 height 21
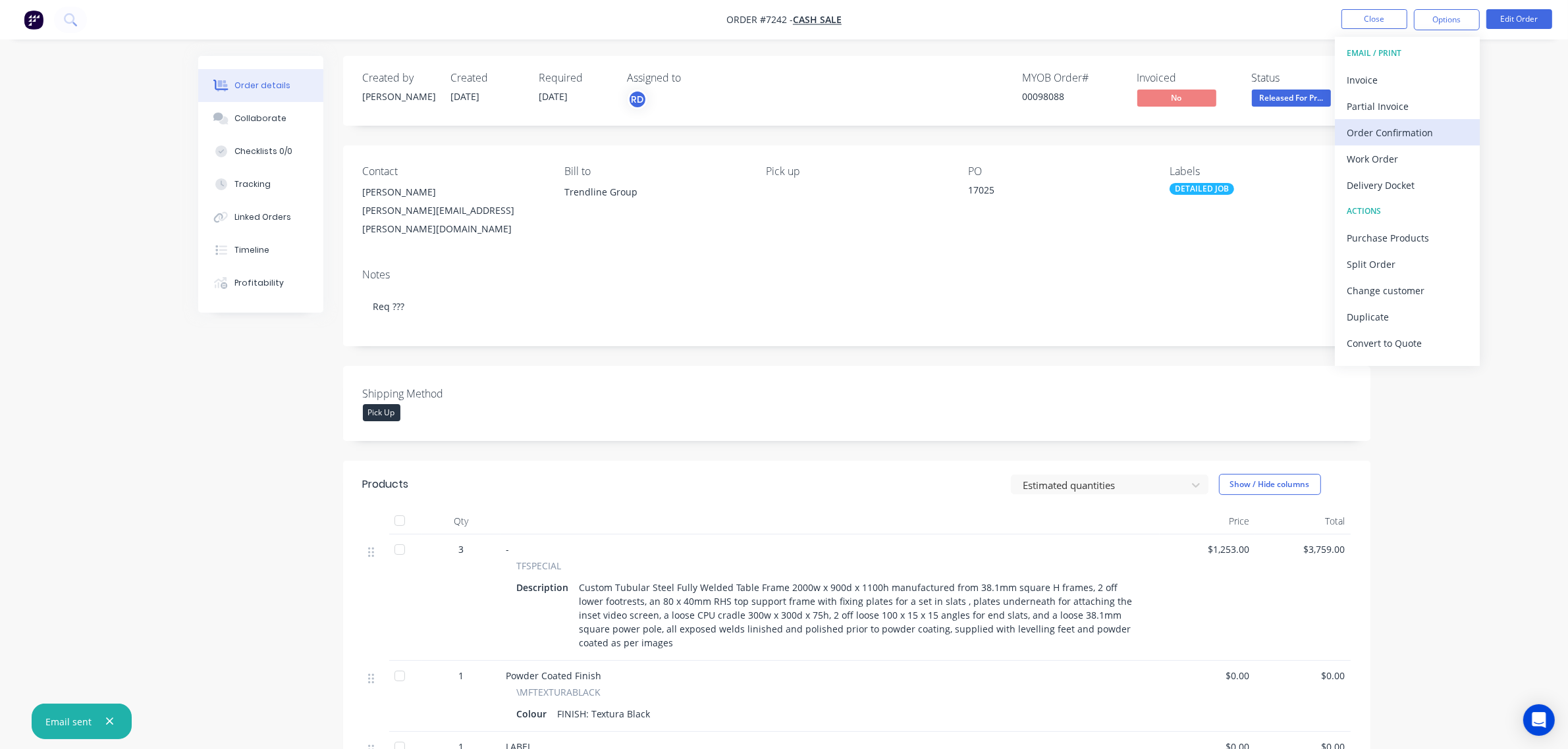
click at [1433, 136] on div "Order Confirmation" at bounding box center [1407, 132] width 121 height 19
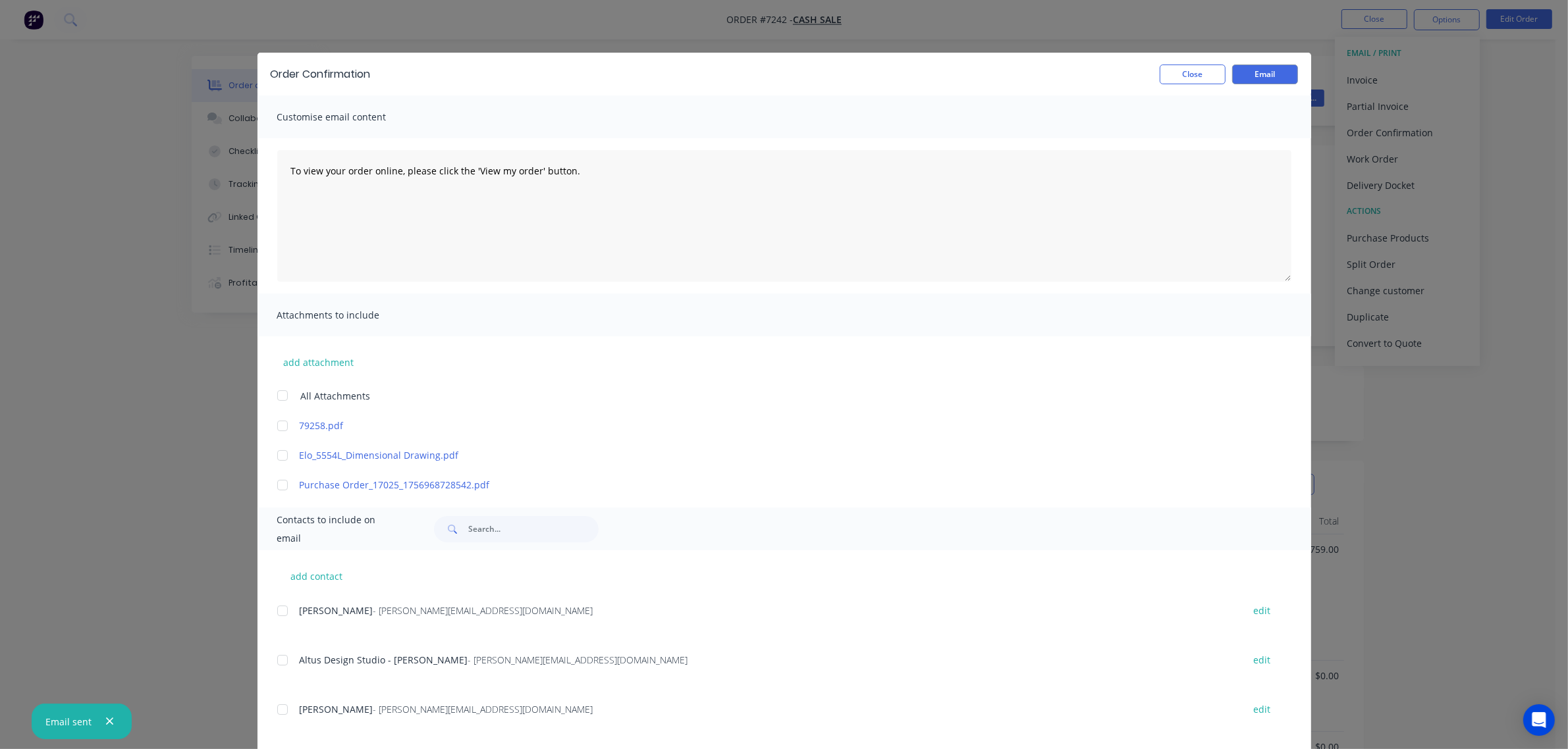
click at [275, 485] on div at bounding box center [282, 485] width 27 height 27
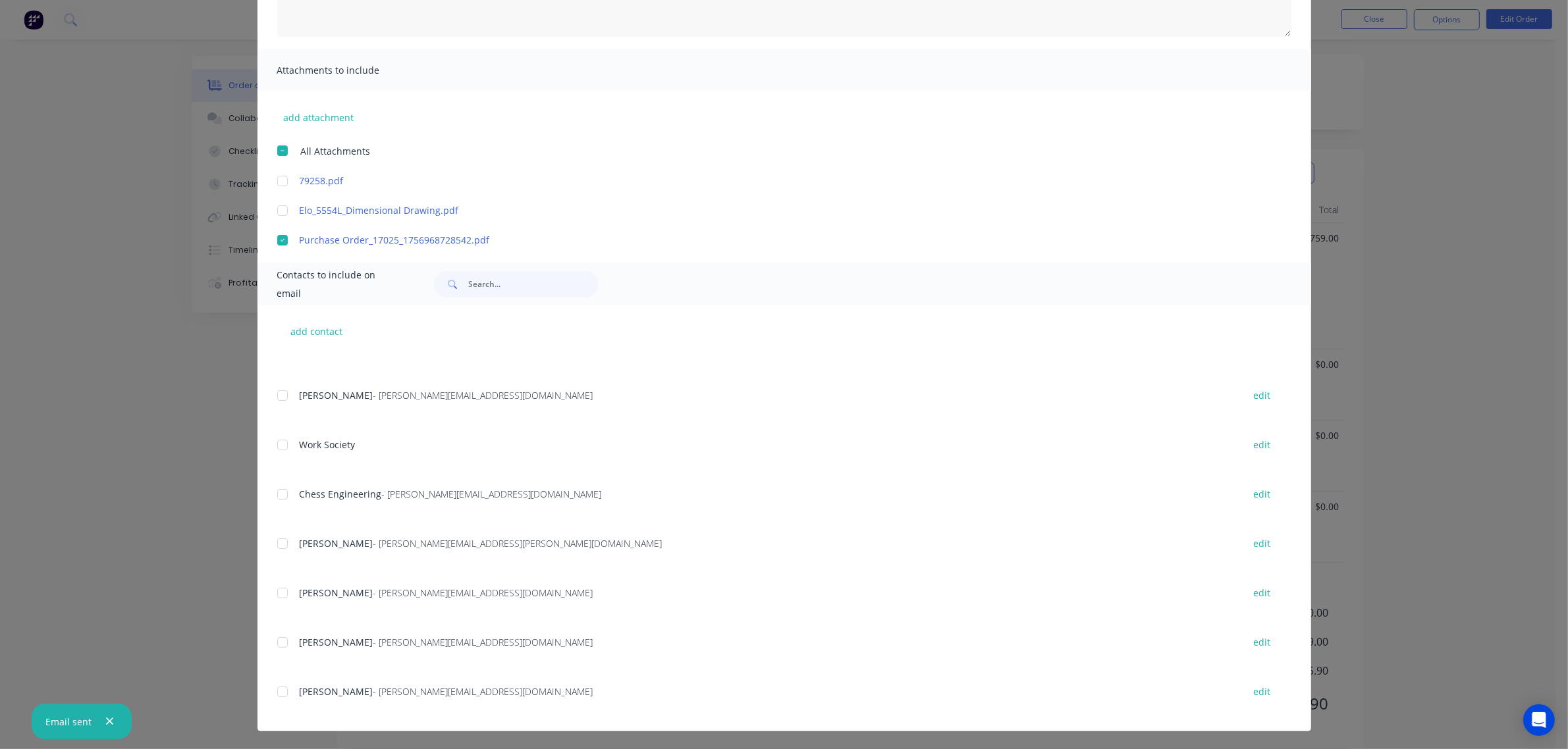
scroll to position [317, 0]
click at [275, 691] on div at bounding box center [282, 691] width 27 height 27
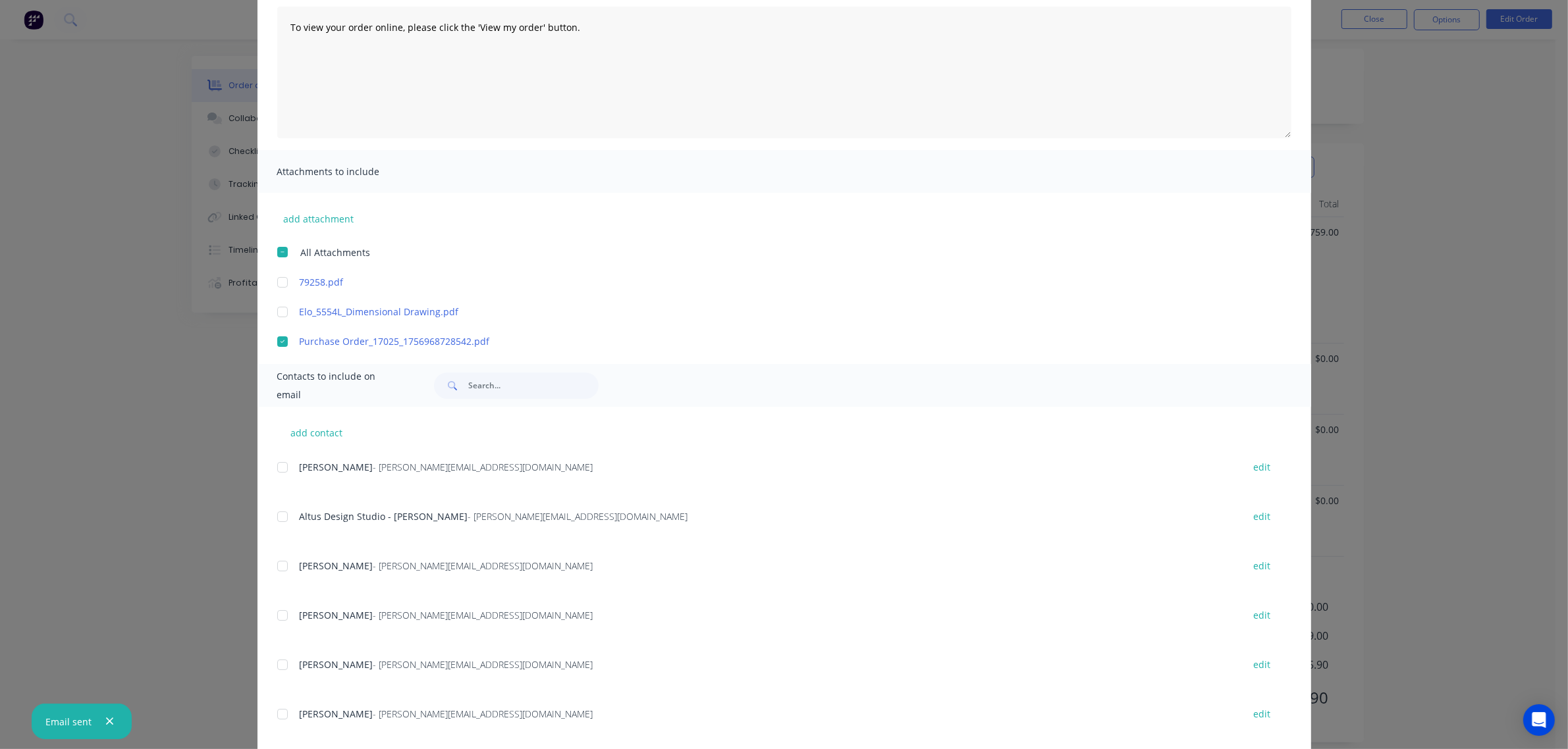
scroll to position [0, 0]
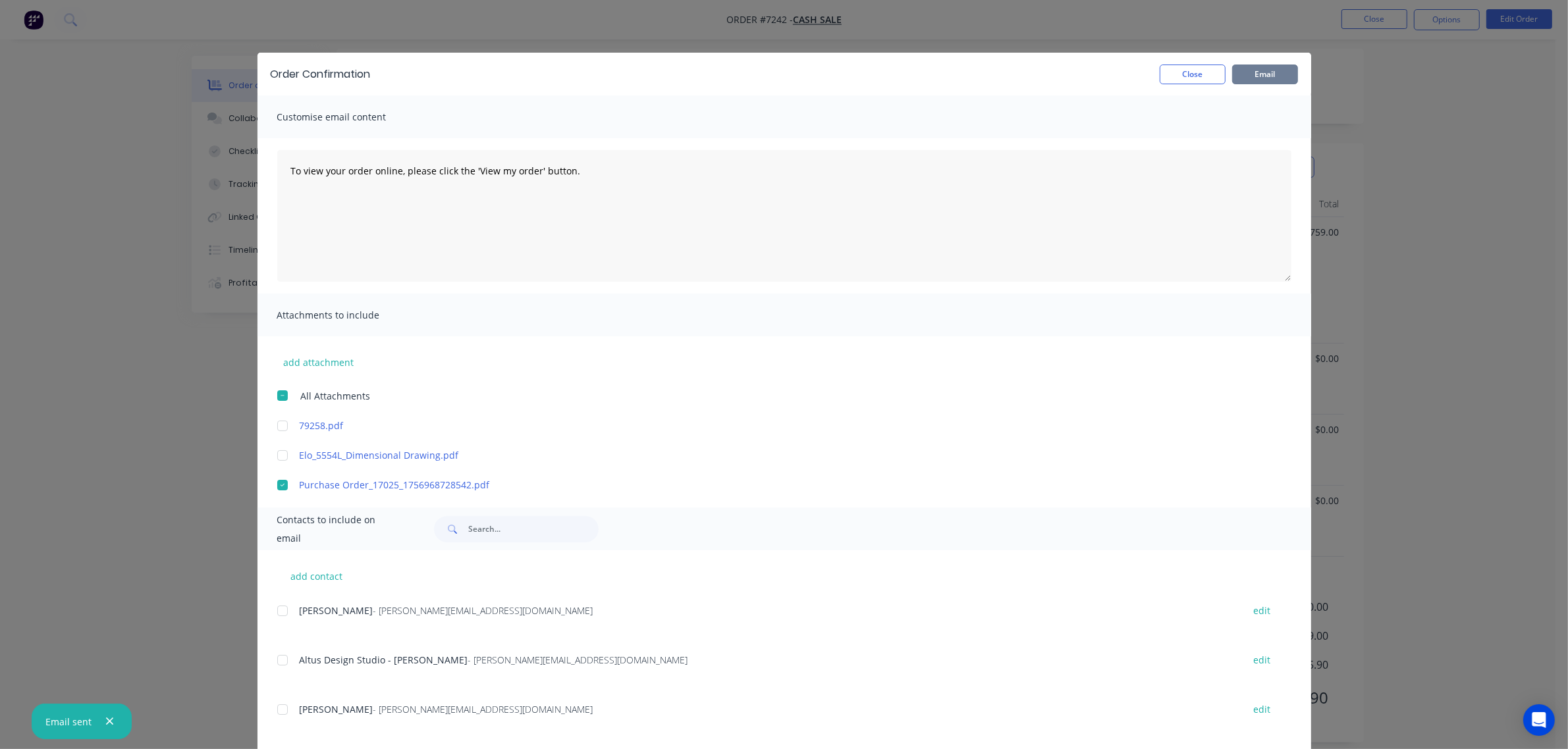
click at [1271, 70] on button "Email" at bounding box center [1265, 74] width 66 height 19
click at [1177, 74] on button "Close" at bounding box center [1192, 74] width 66 height 19
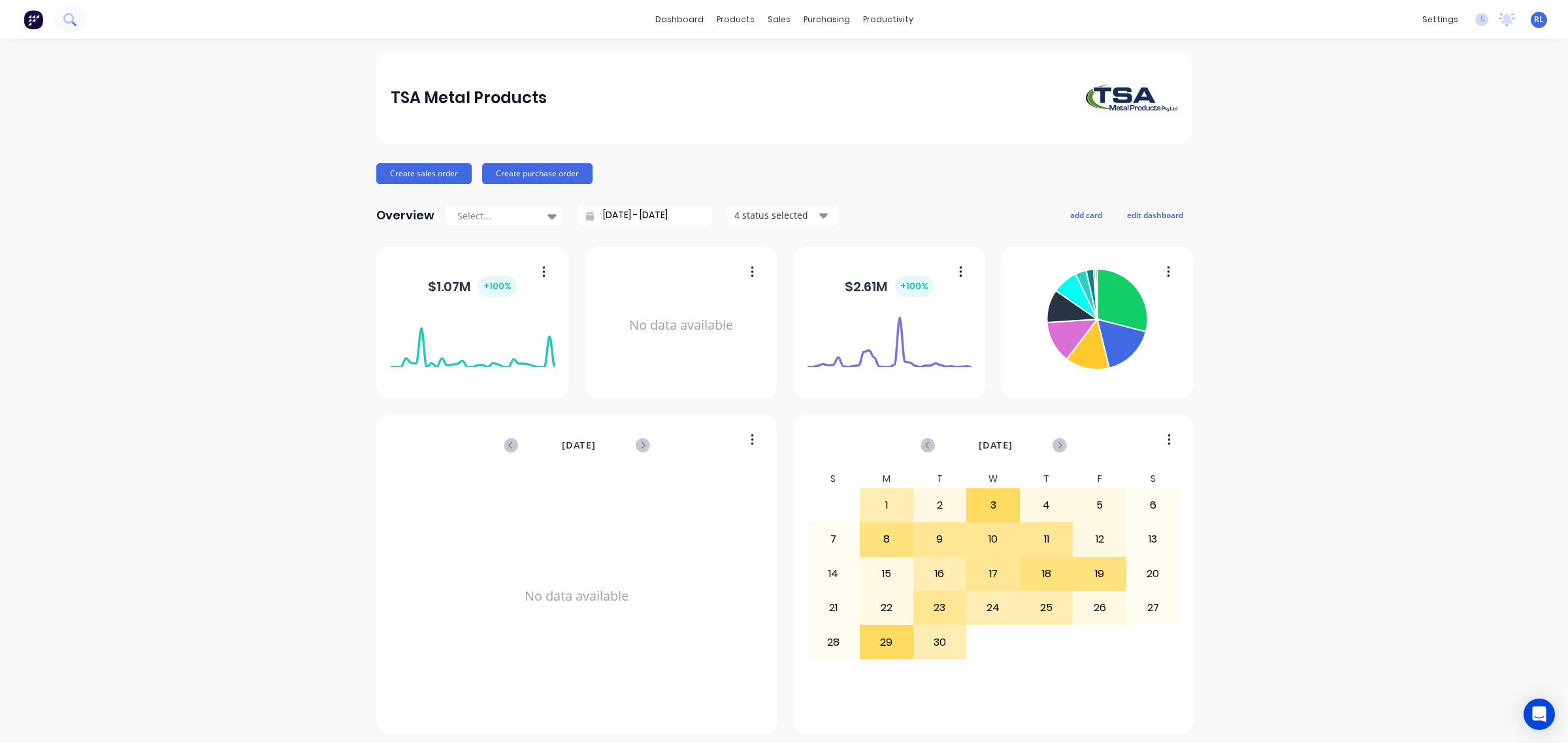
click at [76, 16] on button at bounding box center [70, 19] width 33 height 26
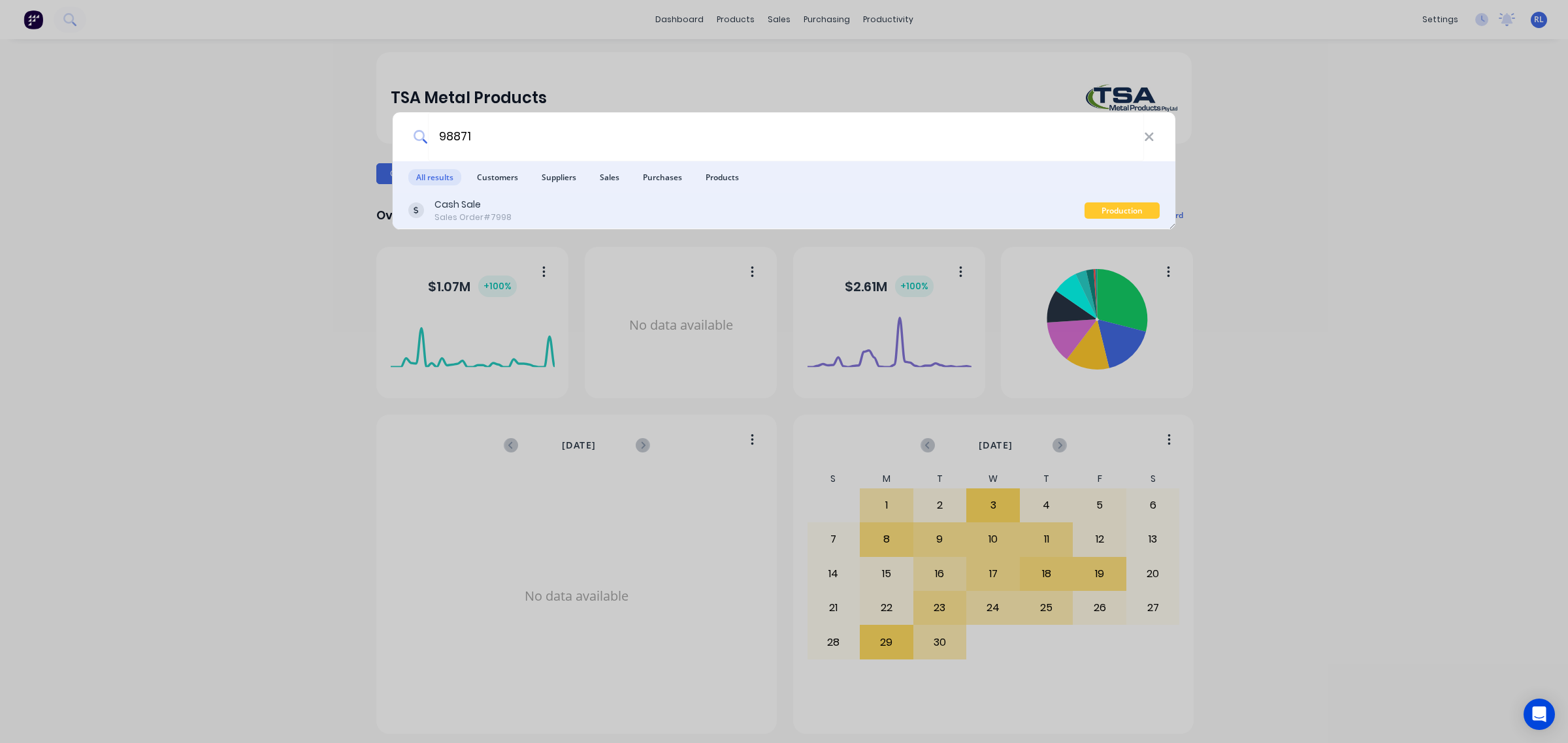
type input "98871"
click at [534, 214] on div "Cash Sale Sales Order #7998" at bounding box center [746, 211] width 676 height 26
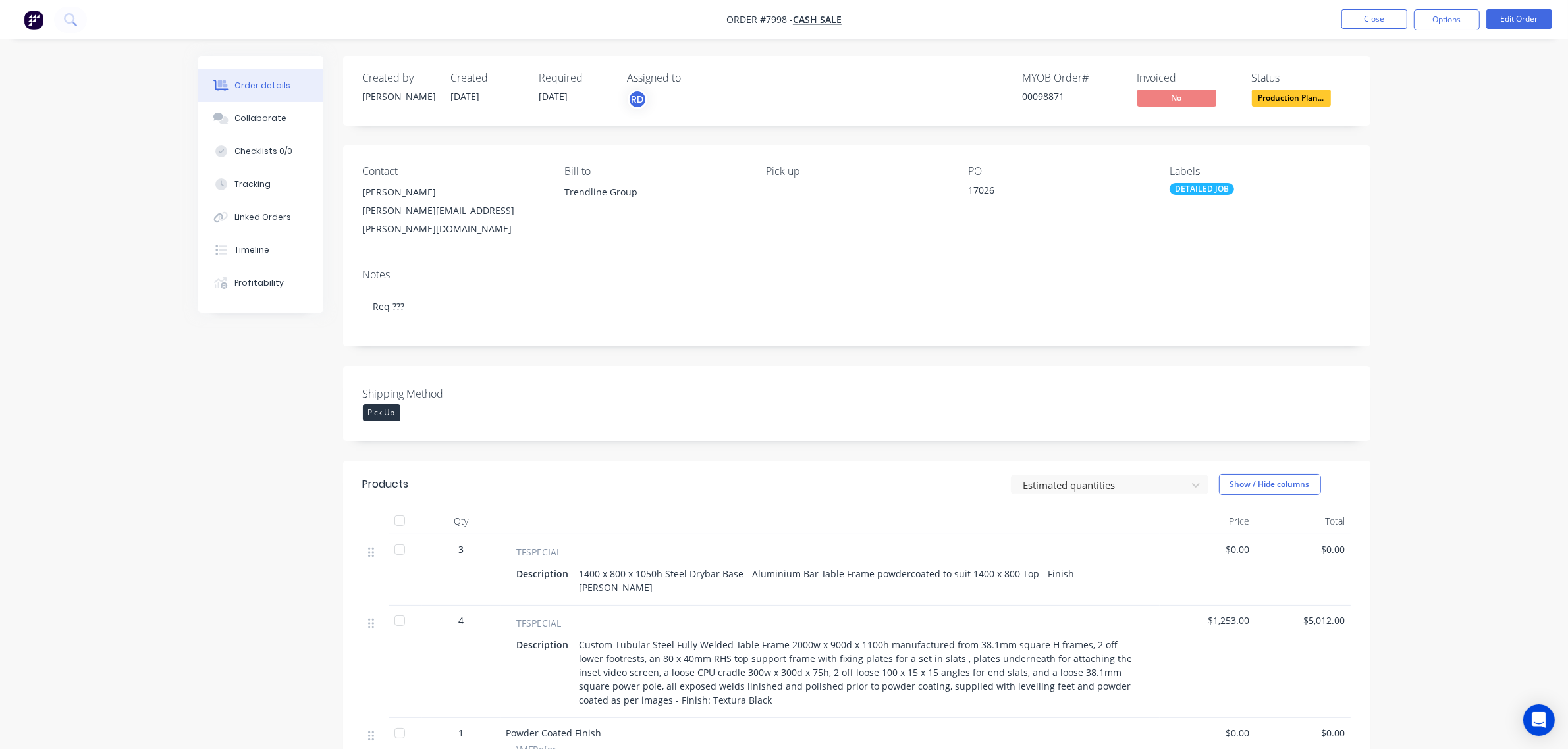
click at [312, 587] on div "Created by Allisa Created 06/09/25 Required 10/10/25 Assigned to RD MYOB Order …" at bounding box center [784, 639] width 1172 height 1166
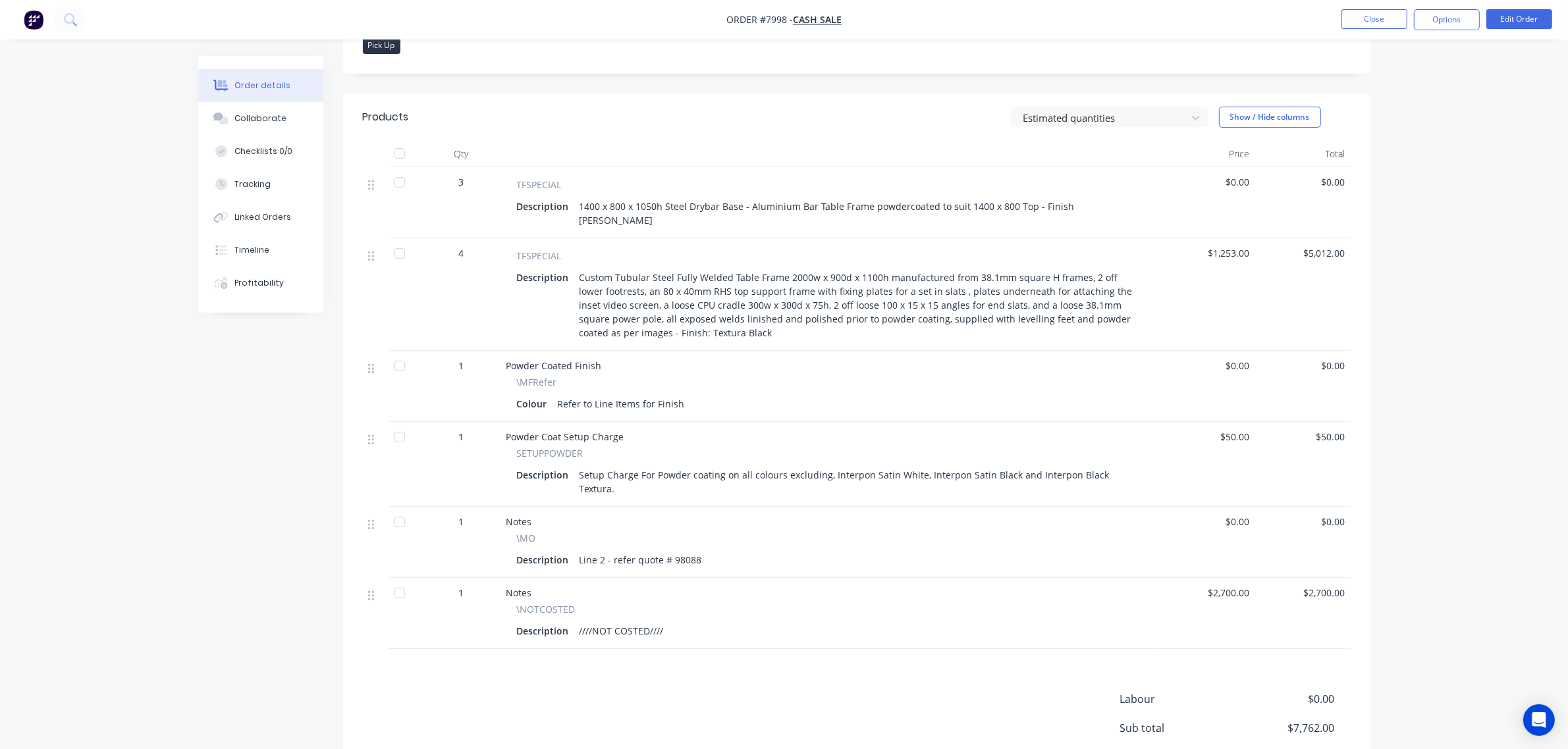
scroll to position [330, 0]
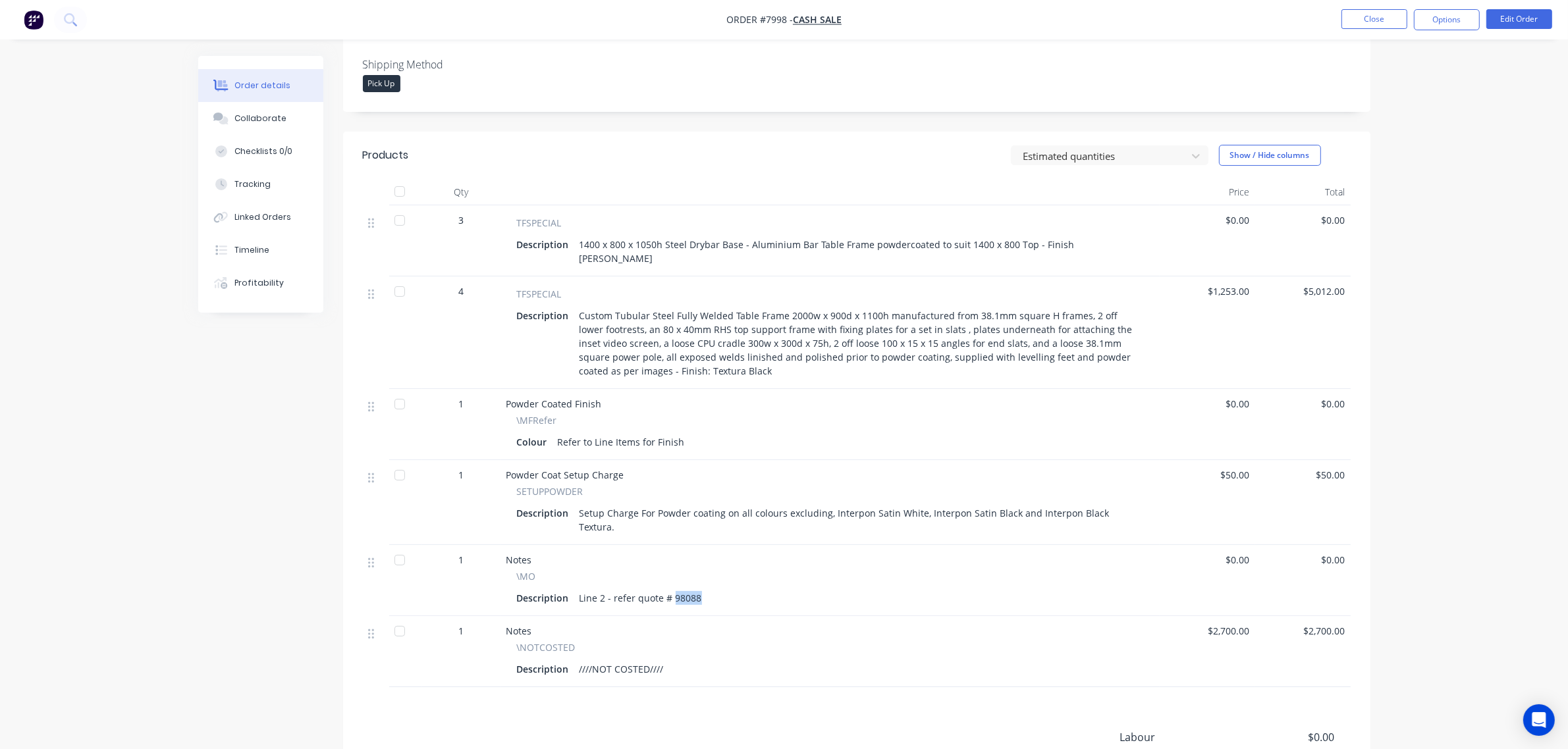
drag, startPoint x: 671, startPoint y: 560, endPoint x: 739, endPoint y: 558, distance: 68.0
click at [739, 589] on div "Description Line 2 - refer quote # 98088" at bounding box center [830, 598] width 627 height 19
click at [779, 589] on div "Description Line 2 - refer quote # 98088" at bounding box center [830, 598] width 627 height 19
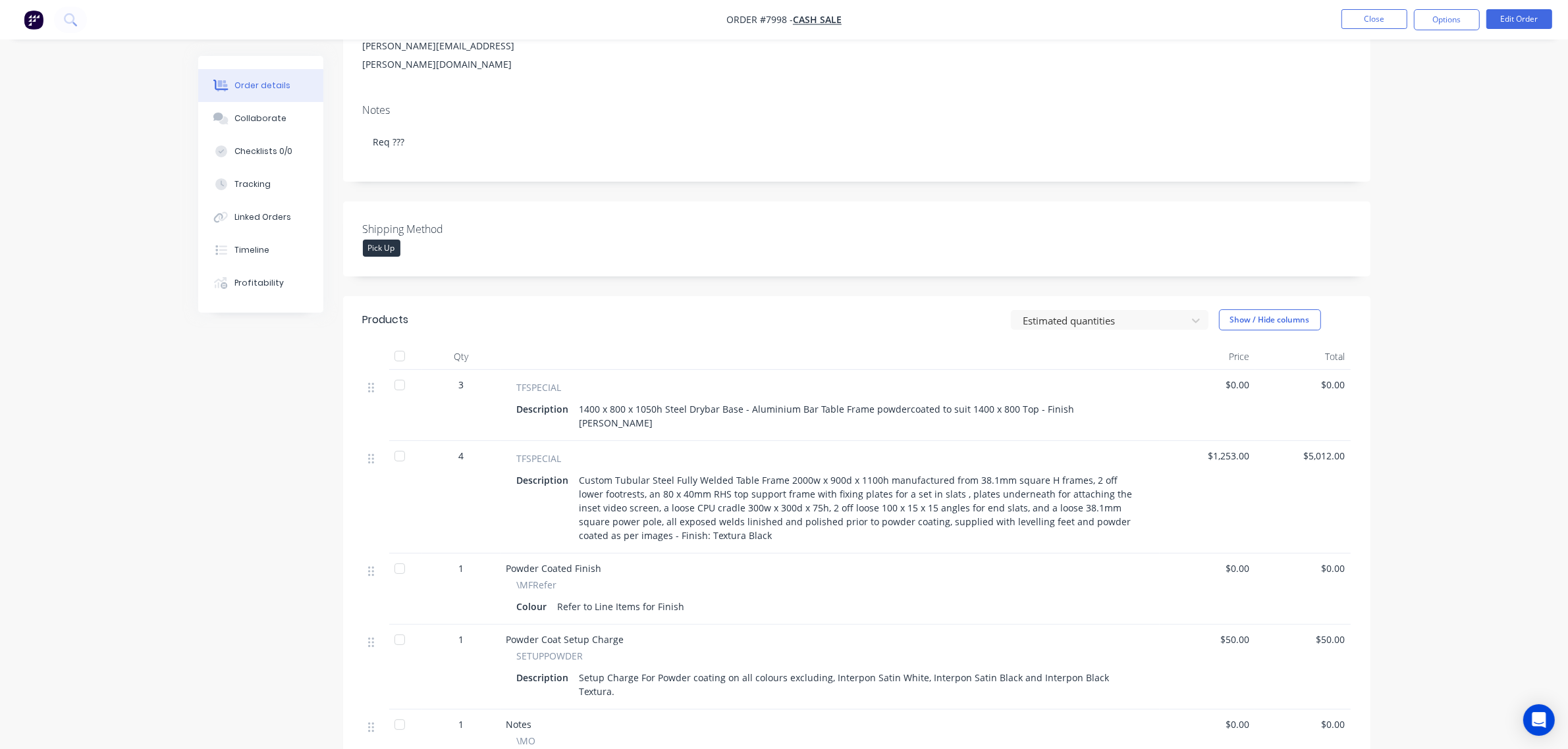
scroll to position [0, 0]
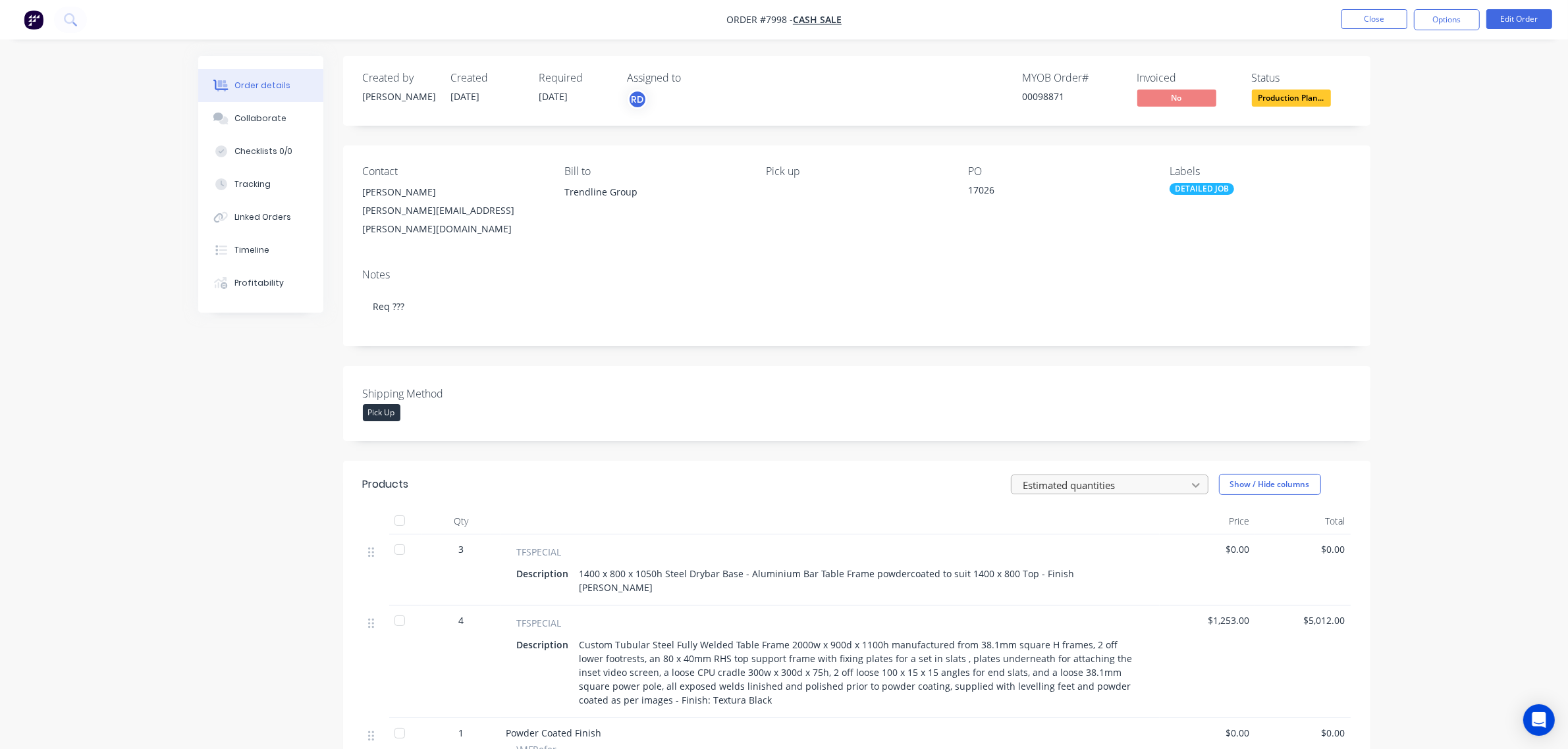
click at [1190, 478] on icon at bounding box center [1196, 485] width 13 height 13
click at [1203, 407] on div "Shipping Method Pick Up" at bounding box center [856, 404] width 1027 height 75
click at [1469, 413] on div "Order details Collaborate Checklists 0/0 Tracking Linked Orders Timeline Profit…" at bounding box center [784, 611] width 1568 height 1222
click at [1454, 17] on button "Options" at bounding box center [1447, 19] width 66 height 21
click at [1501, 151] on div "Order details Collaborate Checklists 0/0 Tracking Linked Orders Timeline Profit…" at bounding box center [784, 611] width 1568 height 1222
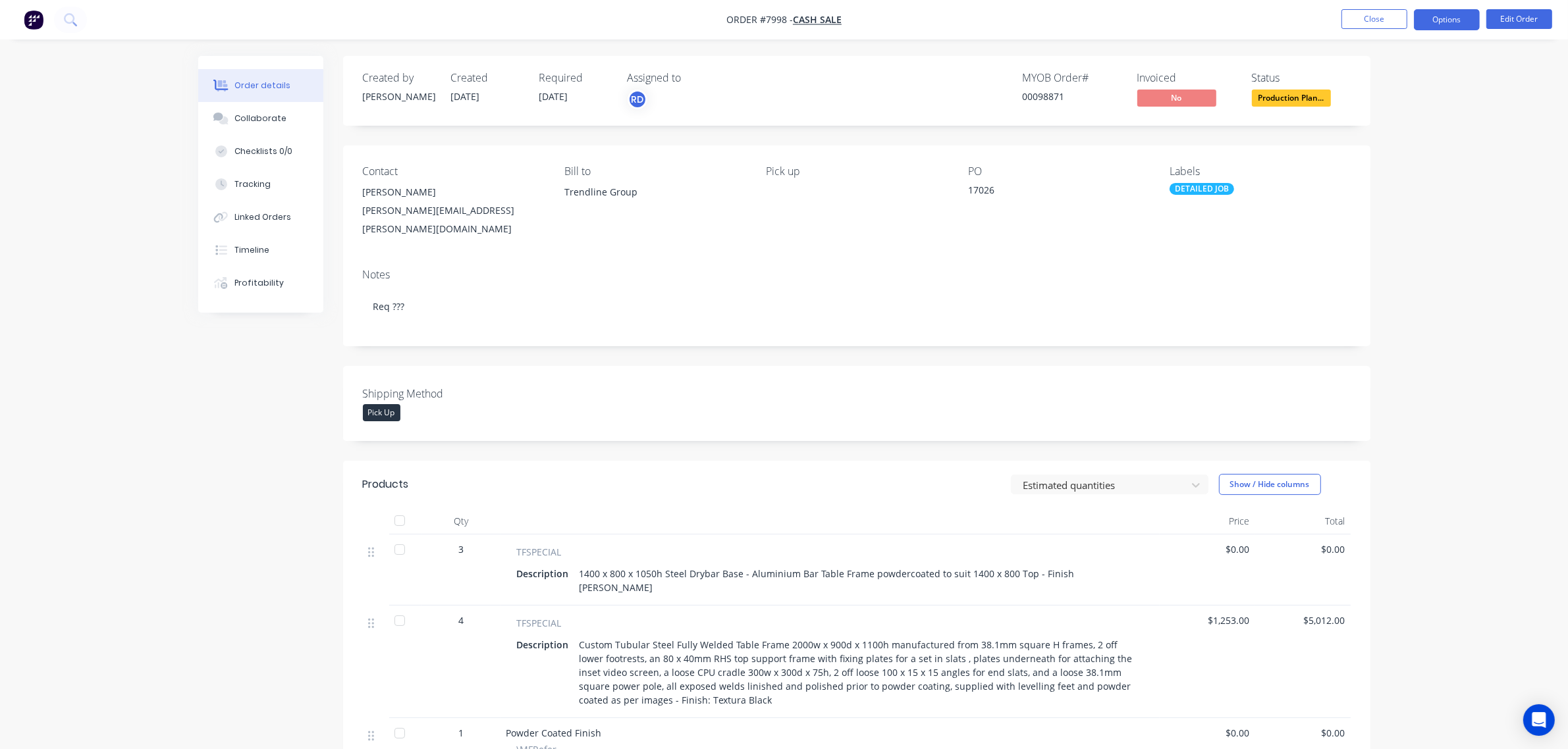
click at [1463, 20] on button "Options" at bounding box center [1447, 19] width 66 height 21
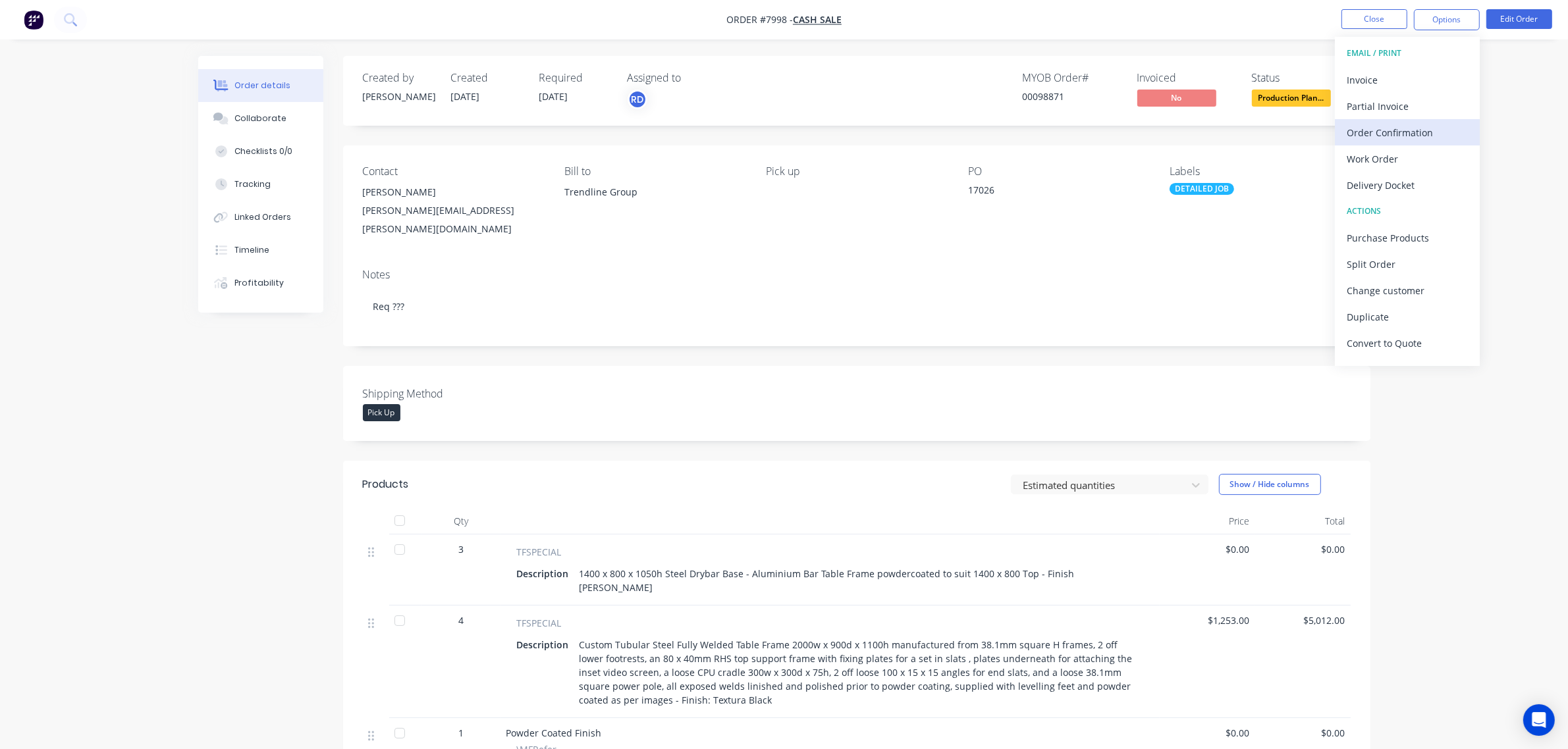
click at [1431, 124] on div "Order Confirmation" at bounding box center [1407, 132] width 121 height 19
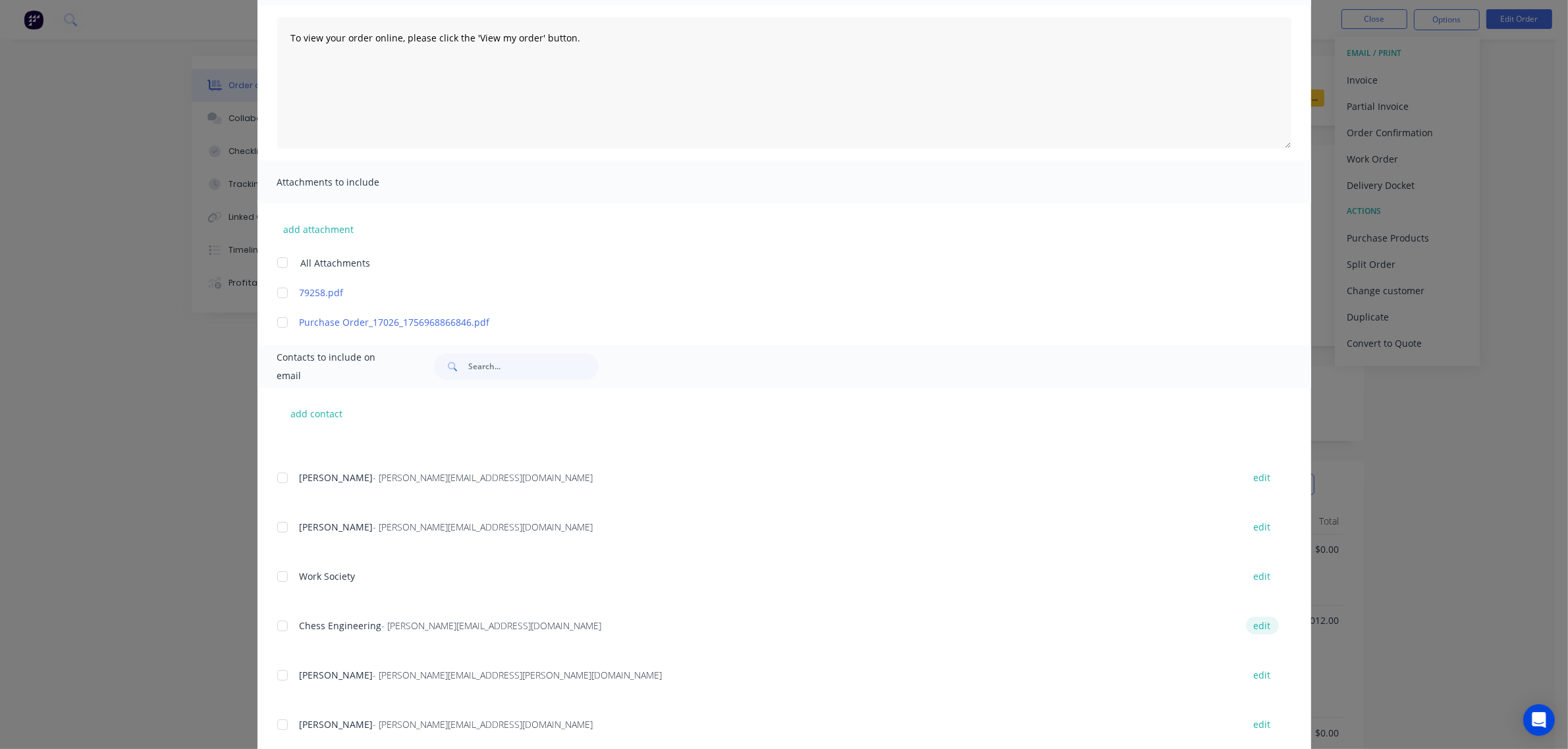
scroll to position [215, 0]
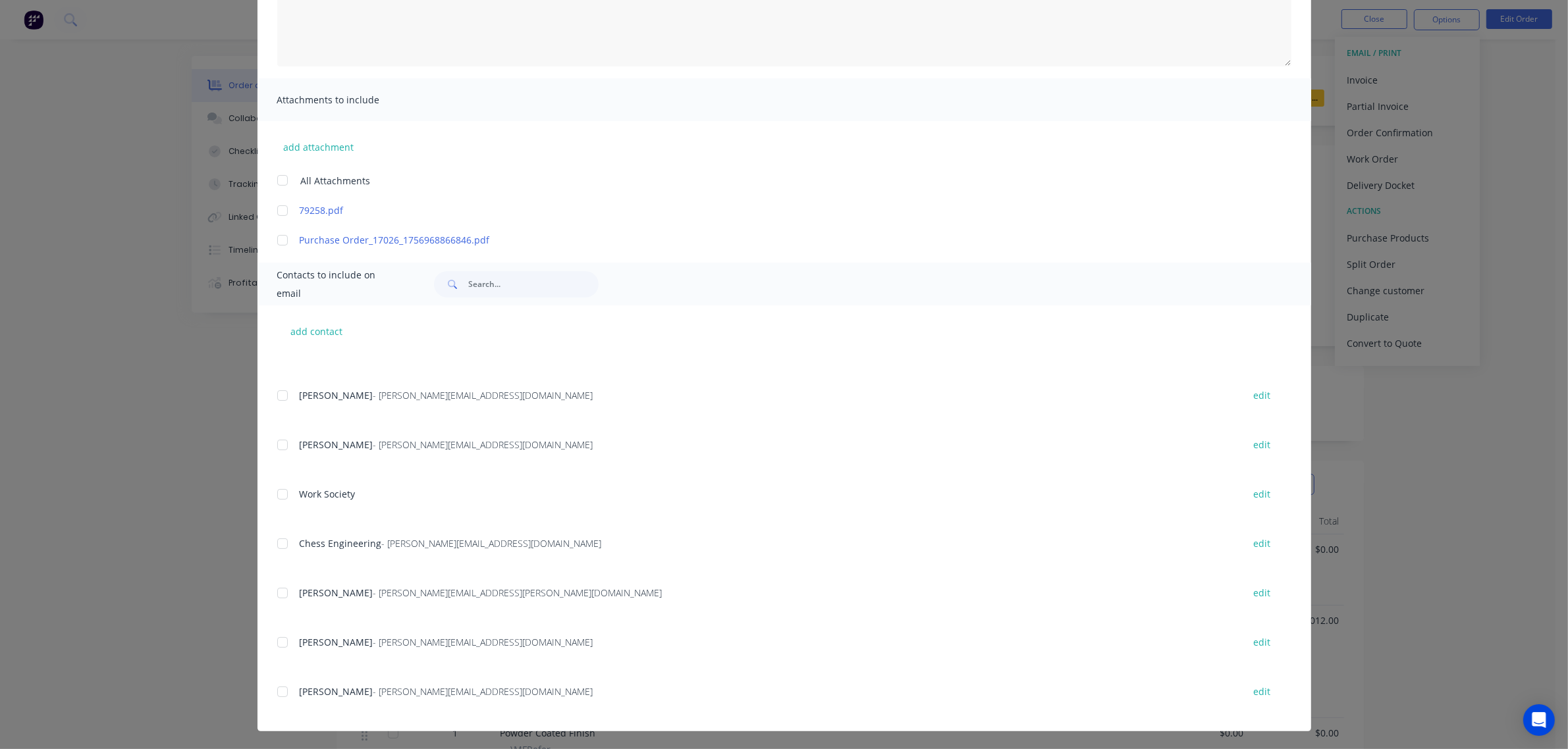
click at [271, 689] on div at bounding box center [282, 691] width 27 height 27
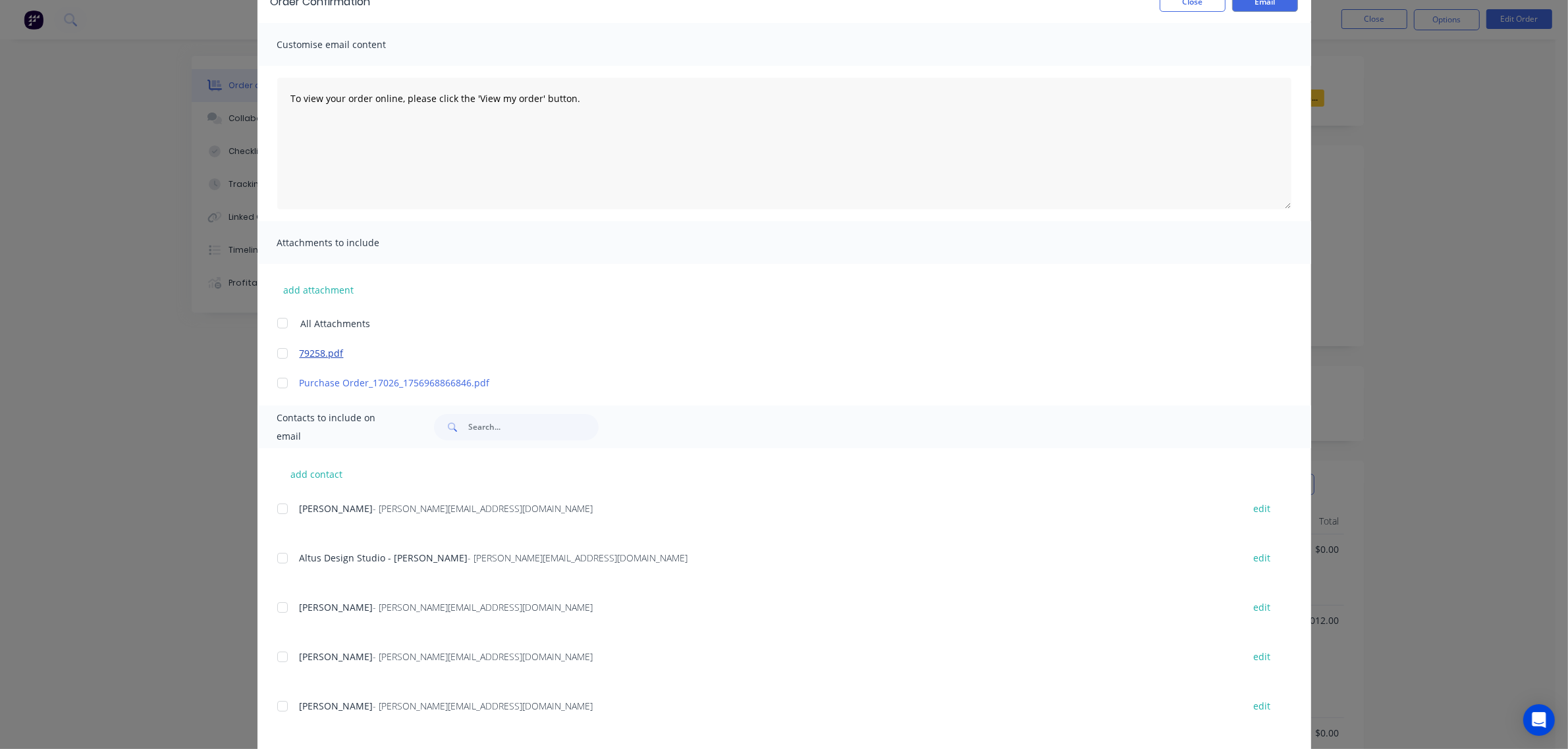
scroll to position [0, 0]
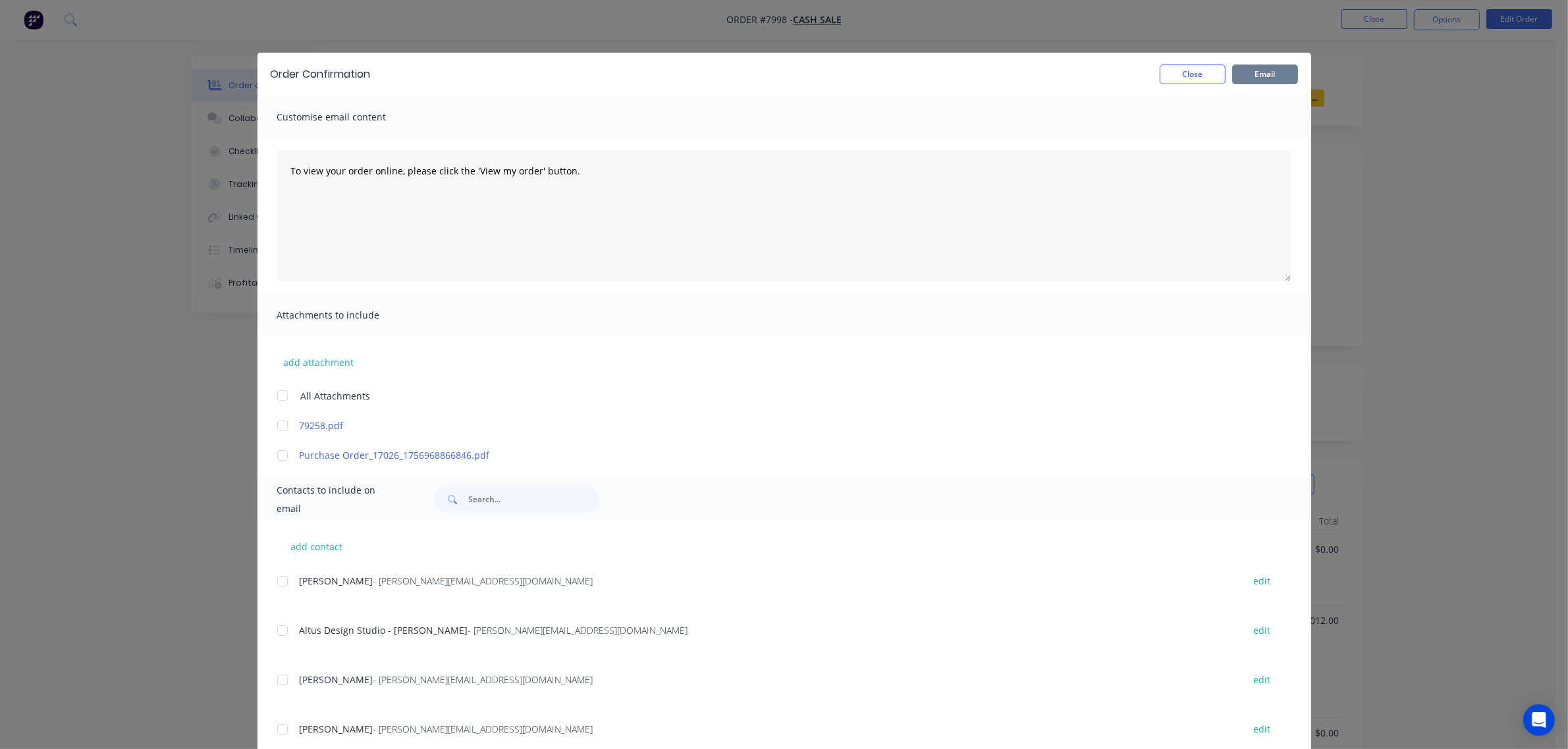
click at [1272, 76] on button "Email" at bounding box center [1265, 74] width 66 height 19
click at [1187, 71] on button "Close" at bounding box center [1192, 74] width 66 height 19
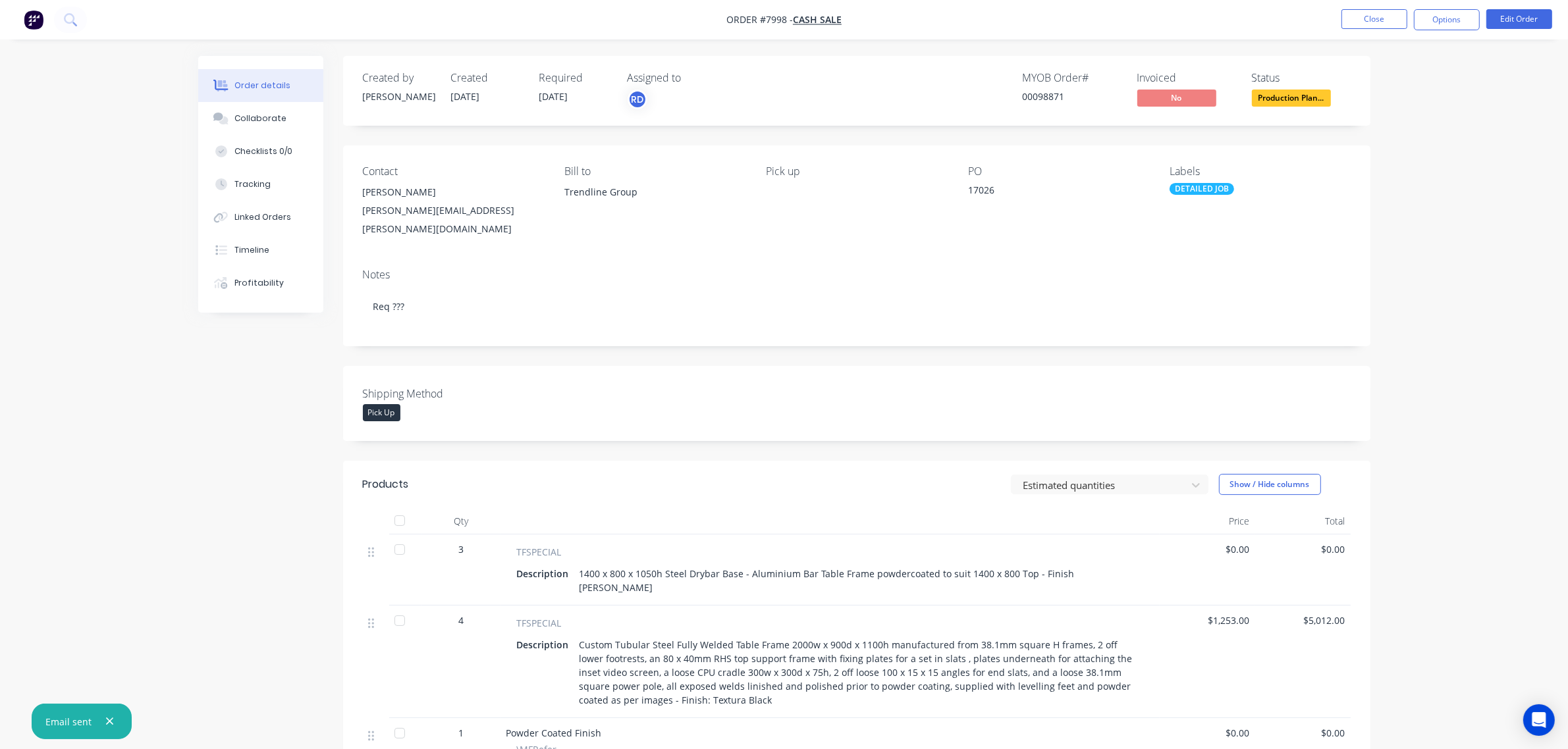
click at [468, 212] on div "[PERSON_NAME][EMAIL_ADDRESS][PERSON_NAME][DOMAIN_NAME]" at bounding box center [453, 219] width 181 height 37
click at [1447, 21] on button "Options" at bounding box center [1447, 19] width 66 height 21
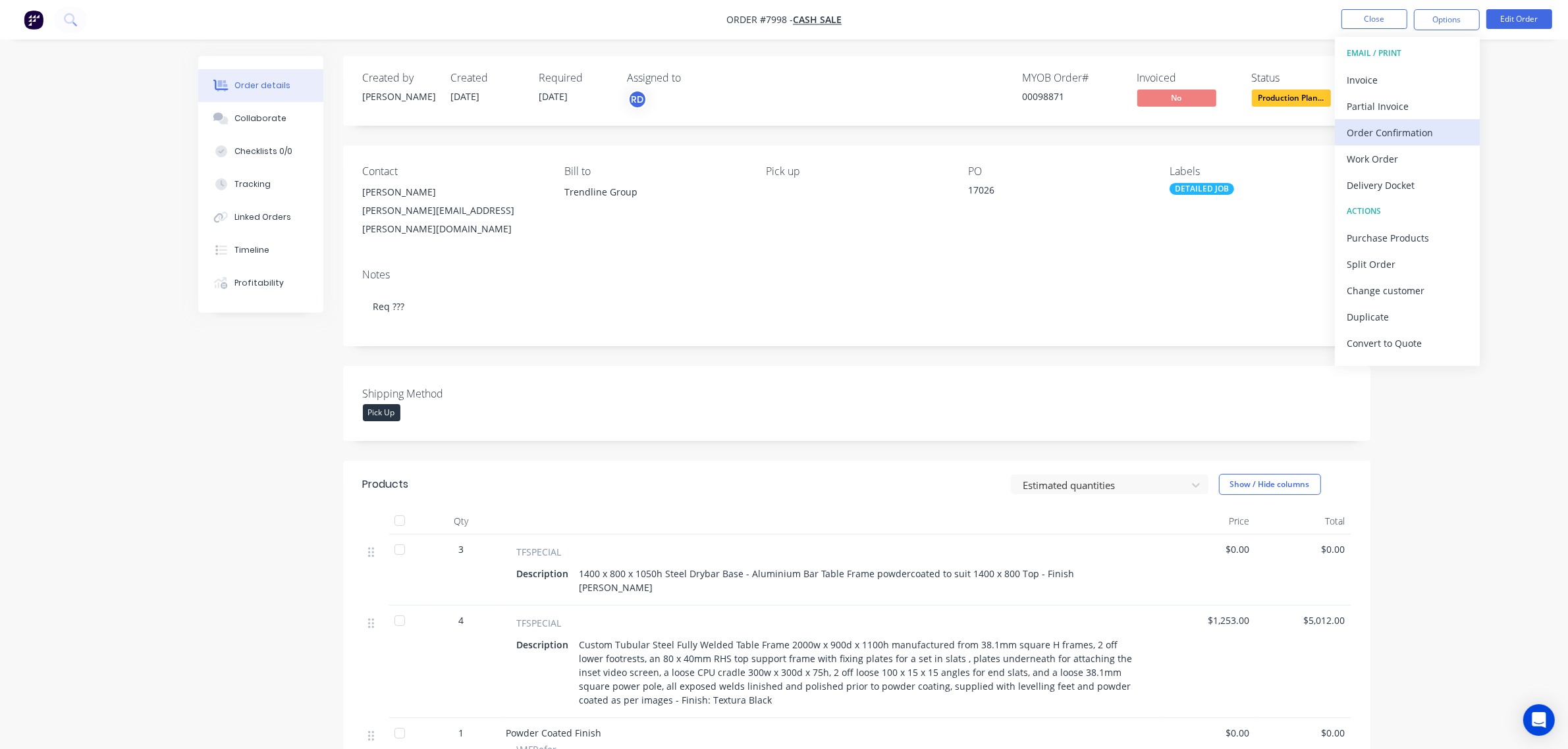
click at [1440, 133] on div "Order Confirmation" at bounding box center [1407, 132] width 121 height 19
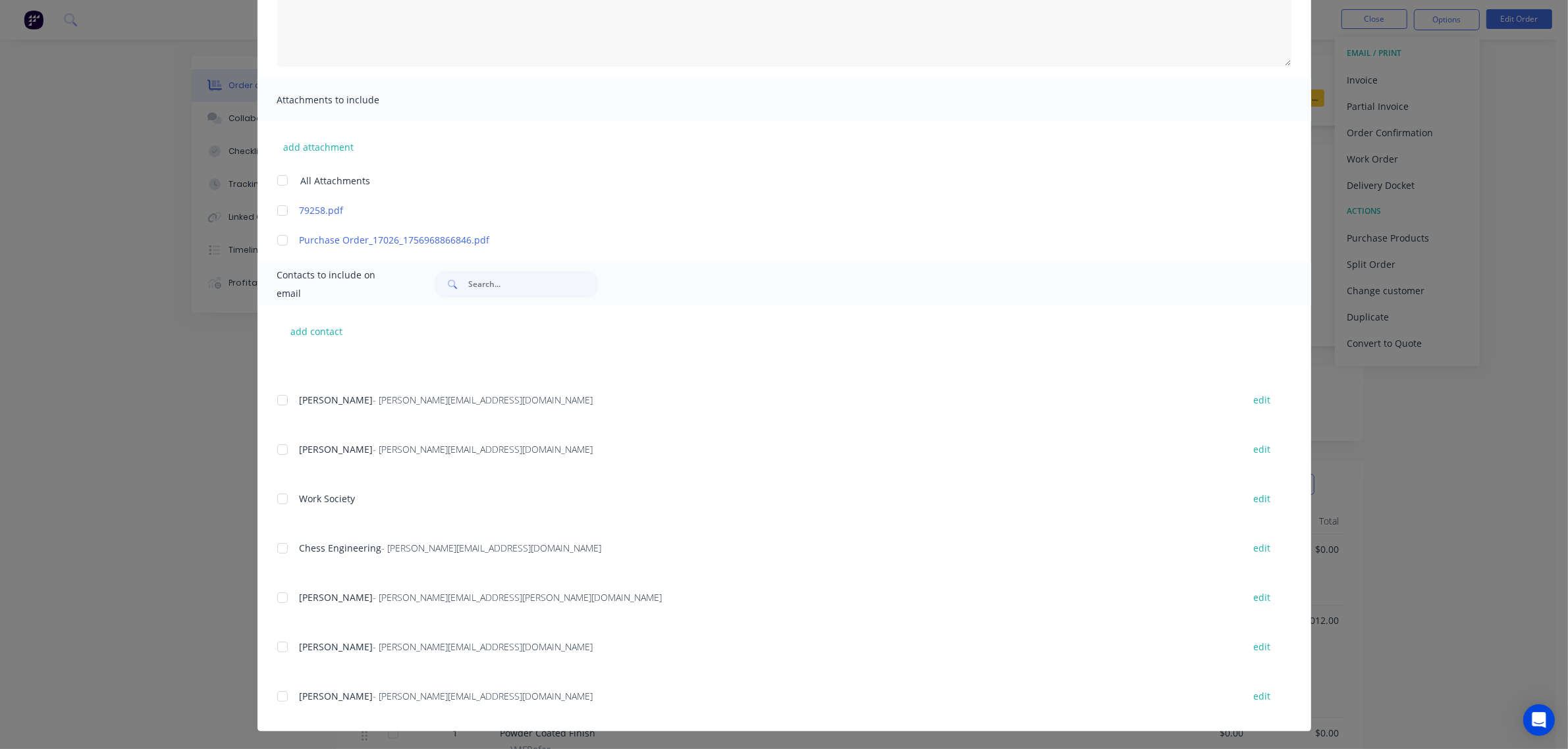
scroll to position [414, 0]
click at [317, 328] on button "add contact" at bounding box center [317, 331] width 79 height 19
select select "AU"
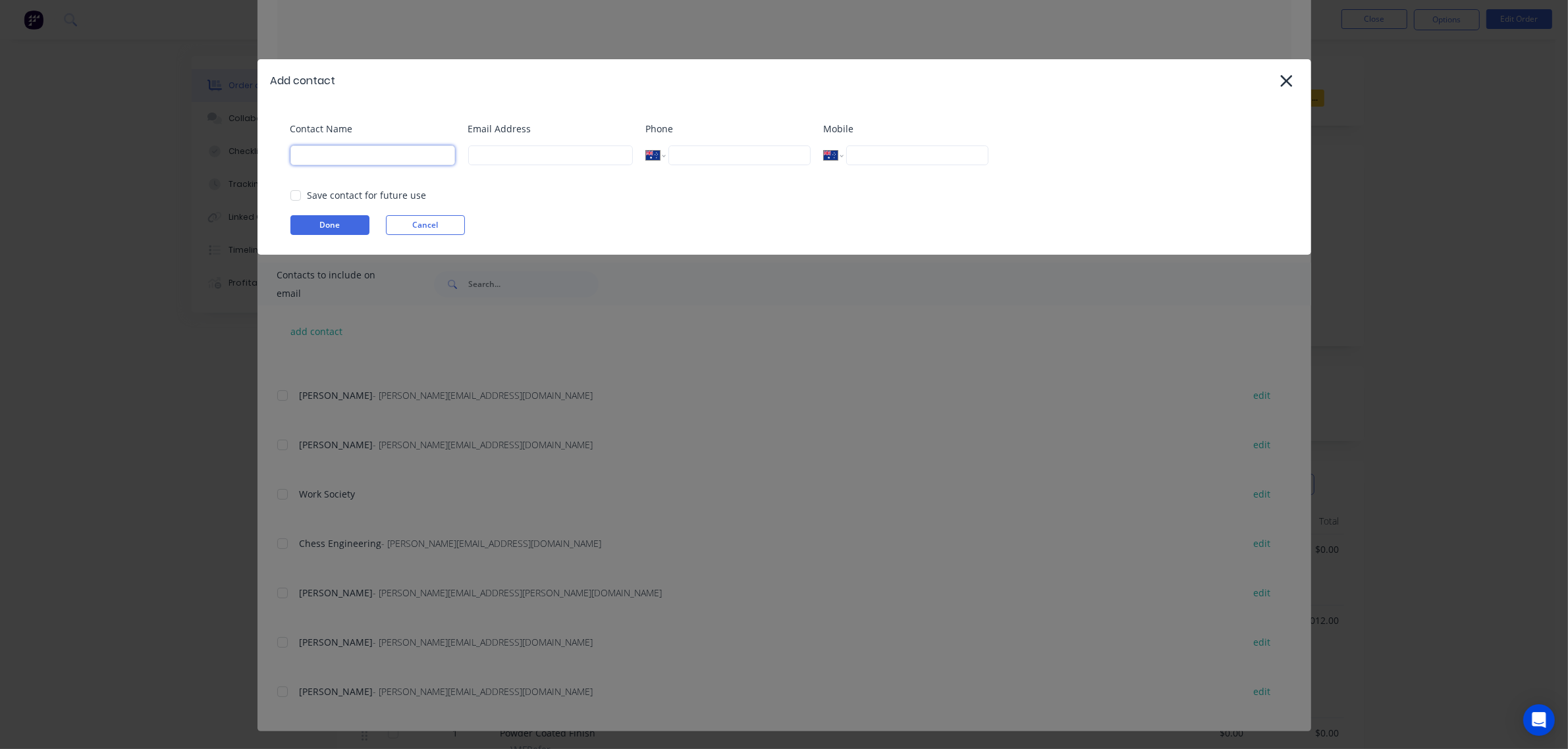
click at [368, 159] on input at bounding box center [373, 155] width 165 height 19
type input "[PERSON_NAME]"
type input "james@nextrend.com.au"
click at [734, 161] on input "tel" at bounding box center [739, 155] width 142 height 19
click at [887, 159] on input "tel" at bounding box center [917, 155] width 142 height 19
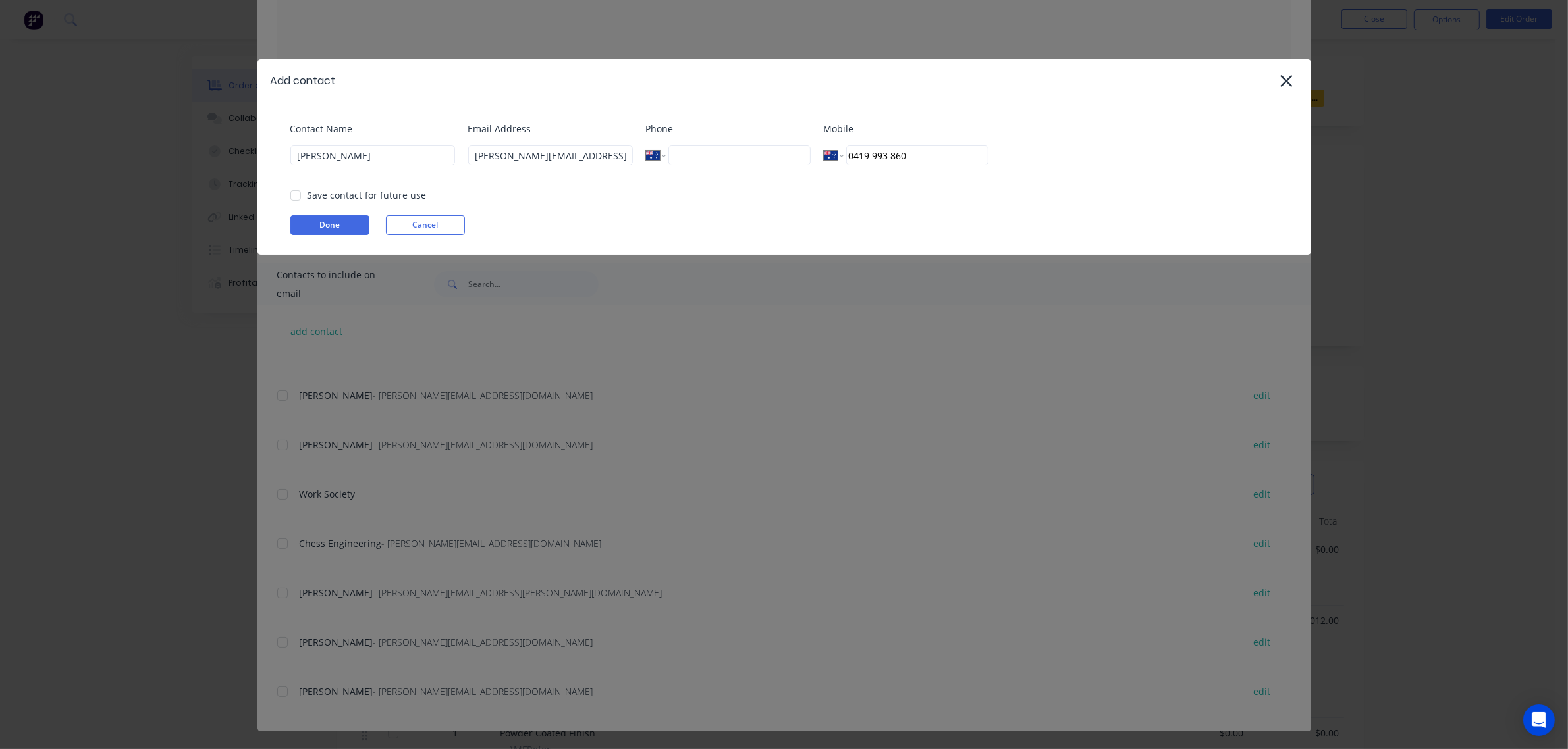
type input "0419 993 860"
drag, startPoint x: 950, startPoint y: 195, endPoint x: 948, endPoint y: 205, distance: 10.2
click at [950, 175] on div "Mobile International Afghanistan Åland Islands Albania Algeria American Samoa A…" at bounding box center [906, 148] width 165 height 53
click at [293, 191] on div at bounding box center [296, 195] width 27 height 27
click at [324, 228] on button "Done" at bounding box center [330, 224] width 79 height 19
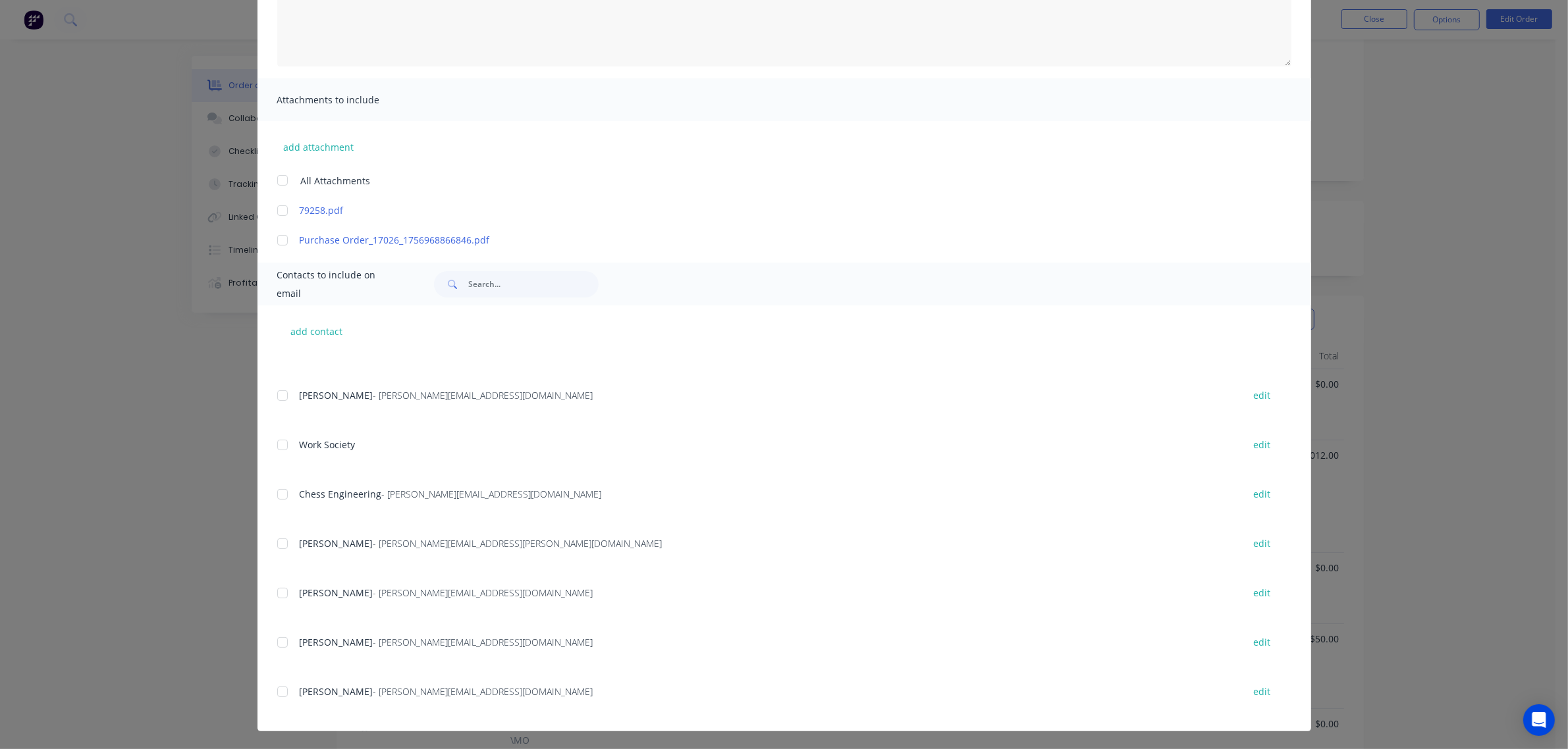
scroll to position [330, 0]
click at [275, 694] on div at bounding box center [282, 691] width 27 height 27
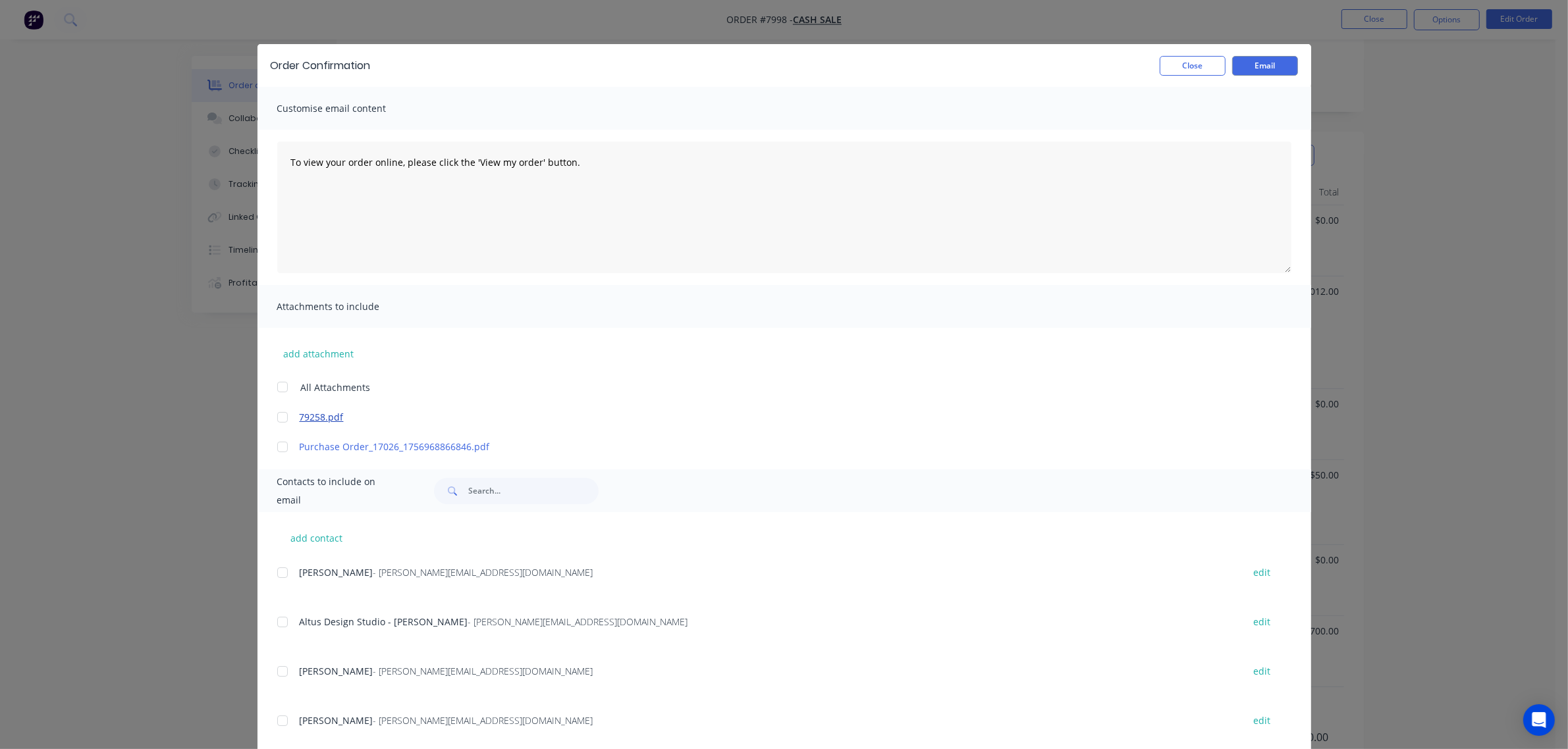
scroll to position [0, 0]
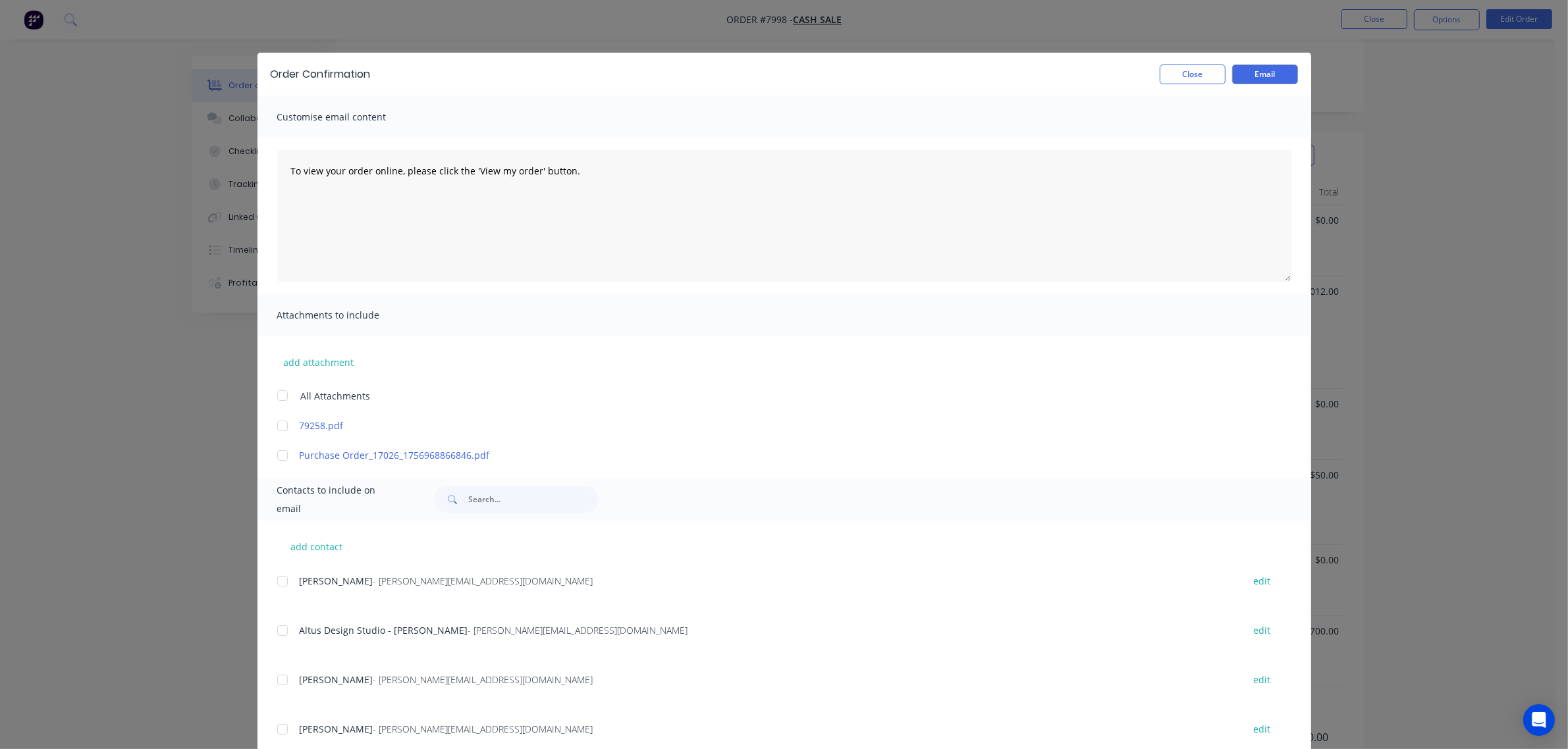
click at [276, 456] on div at bounding box center [282, 455] width 27 height 27
click at [1271, 73] on button "Email" at bounding box center [1265, 74] width 66 height 19
click at [1193, 80] on button "Close" at bounding box center [1192, 74] width 66 height 19
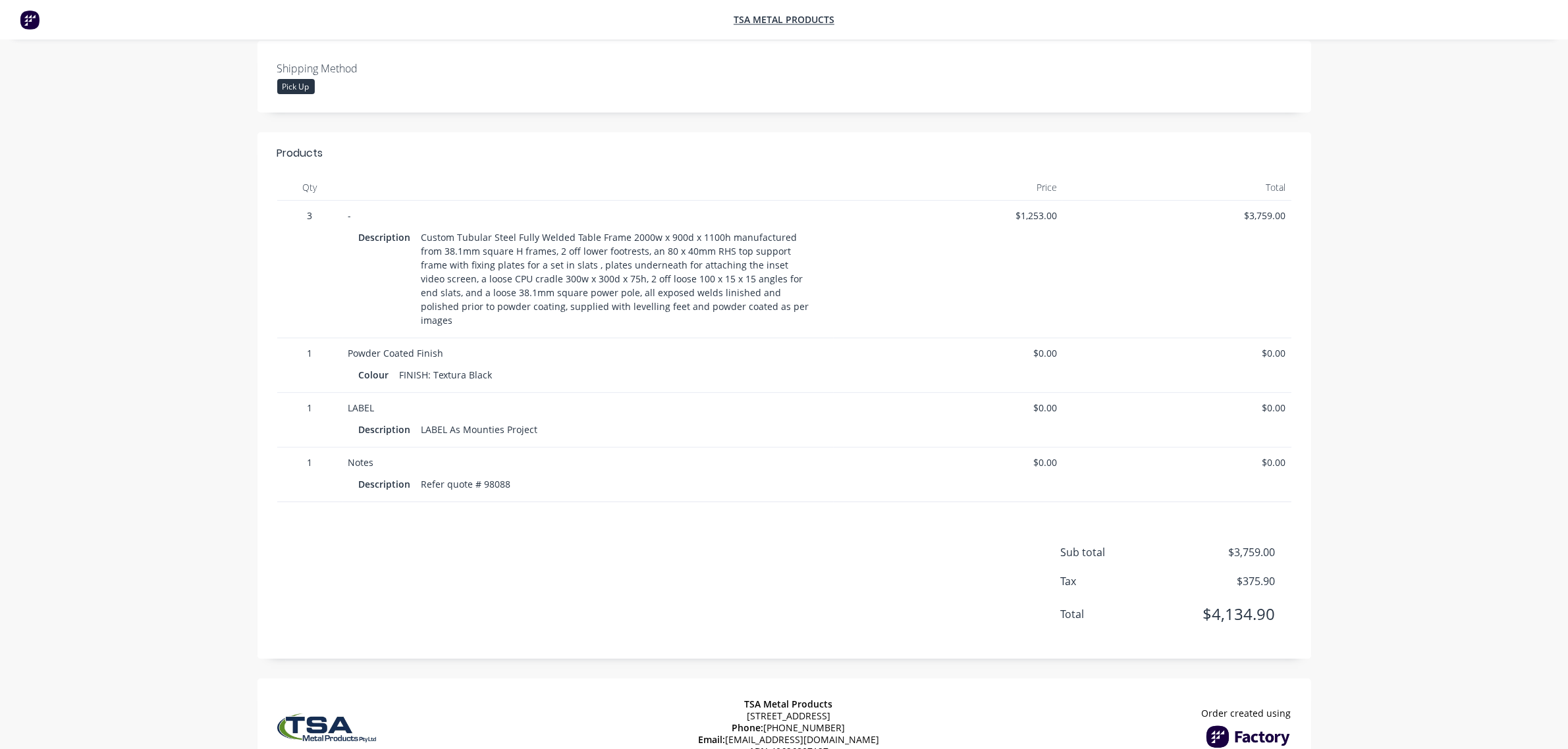
scroll to position [330, 0]
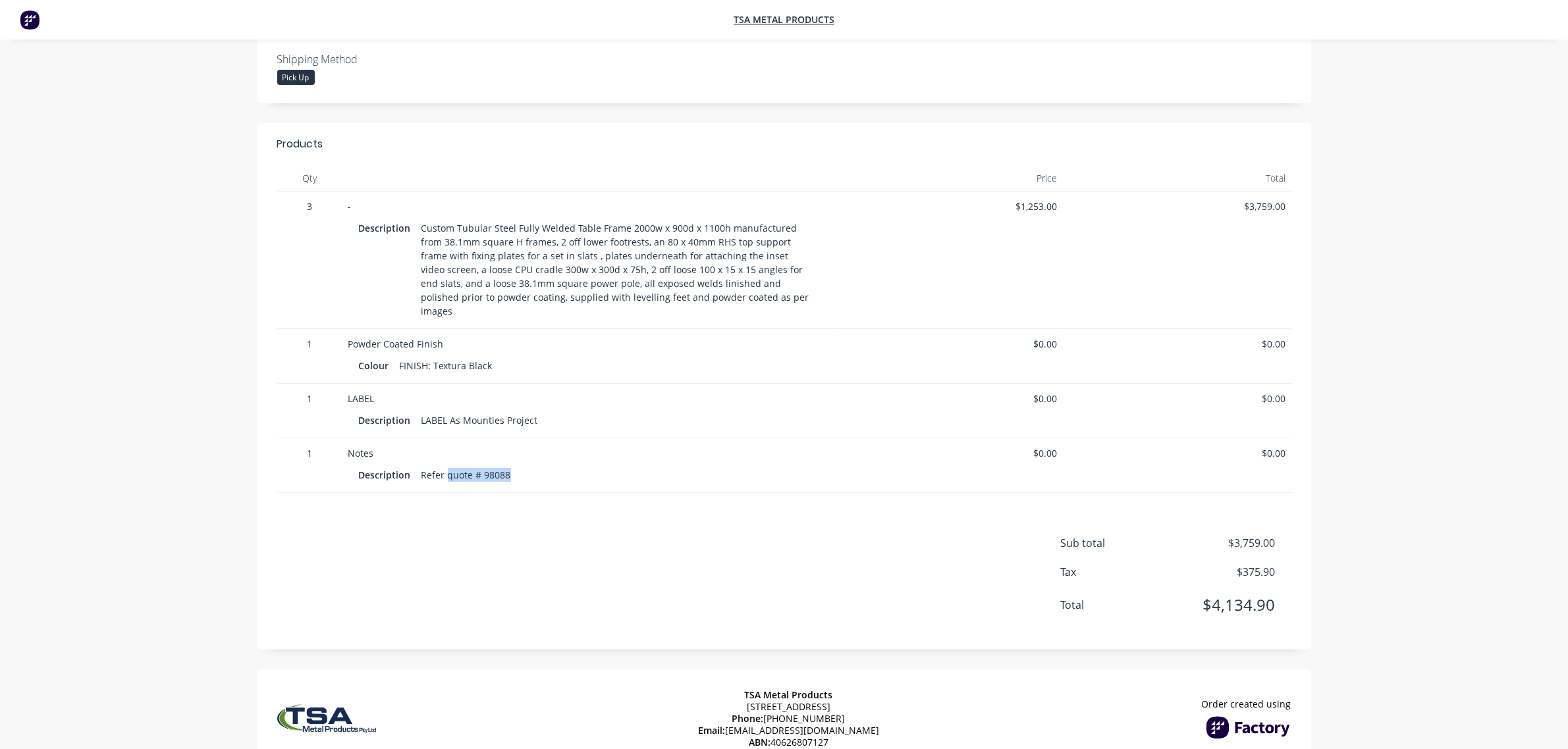
drag, startPoint x: 445, startPoint y: 450, endPoint x: 705, endPoint y: 456, distance: 260.1
click at [695, 461] on div "Notes Description Refer quote # 98088" at bounding box center [589, 466] width 491 height 55
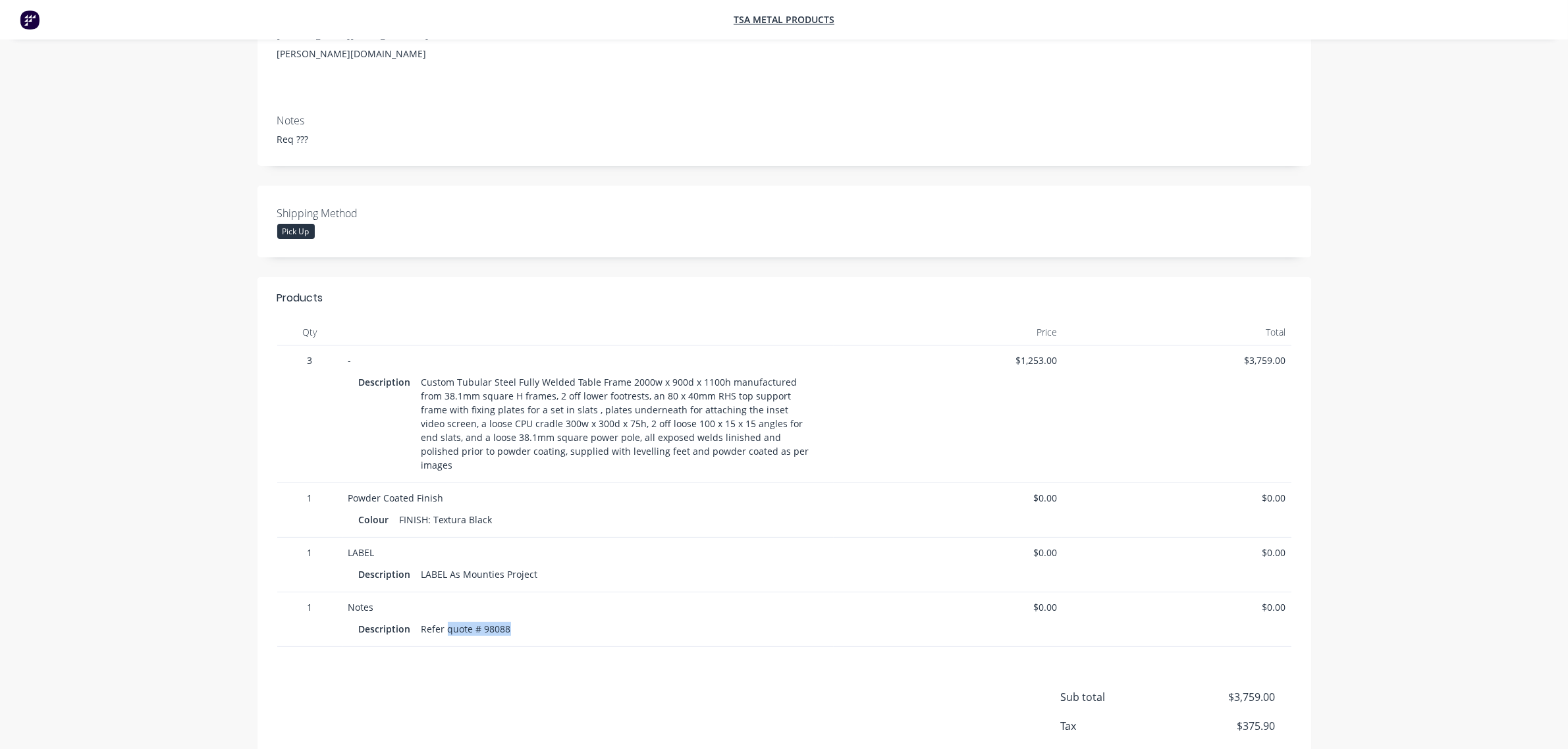
scroll to position [0, 0]
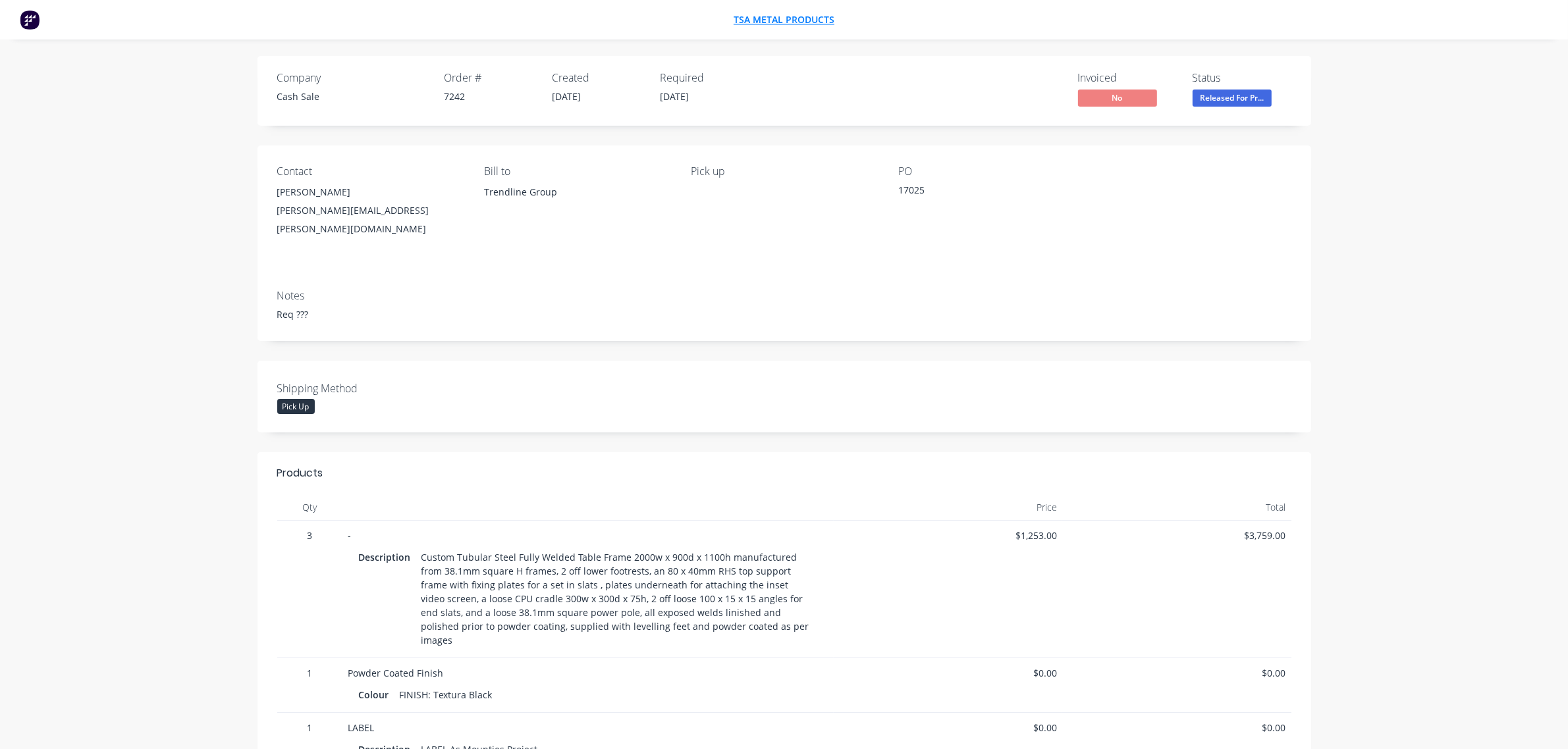
click at [794, 17] on span "TSA Metal Products" at bounding box center [784, 19] width 101 height 12
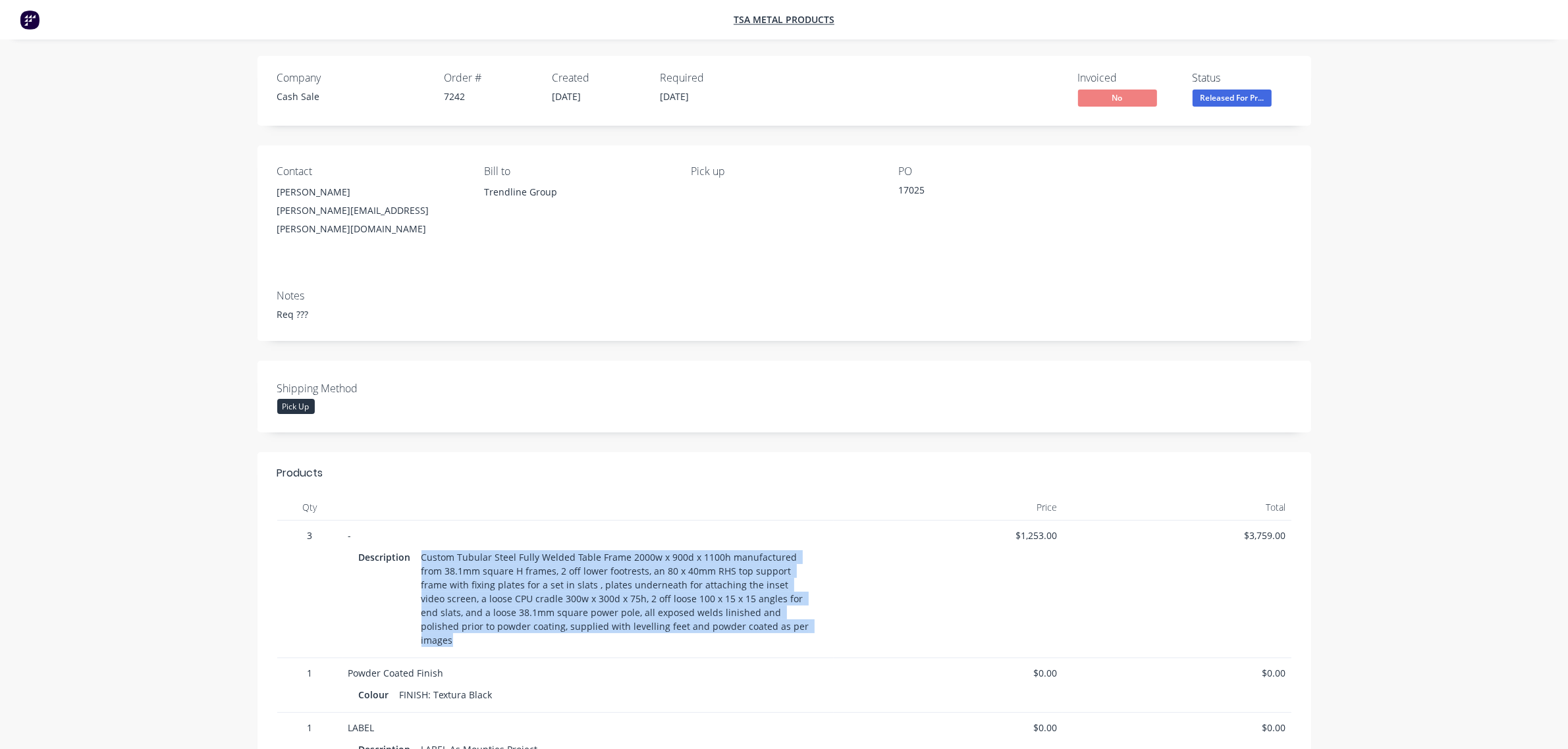
drag, startPoint x: 422, startPoint y: 541, endPoint x: 685, endPoint y: 585, distance: 266.7
click at [744, 609] on div "Custom Tubular Steel Fully Welded Table Frame 2000w x 900d x 1100h manufactured…" at bounding box center [617, 599] width 402 height 102
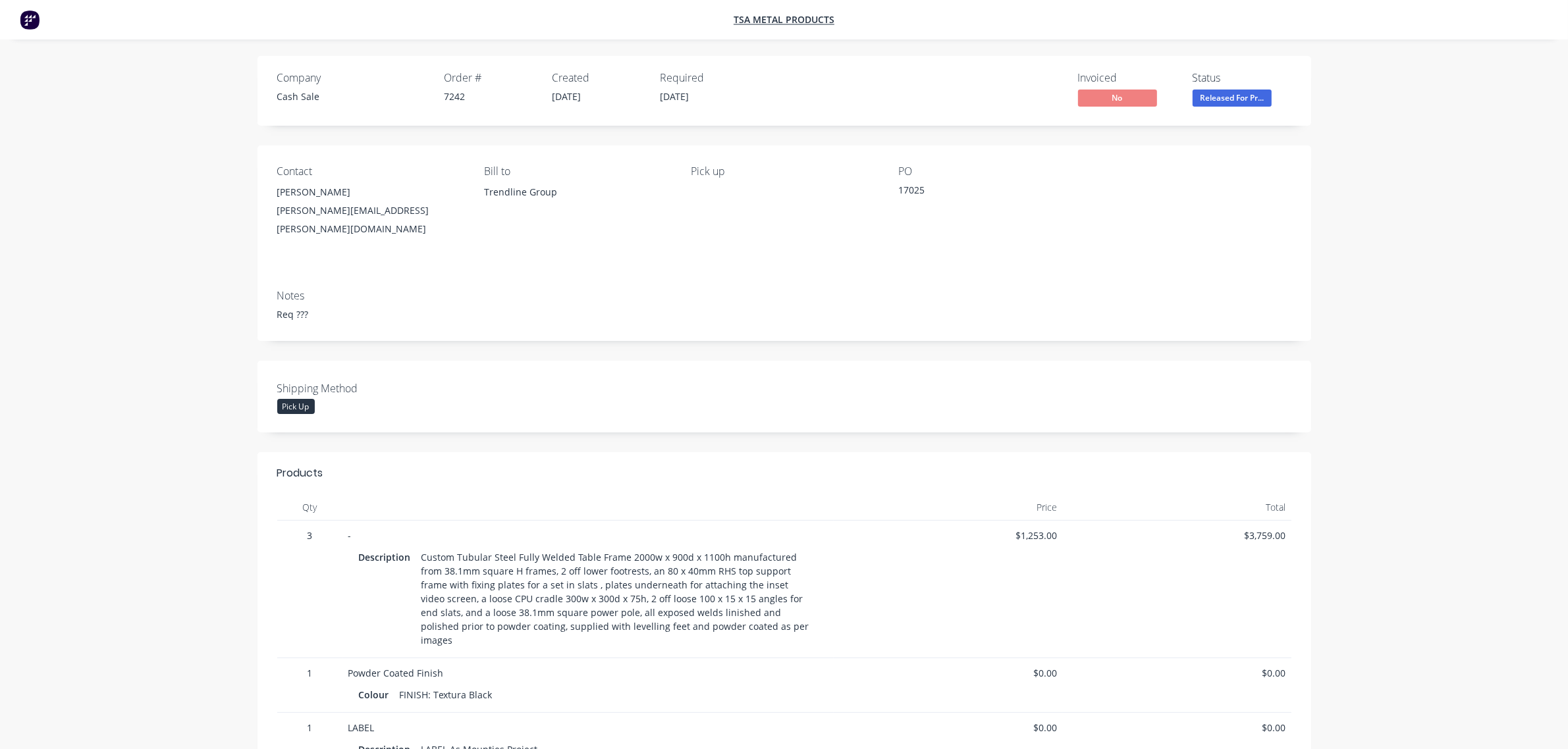
click at [524, 466] on div at bounding box center [892, 473] width 799 height 16
click at [734, 279] on div "Notes Req ???" at bounding box center [784, 310] width 1053 height 62
drag, startPoint x: 975, startPoint y: 135, endPoint x: 1085, endPoint y: 117, distance: 111.5
click at [996, 132] on div "Company Cash Sale Order # 7242 Created 06/09/25 Required 10/10/25 Invoiced No S…" at bounding box center [784, 517] width 1152 height 923
drag, startPoint x: 1085, startPoint y: 117, endPoint x: 1166, endPoint y: 102, distance: 82.4
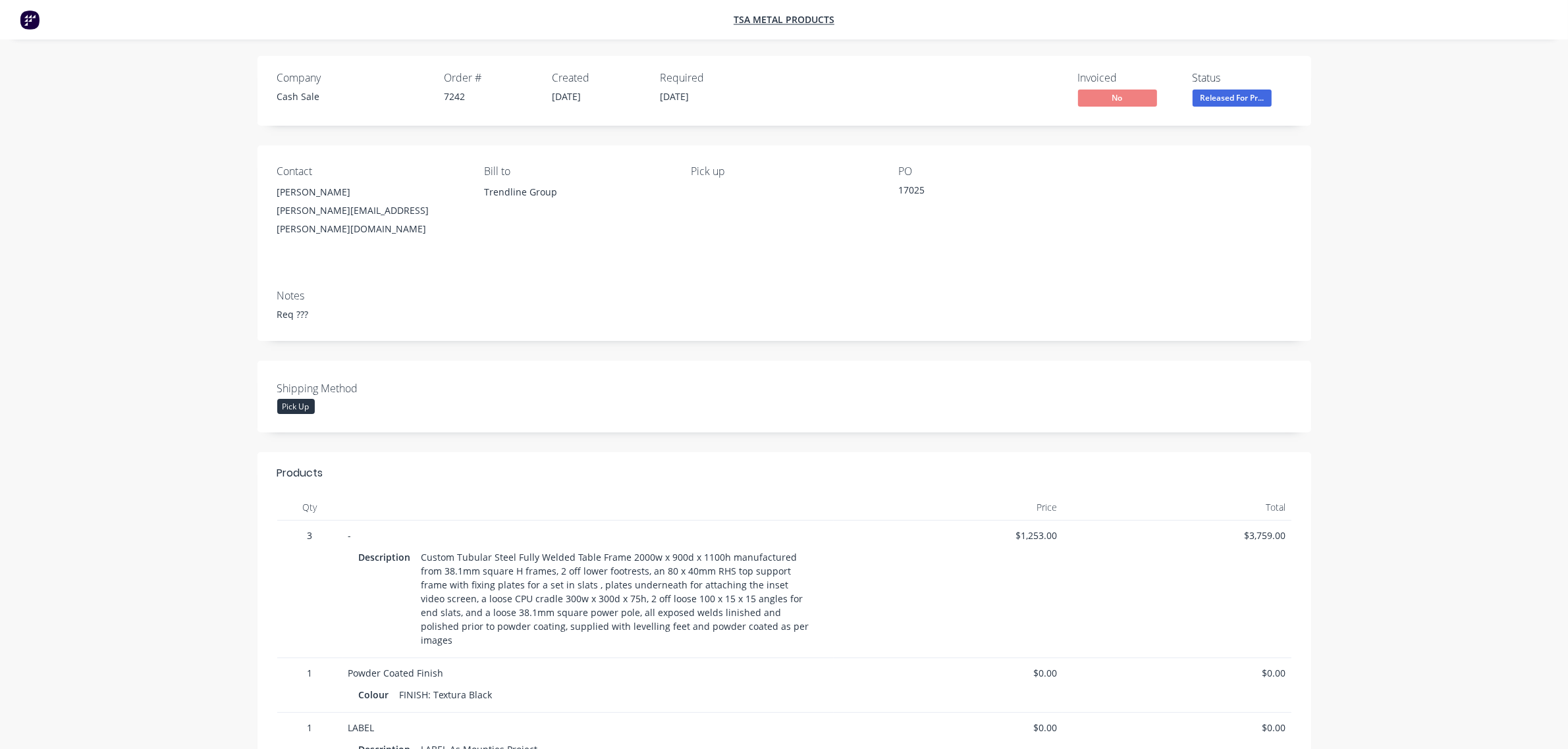
click at [1116, 116] on div "Company Cash Sale Order # 7242 Created 06/09/25 Required 10/10/25 Invoiced No S…" at bounding box center [784, 91] width 1053 height 70
click at [1179, 105] on div "Invoiced No Status Released For Pr..." at bounding box center [1022, 91] width 539 height 38
drag, startPoint x: 804, startPoint y: 93, endPoint x: 689, endPoint y: 56, distance: 120.8
click at [694, 88] on div "Company Cash Sale Order # 7242 Created 06/09/25 Required 10/10/25 Invoiced No S…" at bounding box center [784, 91] width 1053 height 70
click at [1121, 96] on span "No" at bounding box center [1118, 97] width 79 height 17
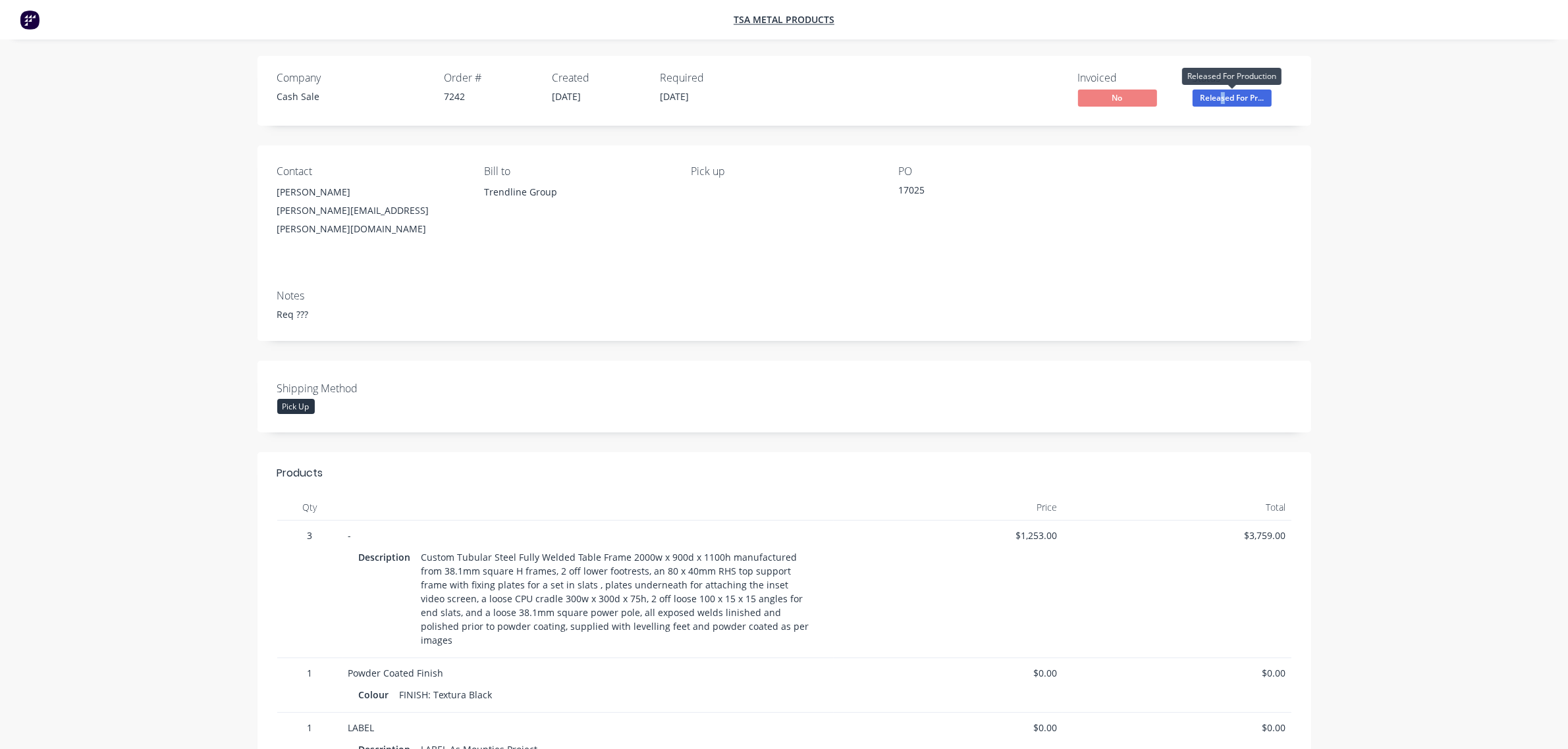
click at [1220, 96] on span "Released For Pr..." at bounding box center [1232, 97] width 79 height 17
click at [1451, 88] on div "Company Cash Sale Order # 7242 Created [DATE] Required [DATE] Invoiced No Statu…" at bounding box center [784, 560] width 1568 height 1120
click at [1209, 97] on span "Released For Pr..." at bounding box center [1232, 97] width 79 height 17
click at [1102, 99] on span "No" at bounding box center [1118, 97] width 79 height 17
click at [810, 21] on span "TSA Metal Products" at bounding box center [784, 19] width 101 height 12
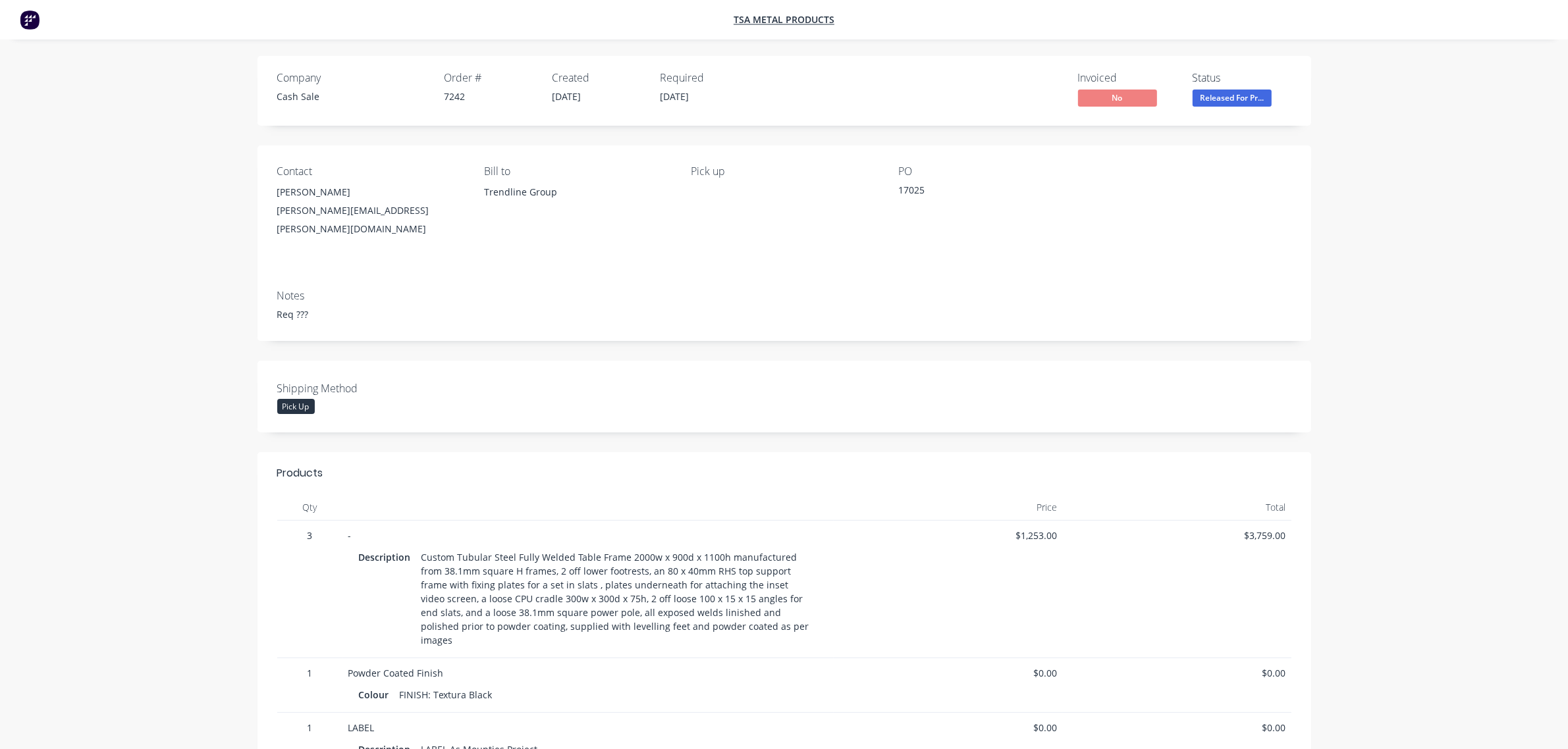
click at [330, 211] on div "isaac.archer@nextrend.com.au" at bounding box center [370, 219] width 186 height 37
click at [528, 190] on div "Trendline Group" at bounding box center [577, 192] width 186 height 19
click at [702, 171] on div "Pick up" at bounding box center [784, 171] width 186 height 12
drag, startPoint x: 692, startPoint y: 100, endPoint x: 633, endPoint y: 97, distance: 59.1
click at [683, 101] on span "[DATE]" at bounding box center [675, 96] width 29 height 12
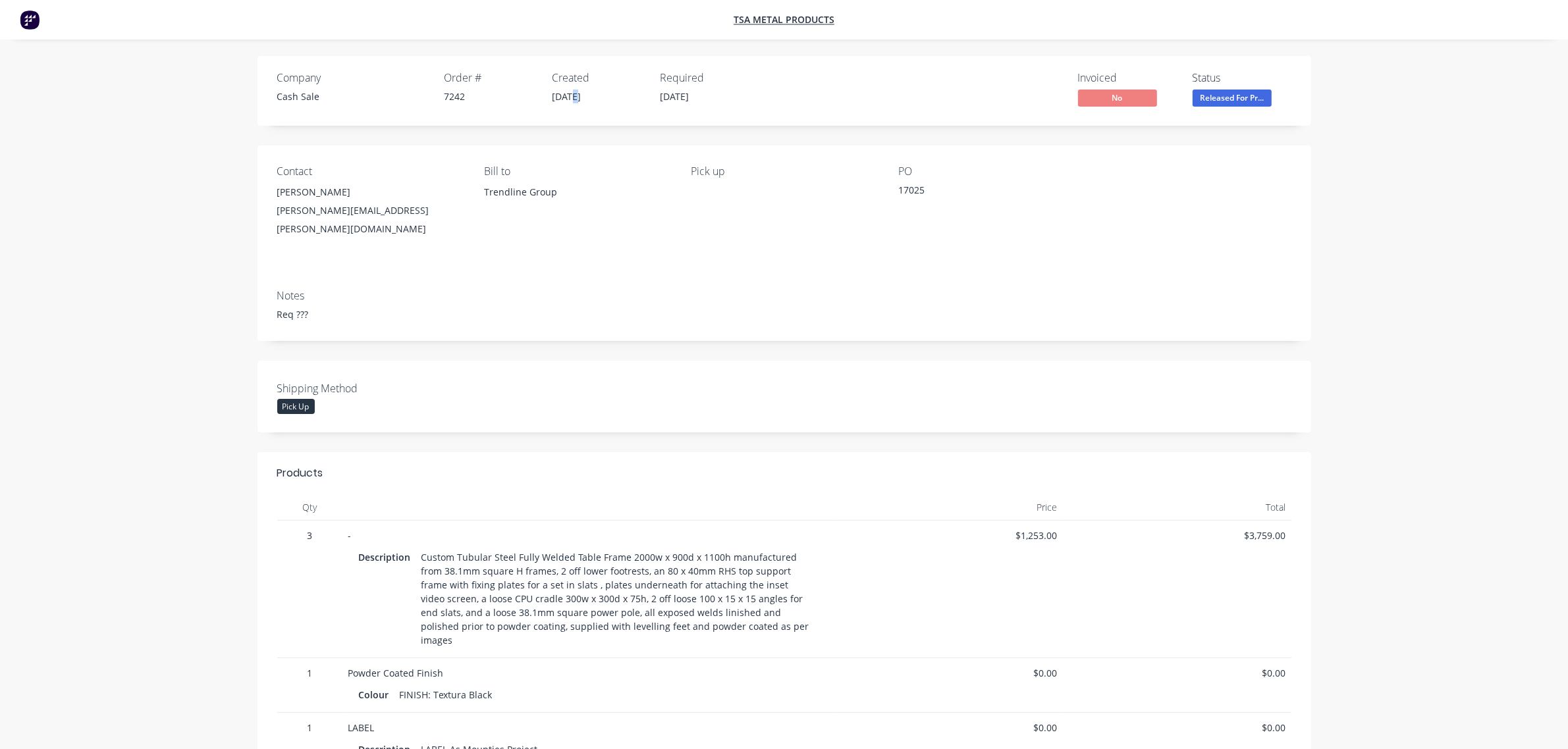
drag, startPoint x: 564, startPoint y: 88, endPoint x: 552, endPoint y: 87, distance: 12.0
click at [560, 88] on div "Created 06/09/25" at bounding box center [599, 91] width 92 height 38
drag, startPoint x: 453, startPoint y: 97, endPoint x: 445, endPoint y: 97, distance: 8.0
click at [448, 97] on div "7242" at bounding box center [491, 96] width 92 height 14
click at [297, 86] on div "Company Cash Sale" at bounding box center [353, 91] width 151 height 38
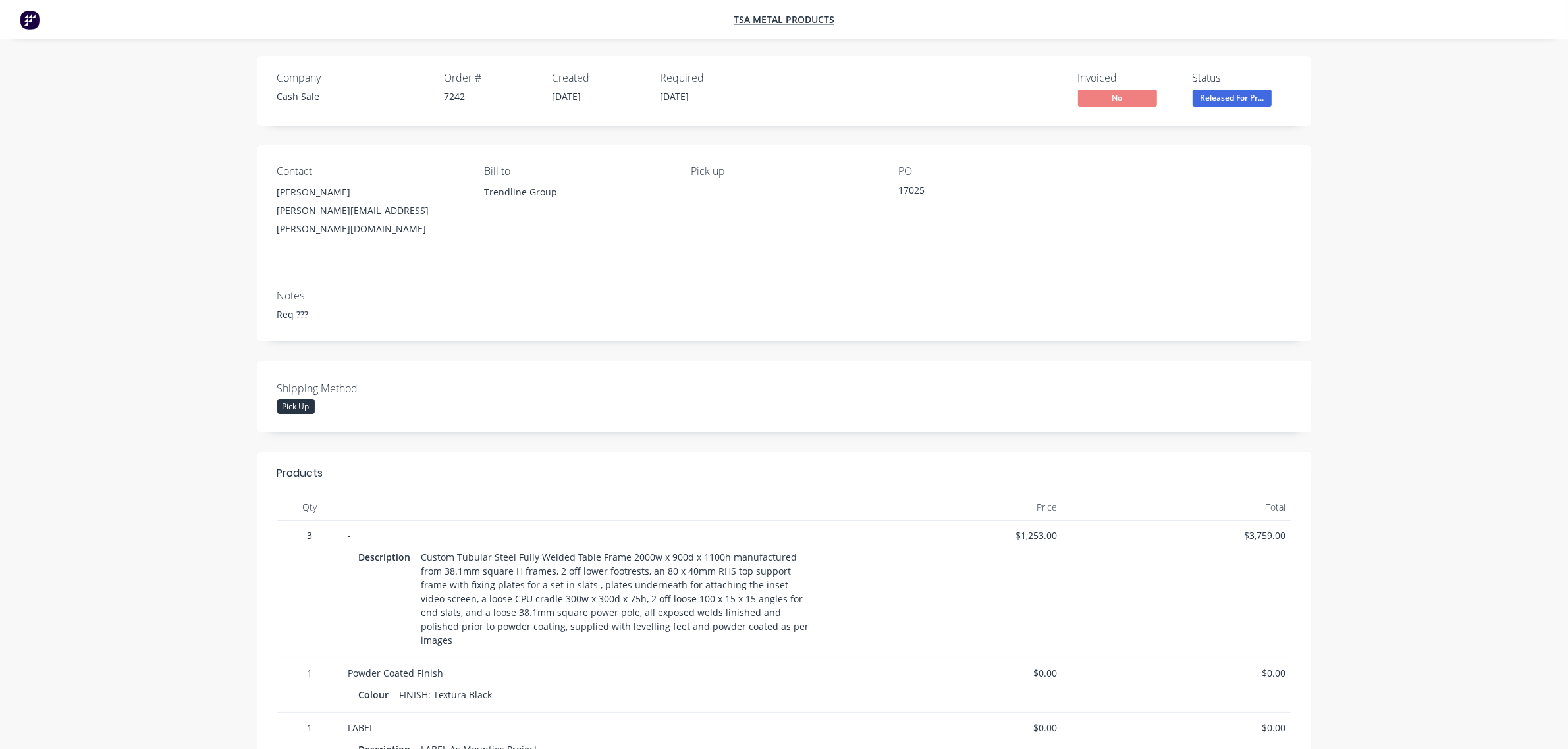
click at [912, 180] on div "PO 17025" at bounding box center [991, 202] width 186 height 73
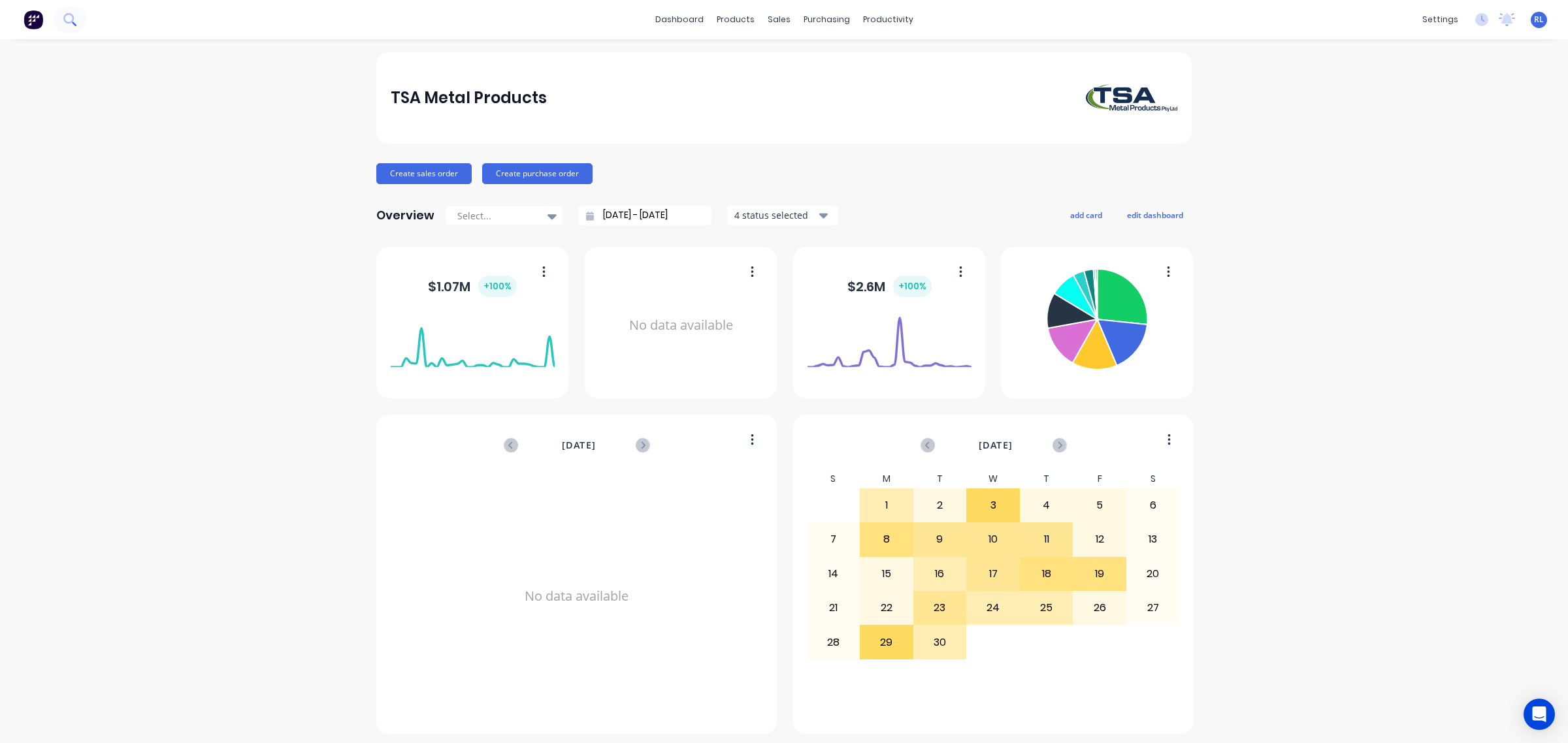
click at [79, 21] on button at bounding box center [70, 19] width 33 height 26
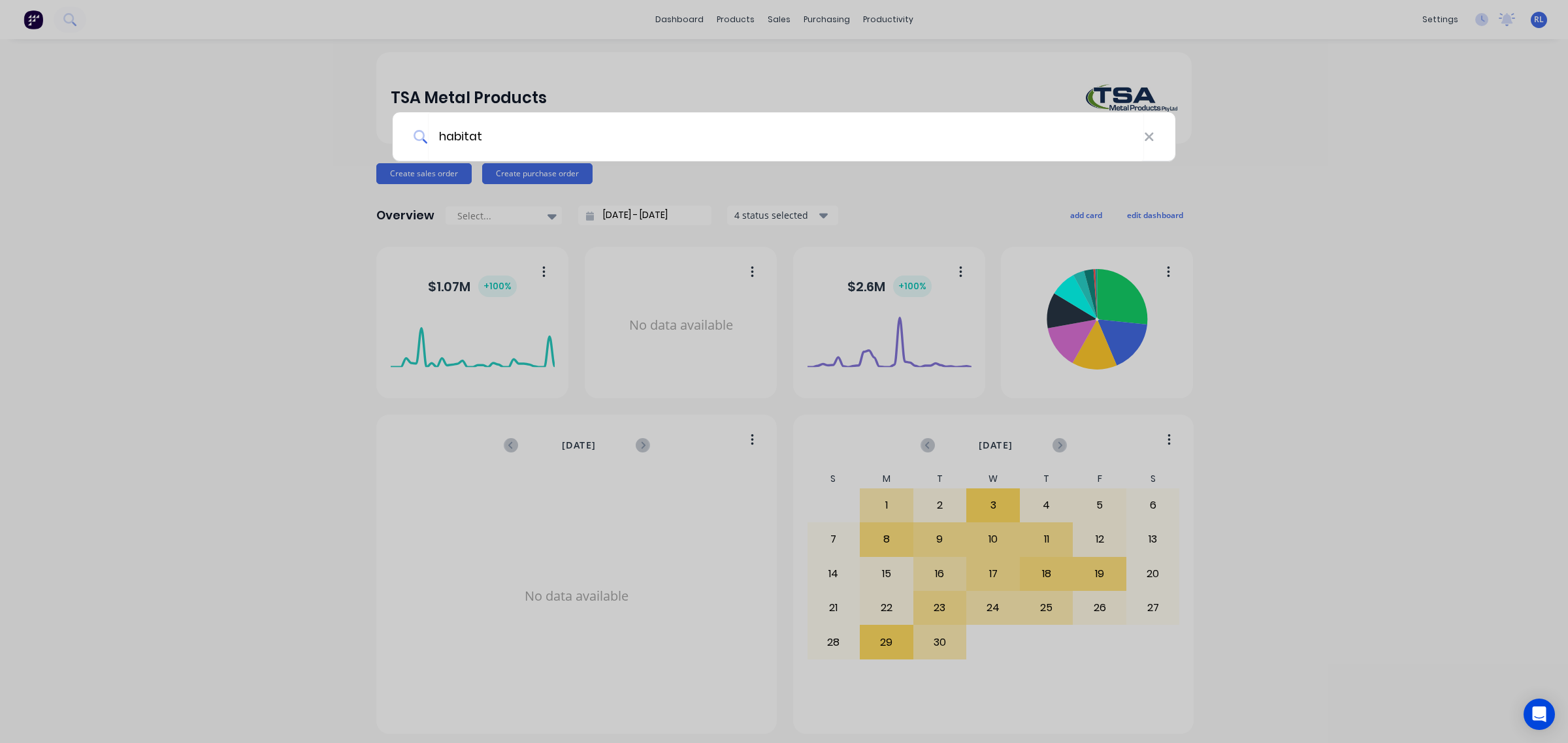
type input "habitat"
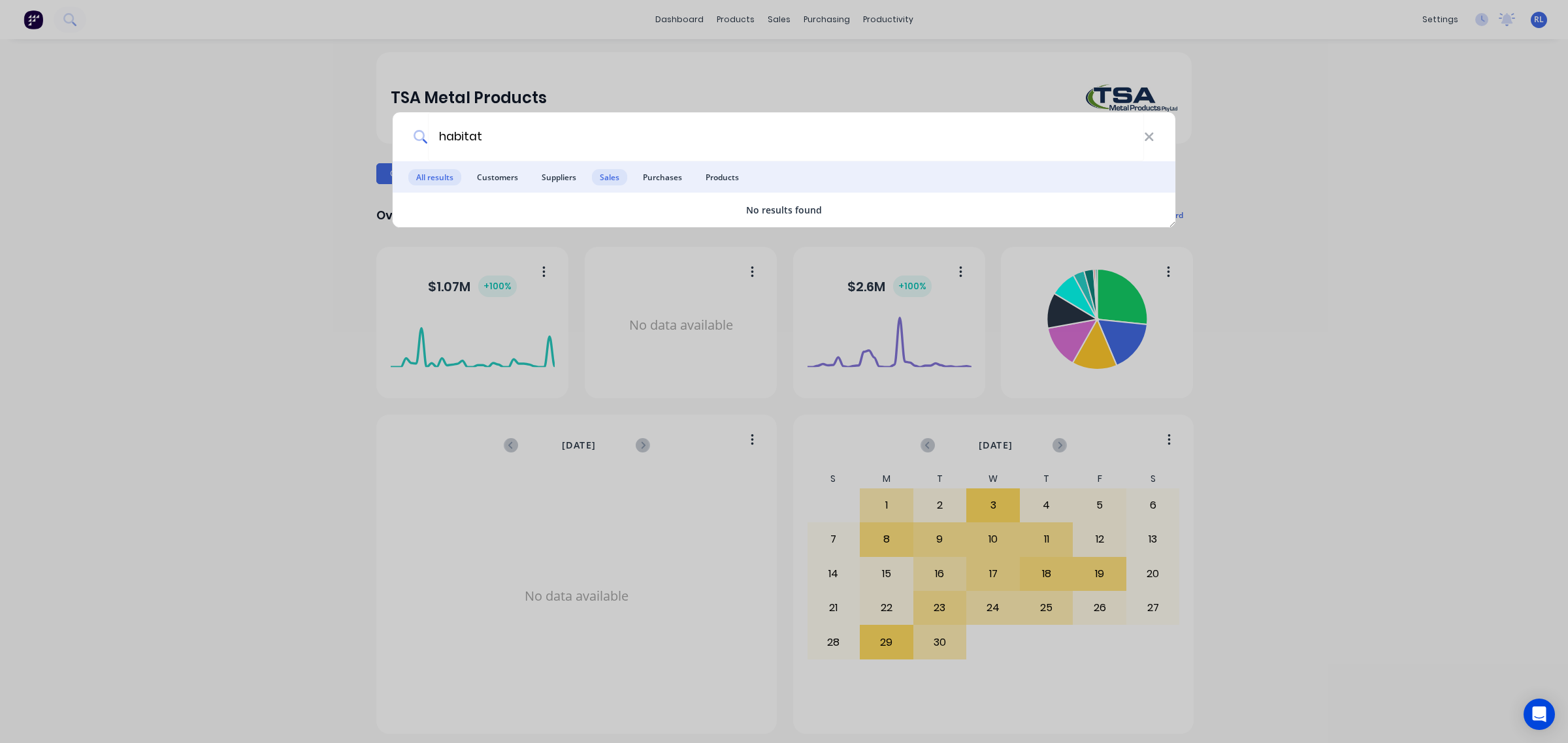
click at [622, 181] on span "Sales" at bounding box center [609, 177] width 35 height 16
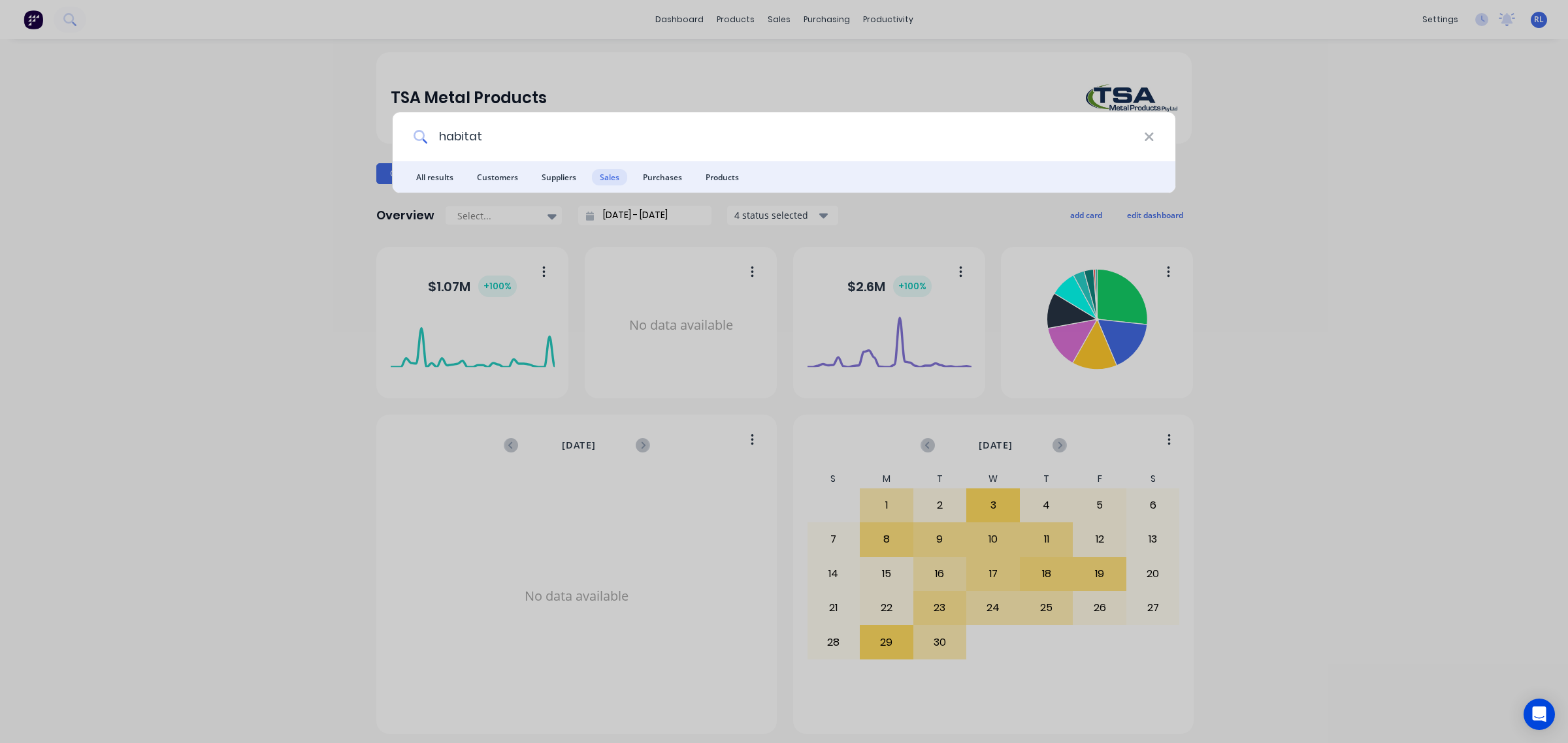
click at [588, 148] on input "habitat" at bounding box center [785, 136] width 716 height 49
drag, startPoint x: 533, startPoint y: 135, endPoint x: 235, endPoint y: 132, distance: 298.0
click at [235, 132] on div "habitat All results Customers Suppliers Sales Purchases Products" at bounding box center [784, 371] width 1568 height 743
click at [747, 54] on div "habitat All results Customers Suppliers Sales Purchases Products" at bounding box center [784, 371] width 1568 height 743
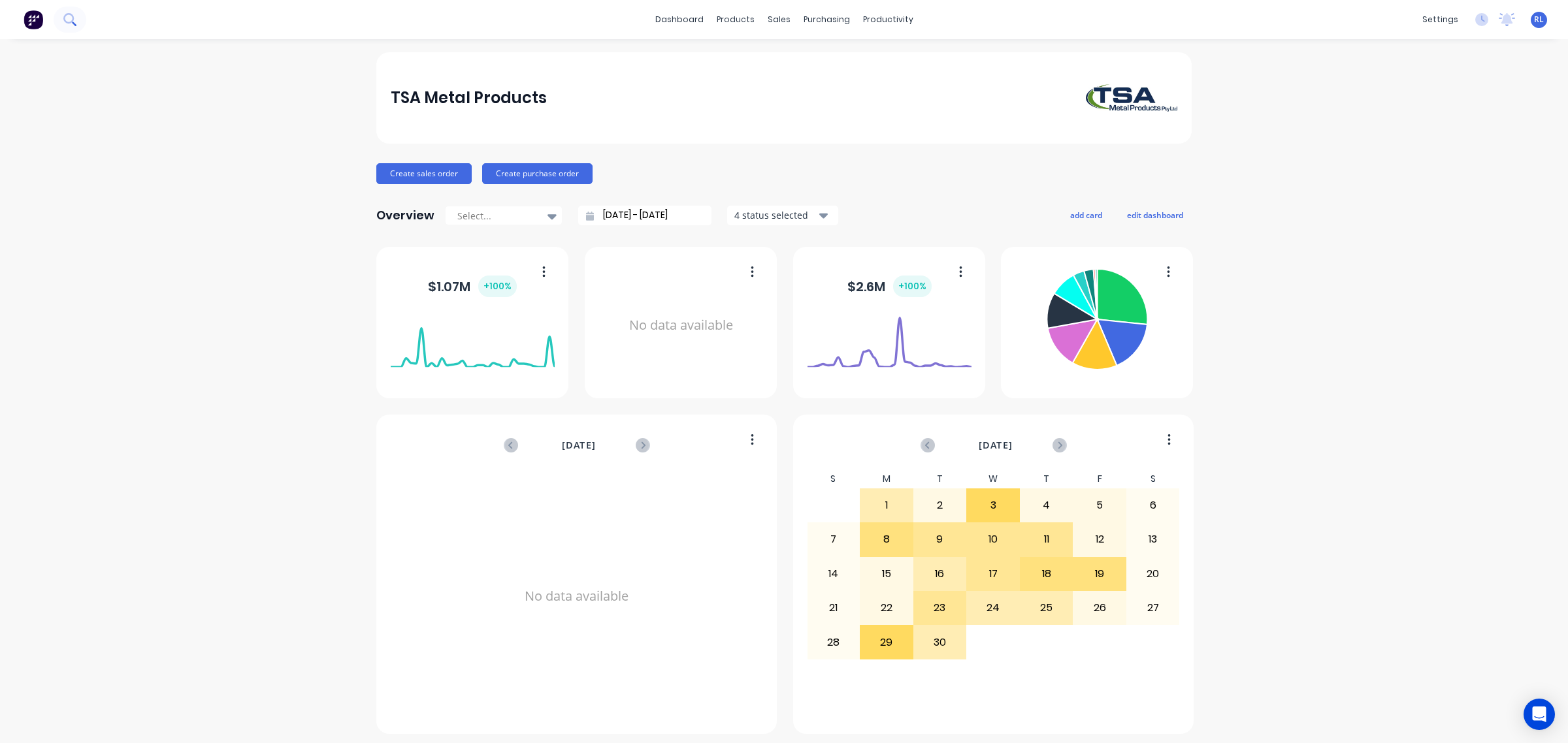
click at [70, 24] on icon at bounding box center [69, 19] width 12 height 12
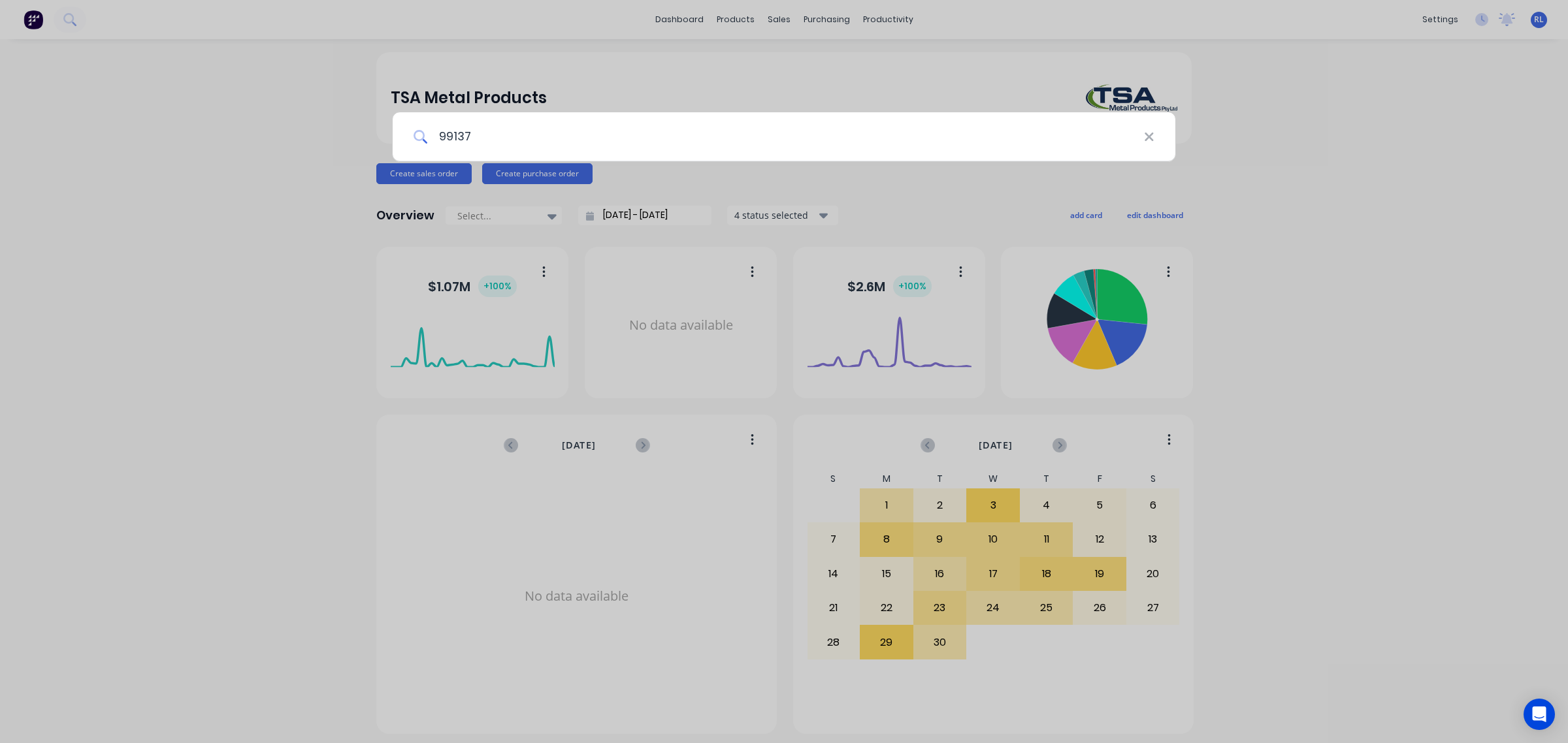
type input "99137"
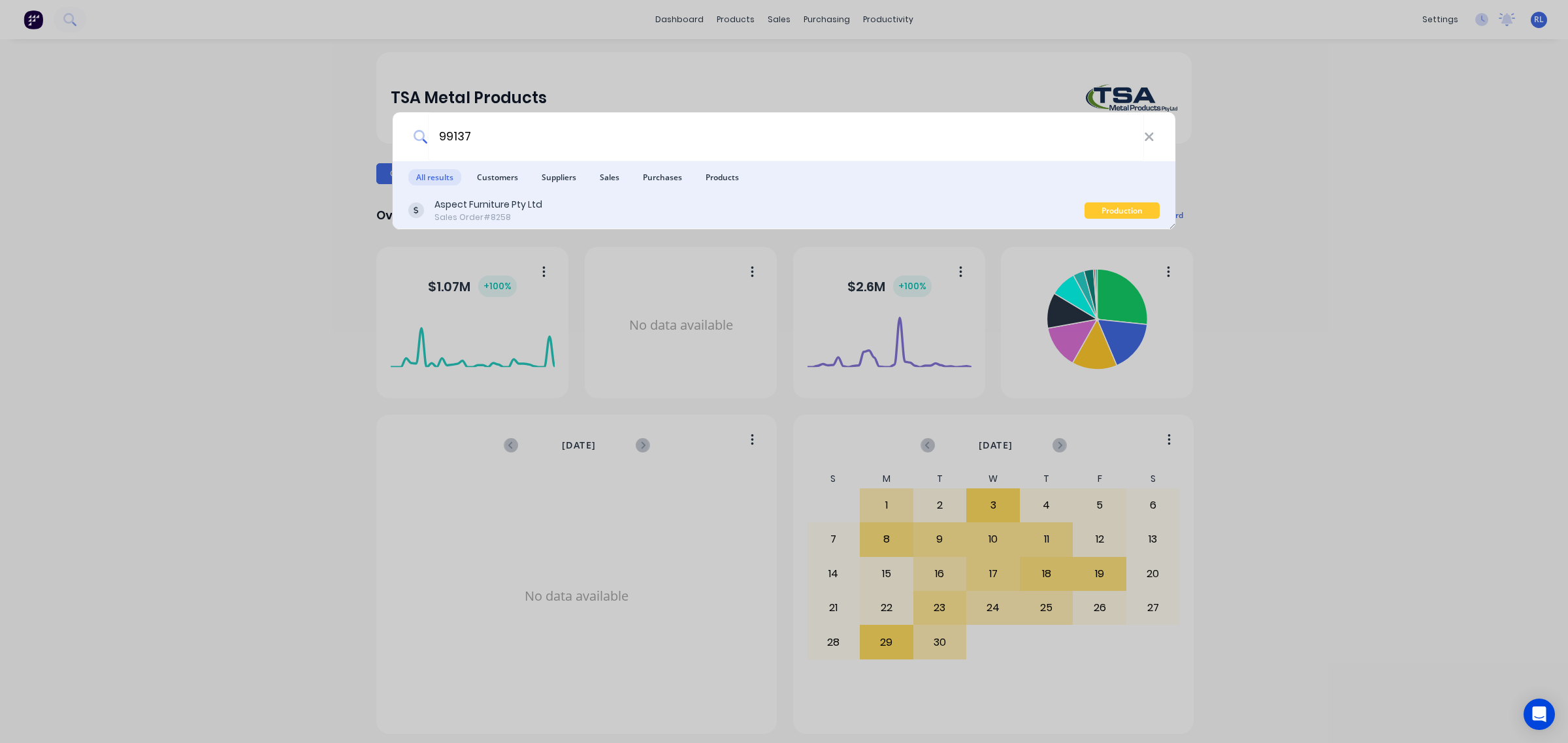
click at [530, 206] on div "Aspect Furniture Pty Ltd" at bounding box center [488, 204] width 108 height 14
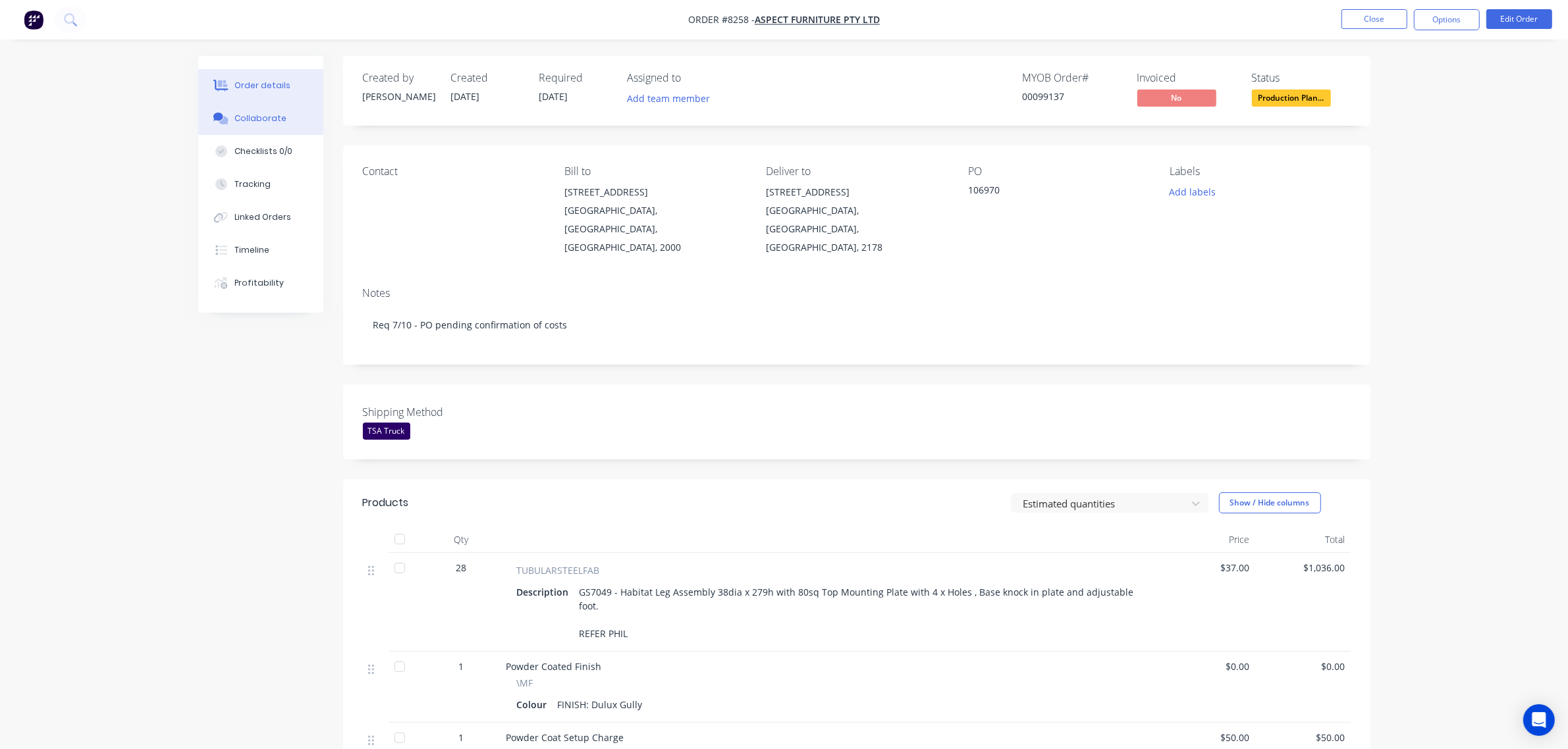
click at [280, 122] on div "Collaborate" at bounding box center [260, 118] width 52 height 12
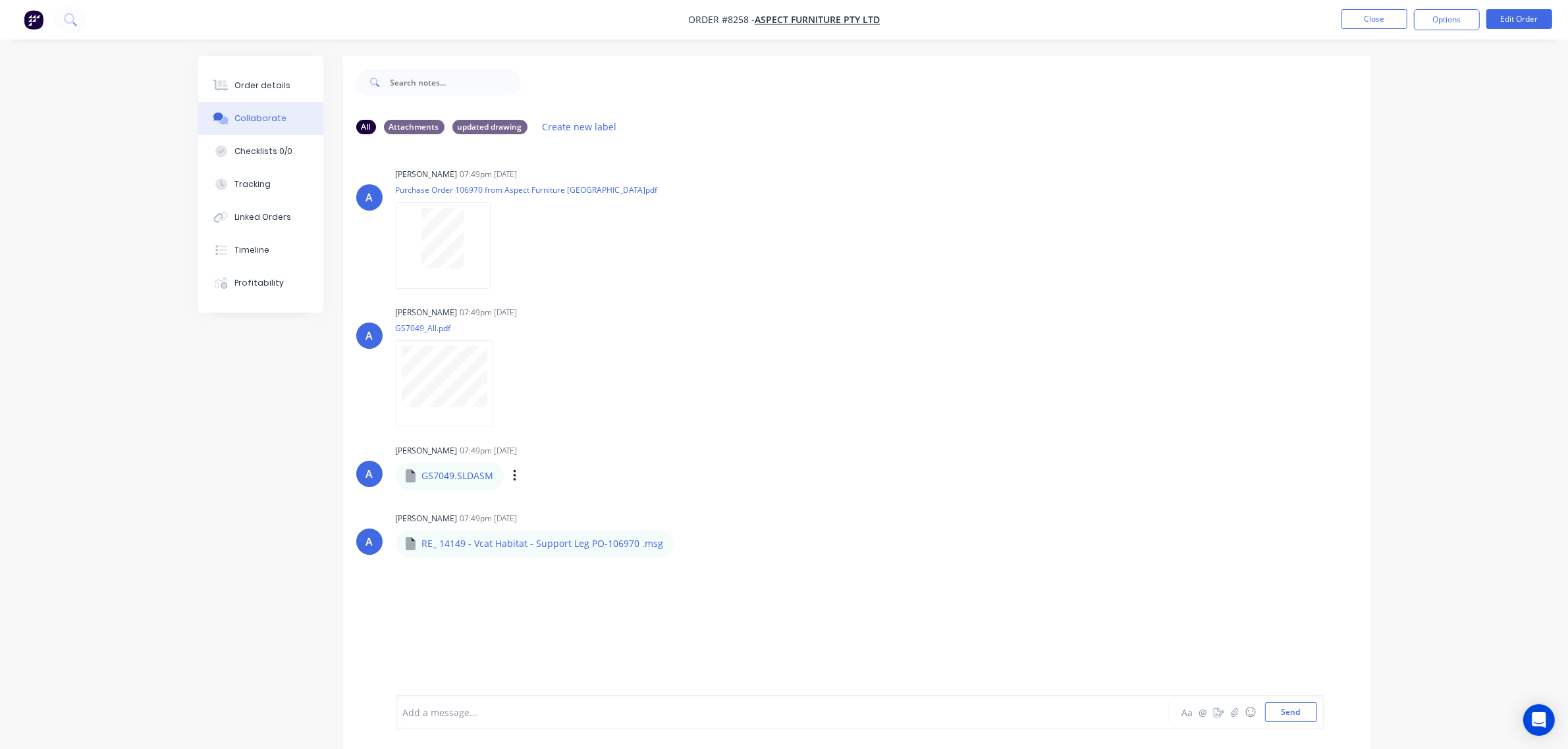
click at [430, 475] on p "GS7049.SLDASM" at bounding box center [458, 476] width 72 height 13
click at [515, 479] on icon "button" at bounding box center [515, 476] width 3 height 12
click at [624, 501] on button "Download" at bounding box center [602, 511] width 148 height 29
drag, startPoint x: 791, startPoint y: 345, endPoint x: 791, endPoint y: 322, distance: 23.0
click at [791, 345] on div "Allisa 07:49pm 24/09/25 GS7049_All.pdf Labels Download Delete" at bounding box center [602, 362] width 412 height 119
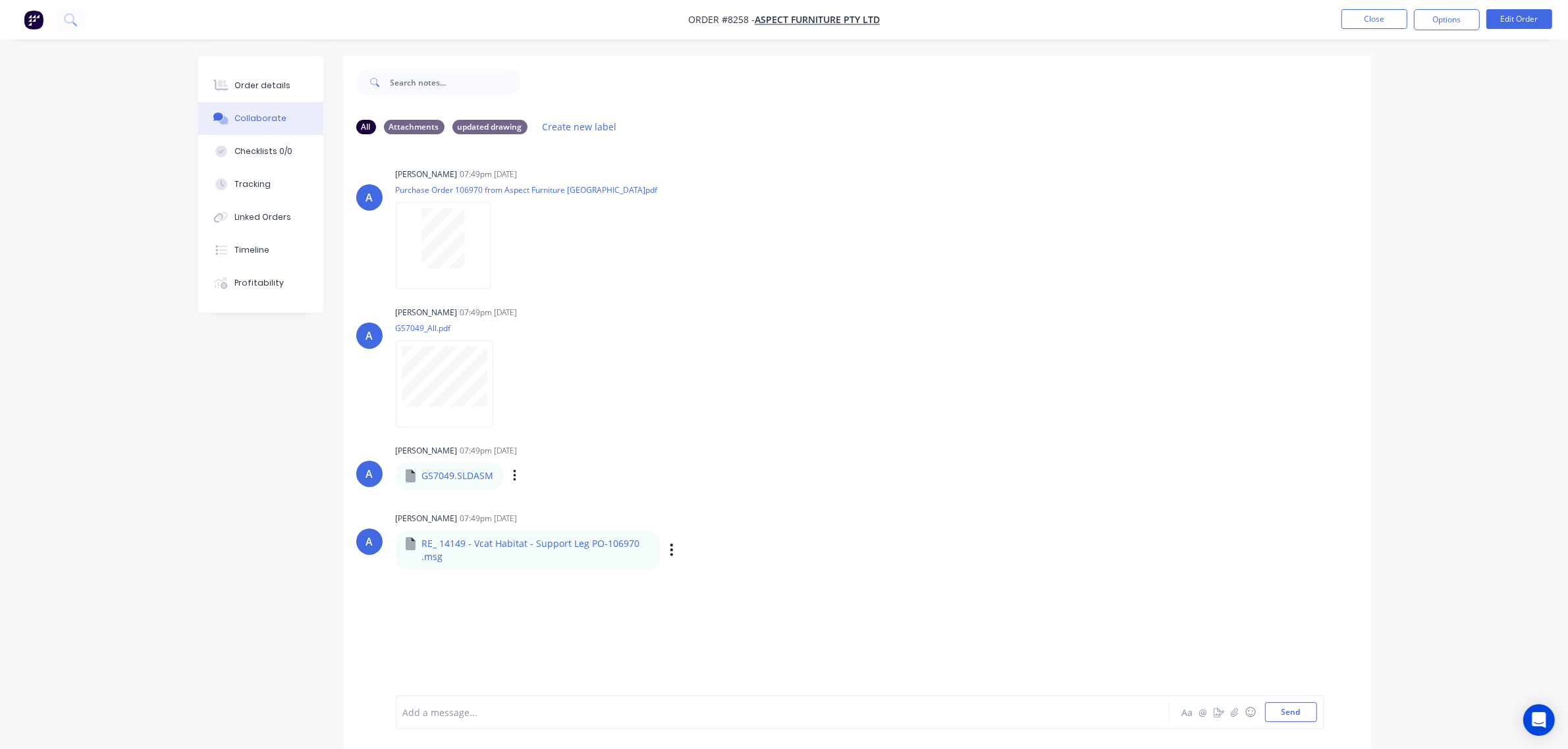
click at [679, 550] on div "Labels Download Delete" at bounding box center [740, 550] width 148 height 19
click at [670, 555] on icon "button" at bounding box center [671, 550] width 4 height 15
click at [728, 553] on button "Labels" at bounding box center [759, 555] width 148 height 29
click at [1094, 459] on div "A Allisa 07:49pm 24/09/25 Purchase Order 106970 from Aspect Furniture Australia…" at bounding box center [856, 367] width 1027 height 405
click at [284, 88] on div "Order details" at bounding box center [263, 86] width 56 height 12
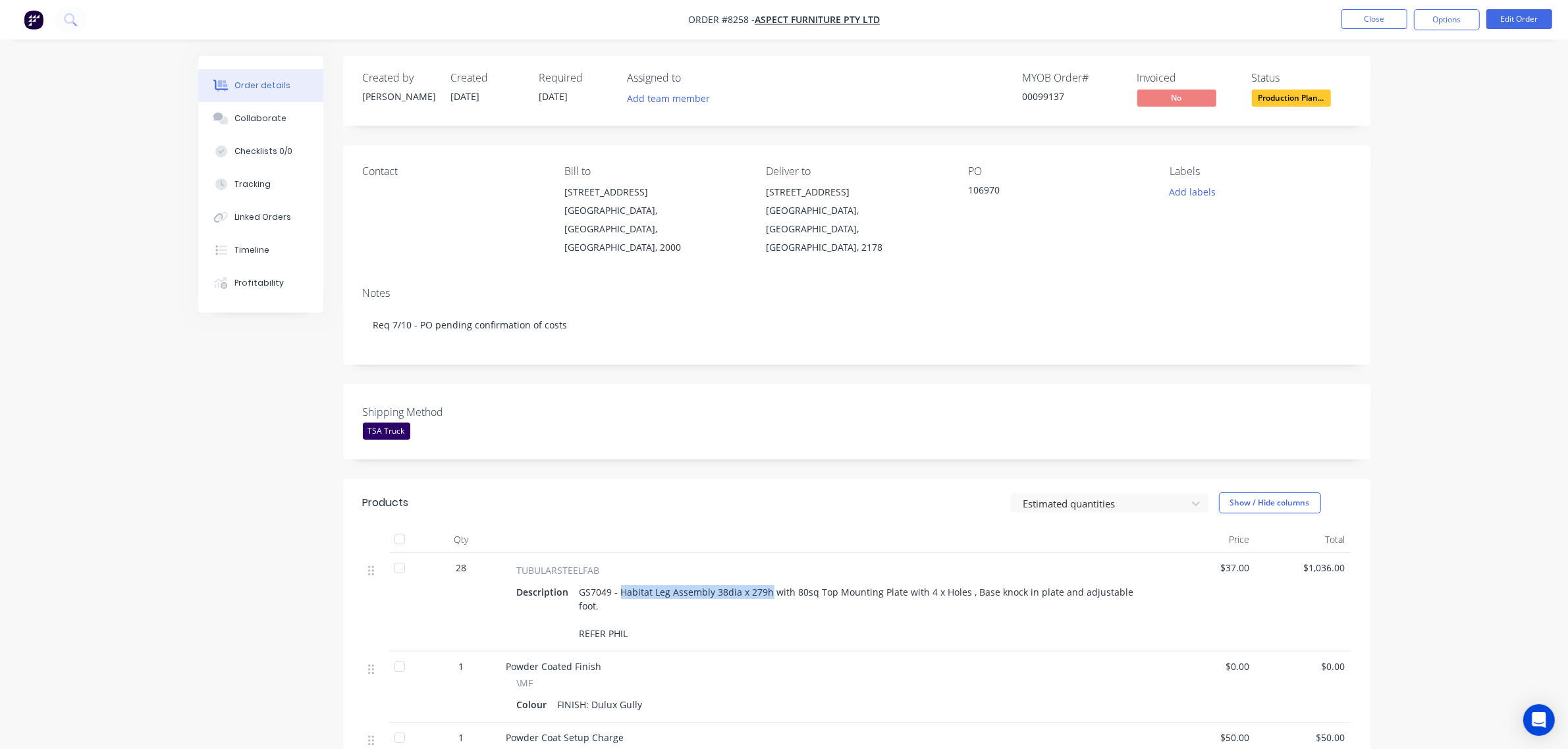
drag, startPoint x: 620, startPoint y: 573, endPoint x: 767, endPoint y: 571, distance: 147.0
click at [767, 583] on div "GS7049 - Habitat Leg Assembly 38dia x 279h with 80sq Top Mounting Plate with 4 …" at bounding box center [859, 613] width 570 height 60
copy div "Habitat Leg Assembly 38dia x 279h"
click at [905, 389] on div "Shipping Method TSA Truck" at bounding box center [856, 422] width 1027 height 75
